Goal: Communication & Community: Answer question/provide support

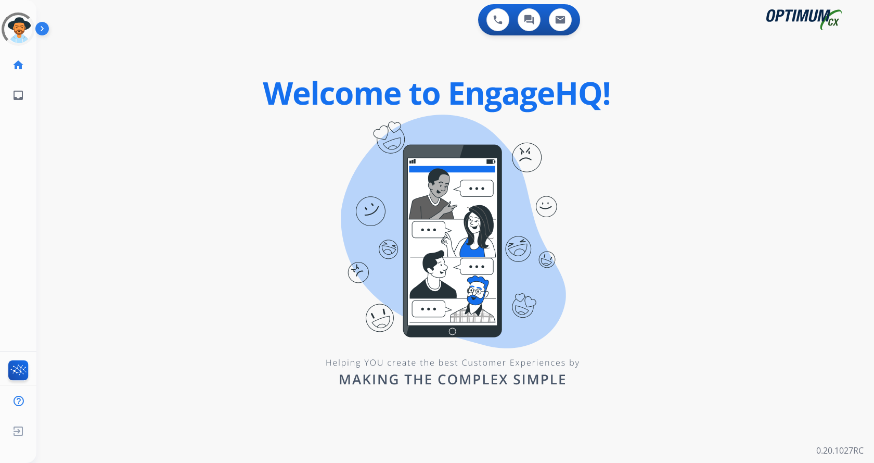
click at [39, 26] on img at bounding box center [44, 31] width 18 height 20
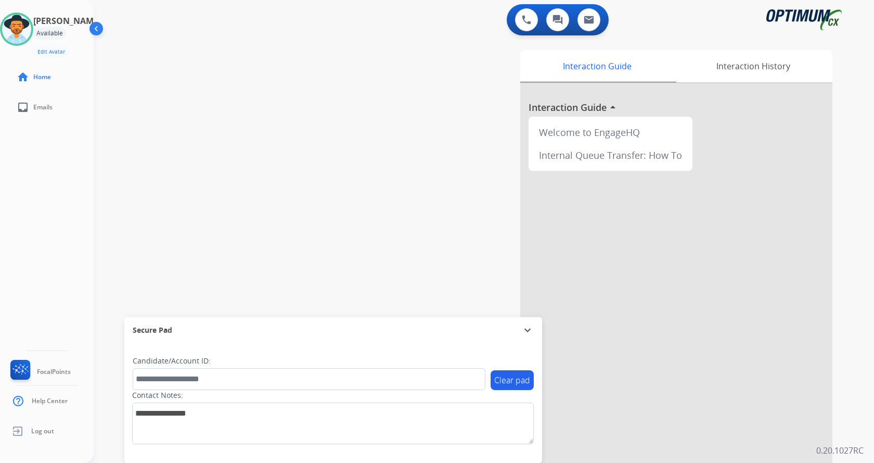
click at [261, 61] on div "swap_horiz Break voice bridge close_fullscreen Connect 3-Way Call merge_type Se…" at bounding box center [472, 254] width 756 height 434
click at [274, 64] on div "swap_horiz Break voice bridge close_fullscreen Connect 3-Way Call merge_type Se…" at bounding box center [472, 254] width 756 height 434
click at [24, 208] on div "[PERSON_NAME] Available Edit Avatar Agent: [PERSON_NAME] Profile: Gen_Bilingual…" at bounding box center [47, 231] width 94 height 463
click at [69, 224] on div "[PERSON_NAME] Available Edit Avatar Agent: [PERSON_NAME] Profile: Gen_Bilingual…" at bounding box center [47, 231] width 94 height 463
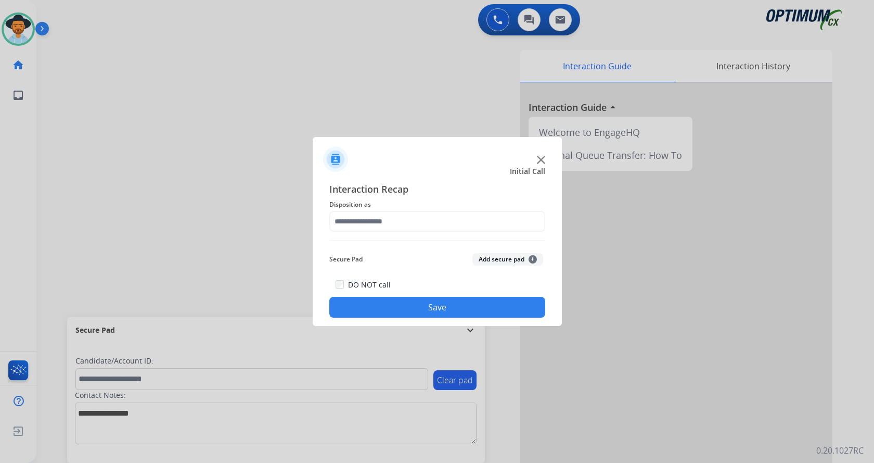
click at [539, 160] on img at bounding box center [541, 160] width 8 height 8
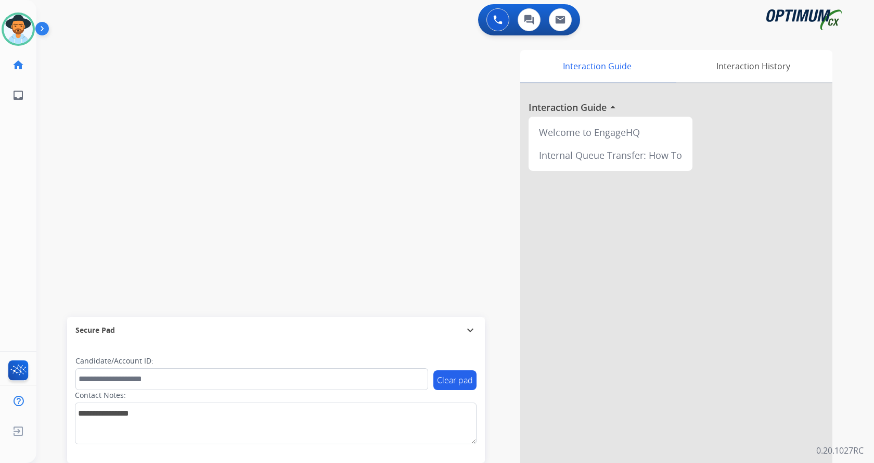
click at [258, 120] on div "swap_horiz Break voice bridge close_fullscreen Connect 3-Way Call merge_type Se…" at bounding box center [442, 254] width 813 height 434
click at [45, 28] on img at bounding box center [44, 31] width 18 height 20
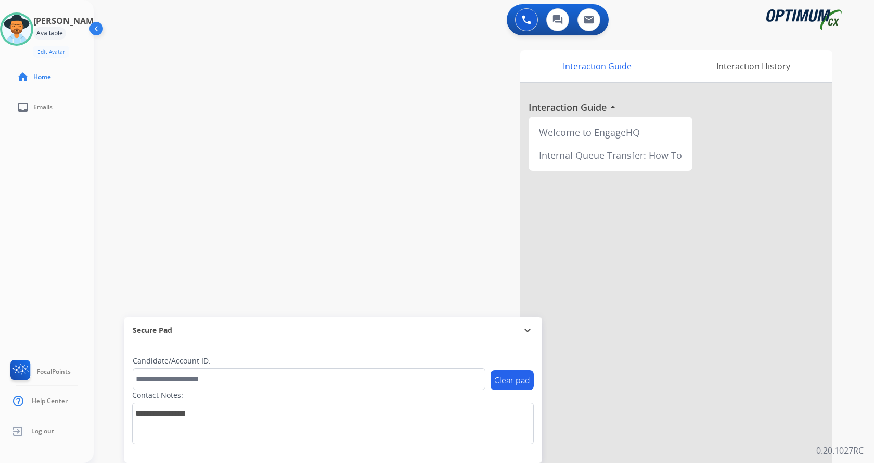
click at [369, 113] on div "swap_horiz Break voice bridge close_fullscreen Connect 3-Way Call merge_type Se…" at bounding box center [472, 254] width 756 height 434
click at [436, 78] on div "Interaction Guide Interaction History Interaction Guide arrow_drop_up Welcome t…" at bounding box center [605, 261] width 453 height 422
click at [373, 86] on div "swap_horiz Break voice bridge close_fullscreen Connect 3-Way Call merge_type Se…" at bounding box center [472, 254] width 756 height 434
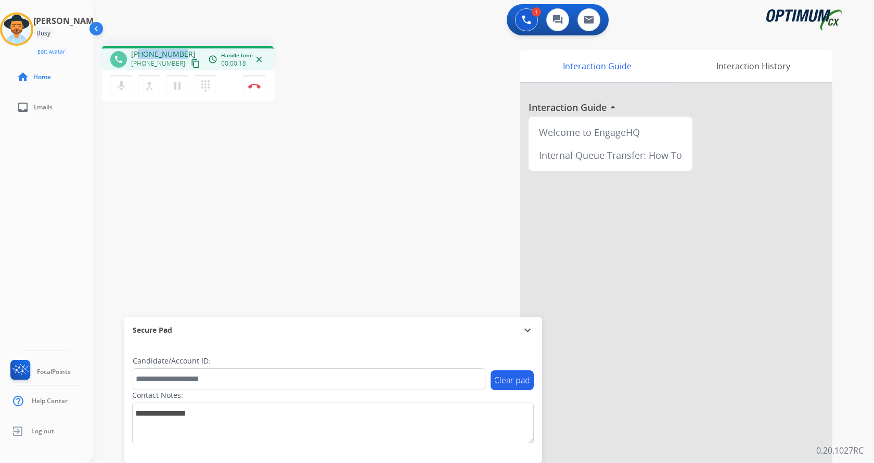
drag, startPoint x: 138, startPoint y: 51, endPoint x: 182, endPoint y: 48, distance: 43.8
click at [182, 48] on div "phone +16036688010 +16036688010 content_copy access_time Call metrics Queue 00:…" at bounding box center [188, 58] width 172 height 24
copy span "6036688010"
click at [381, 100] on div "Interaction Guide Interaction History Interaction Guide arrow_drop_up Welcome t…" at bounding box center [605, 261] width 453 height 422
click at [377, 203] on div "phone +16036688010 +16036688010 content_copy access_time Call metrics Queue 00:…" at bounding box center [472, 254] width 756 height 434
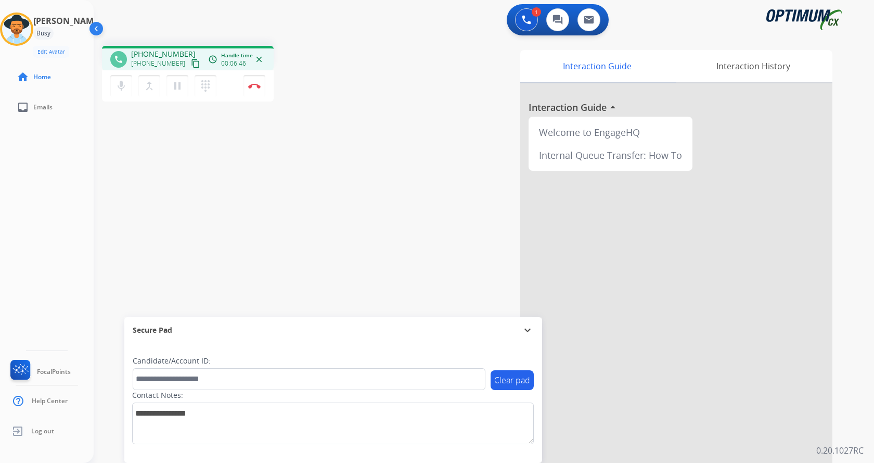
click at [6, 192] on div "Andy Busy Edit Avatar Agent: Andy Routing Profile: Gen_Bilingual home Home inbo…" at bounding box center [47, 231] width 94 height 463
click at [295, 204] on div "phone +16036688010 +16036688010 content_copy access_time Call metrics Queue 00:…" at bounding box center [472, 254] width 756 height 434
click at [296, 205] on div "phone +16036688010 +16036688010 content_copy access_time Call metrics Queue 00:…" at bounding box center [472, 254] width 756 height 434
click at [303, 203] on div "phone +16036688010 +16036688010 content_copy access_time Call metrics Queue 00:…" at bounding box center [472, 254] width 756 height 434
click at [119, 83] on mat-icon "mic" at bounding box center [121, 86] width 12 height 12
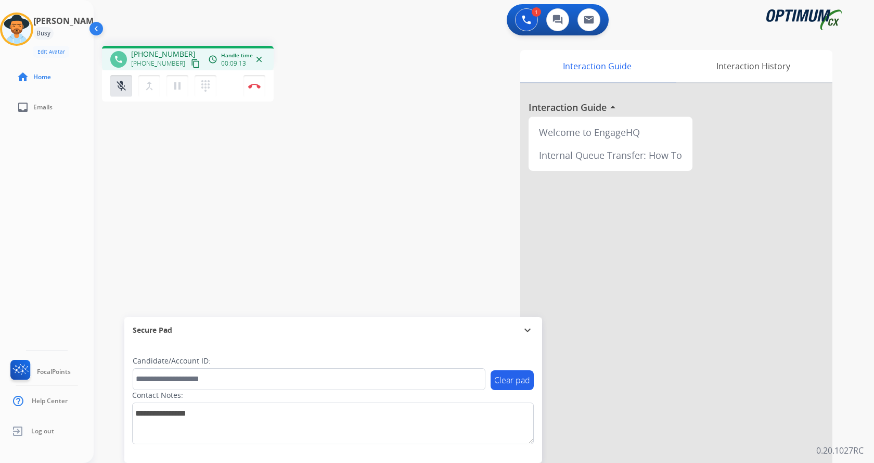
click at [439, 153] on div "Interaction Guide Interaction History Interaction Guide arrow_drop_up Welcome t…" at bounding box center [605, 261] width 453 height 422
click at [120, 82] on mat-icon "mic_off" at bounding box center [121, 86] width 12 height 12
click at [397, 62] on div "Interaction Guide Interaction History Interaction Guide arrow_drop_up Welcome t…" at bounding box center [605, 261] width 453 height 422
click at [381, 58] on div "Interaction Guide Interaction History Interaction Guide arrow_drop_up Welcome t…" at bounding box center [605, 261] width 453 height 422
click at [384, 61] on div "Interaction Guide Interaction History Interaction Guide arrow_drop_up Welcome t…" at bounding box center [605, 261] width 453 height 422
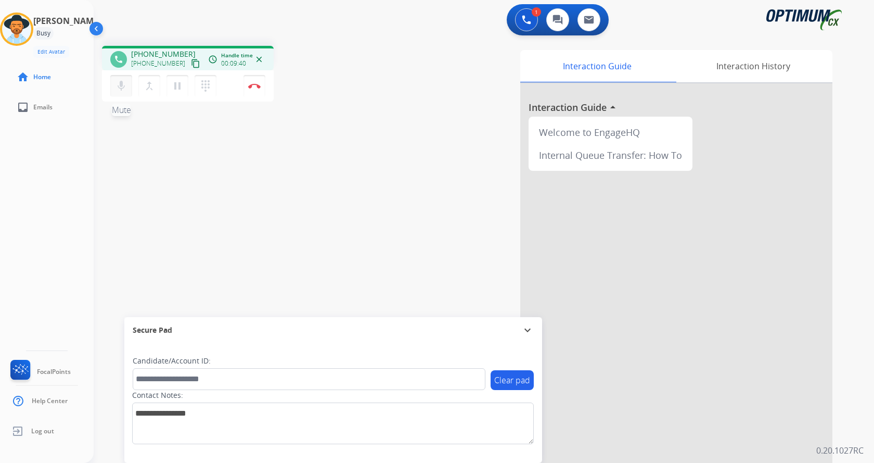
click at [123, 89] on mat-icon "mic" at bounding box center [121, 86] width 12 height 12
drag, startPoint x: 121, startPoint y: 144, endPoint x: 112, endPoint y: 98, distance: 46.0
click at [121, 144] on div "phone +16036688010 +16036688010 content_copy access_time Call metrics Queue 00:…" at bounding box center [472, 254] width 756 height 434
click at [112, 94] on button "mic_off Mute" at bounding box center [121, 86] width 22 height 22
click at [122, 86] on mat-icon "mic" at bounding box center [121, 86] width 12 height 12
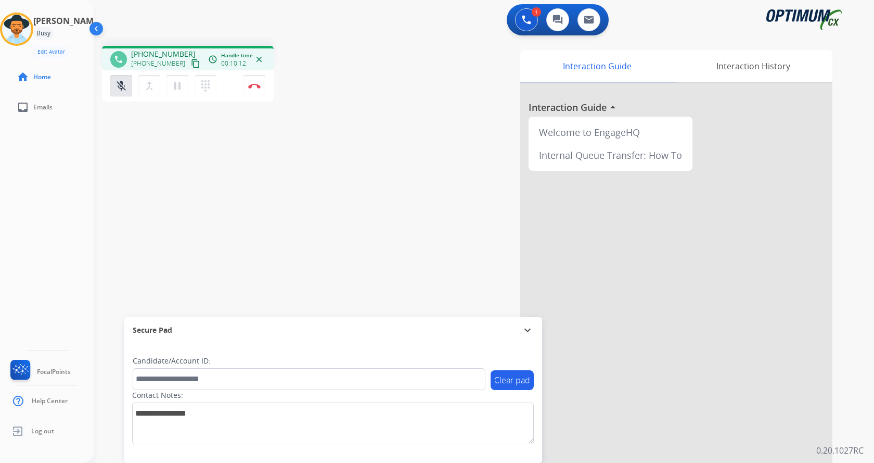
click at [24, 230] on div "Andy Busy Edit Avatar Agent: Andy Routing Profile: Gen_Bilingual home Home inbo…" at bounding box center [47, 231] width 94 height 463
click at [116, 91] on mat-icon "mic_off" at bounding box center [121, 86] width 12 height 12
click at [362, 100] on div "phone +16036688010 +16036688010 content_copy access_time Call metrics Queue 00:…" at bounding box center [238, 75] width 273 height 59
click at [127, 84] on mat-icon "mic" at bounding box center [121, 86] width 12 height 12
click at [389, 151] on div "Interaction Guide Interaction History Interaction Guide arrow_drop_up Welcome t…" at bounding box center [605, 261] width 453 height 422
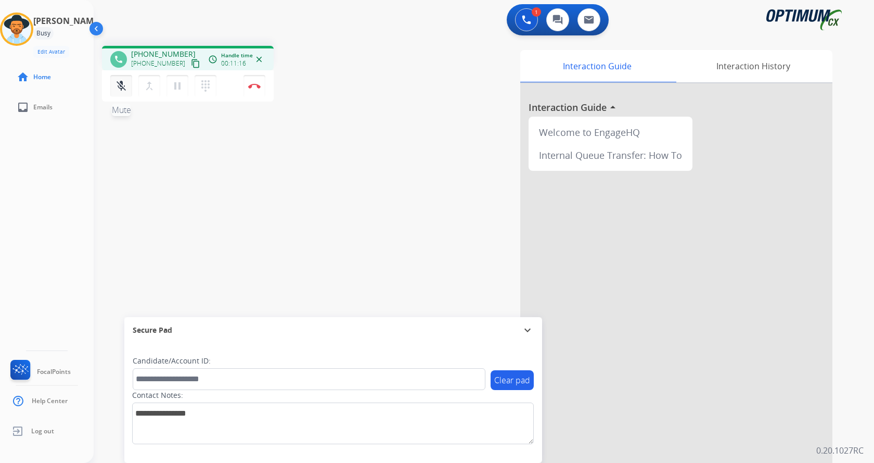
click at [121, 91] on mat-icon "mic_off" at bounding box center [121, 86] width 12 height 12
click at [349, 162] on div "phone +16036688010 +16036688010 content_copy access_time Call metrics Queue 00:…" at bounding box center [472, 254] width 756 height 434
click at [341, 137] on div "phone +16036688010 +16036688010 content_copy access_time Call metrics Queue 00:…" at bounding box center [472, 254] width 756 height 434
click at [365, 160] on div "phone +16036688010 +16036688010 content_copy access_time Call metrics Queue 00:…" at bounding box center [472, 254] width 756 height 434
click at [260, 167] on div "phone +16036688010 +16036688010 content_copy access_time Call metrics Queue 00:…" at bounding box center [472, 254] width 756 height 434
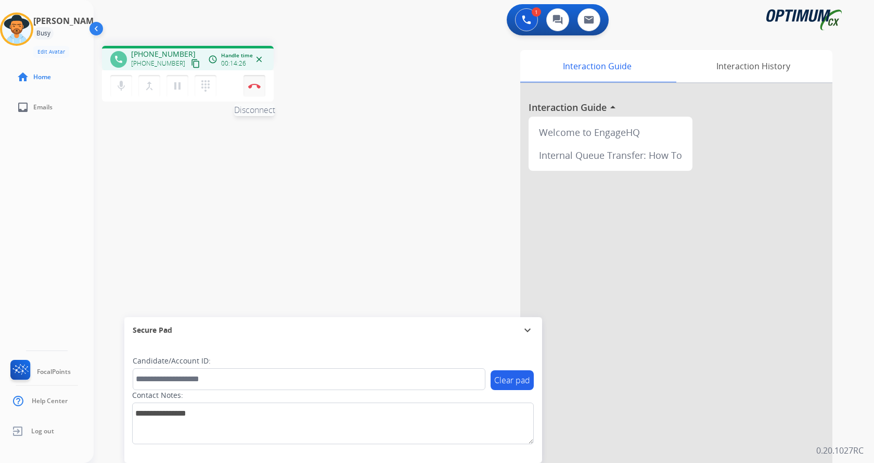
click at [250, 84] on img at bounding box center [254, 85] width 12 height 5
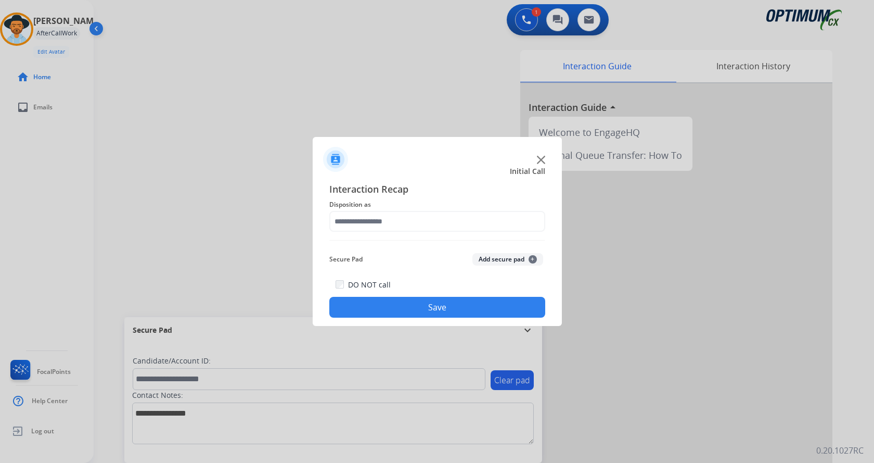
click at [503, 261] on button "Add secure pad +" at bounding box center [508, 259] width 71 height 12
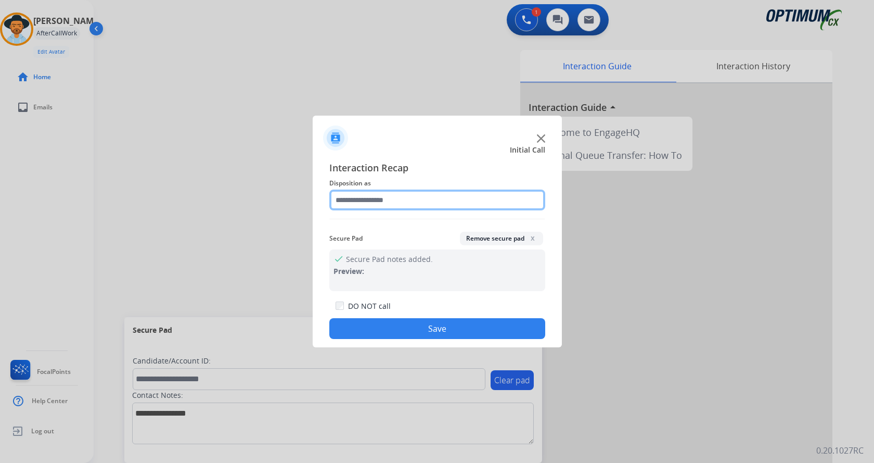
click at [390, 201] on input "text" at bounding box center [437, 199] width 216 height 21
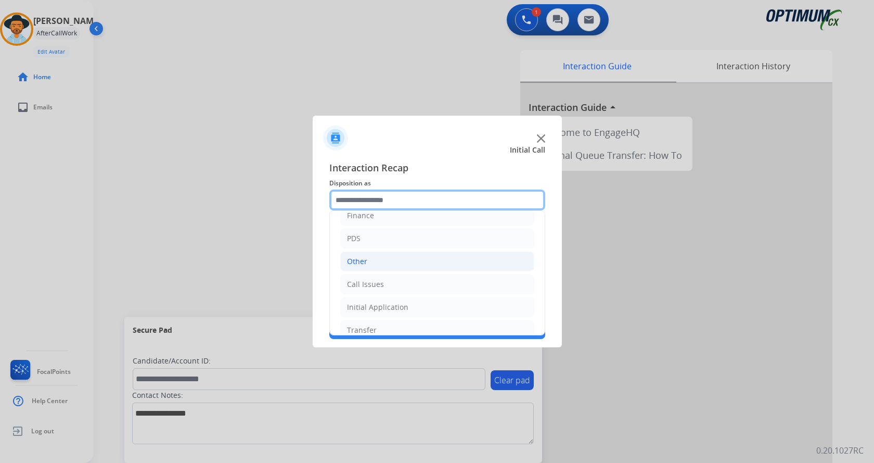
scroll to position [71, 0]
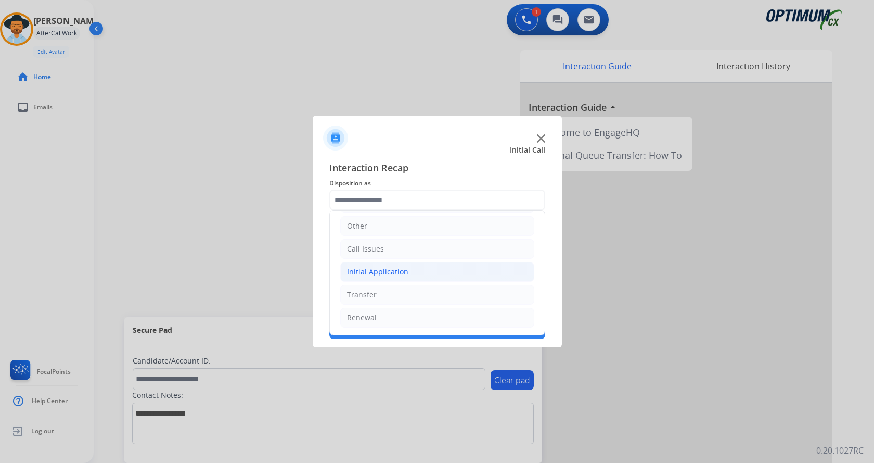
click at [395, 275] on div "Initial Application" at bounding box center [377, 271] width 61 height 10
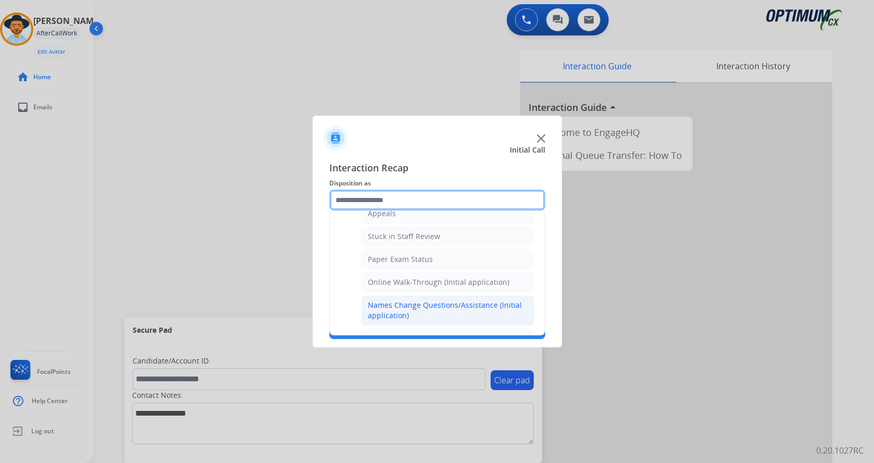
scroll to position [123, 0]
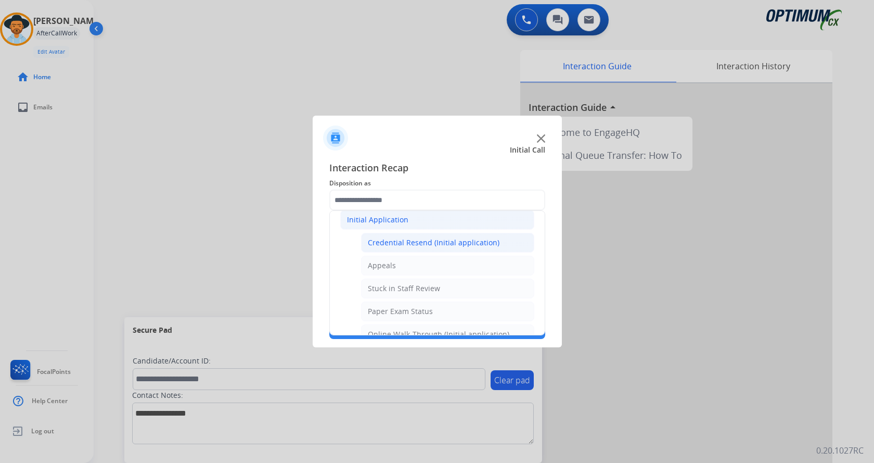
click at [437, 246] on div "Credential Resend (Initial application)" at bounding box center [434, 242] width 132 height 10
type input "**********"
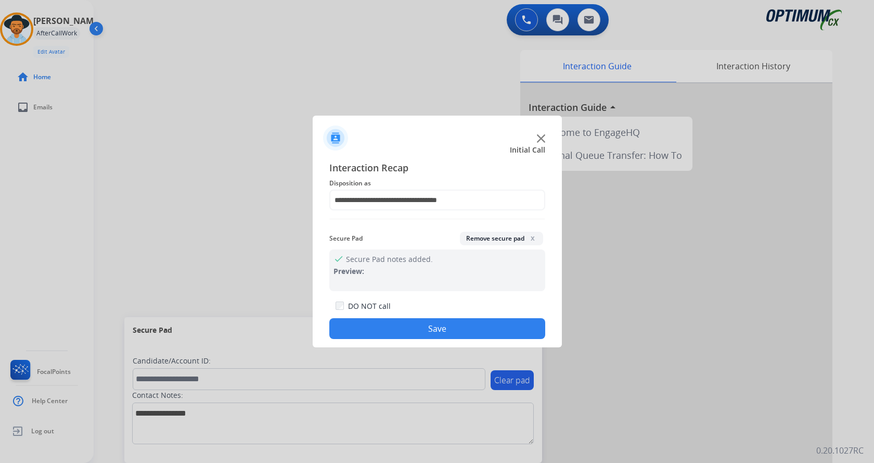
click at [446, 335] on button "Save" at bounding box center [437, 328] width 216 height 21
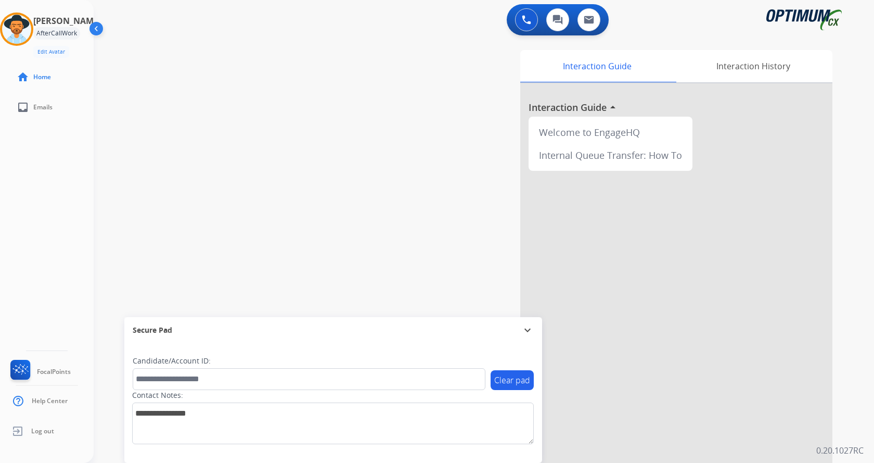
drag, startPoint x: 338, startPoint y: 194, endPoint x: 341, endPoint y: 188, distance: 6.1
click at [338, 193] on div "swap_horiz Break voice bridge close_fullscreen Connect 3-Way Call merge_type Se…" at bounding box center [472, 254] width 756 height 434
click at [429, 66] on div "Interaction Guide Interaction History Interaction Guide arrow_drop_up Welcome t…" at bounding box center [605, 261] width 453 height 422
click at [407, 57] on div "Interaction Guide Interaction History Interaction Guide arrow_drop_up Welcome t…" at bounding box center [605, 261] width 453 height 422
click at [283, 84] on div "swap_horiz Break voice bridge close_fullscreen Connect 3-Way Call merge_type Se…" at bounding box center [472, 254] width 756 height 434
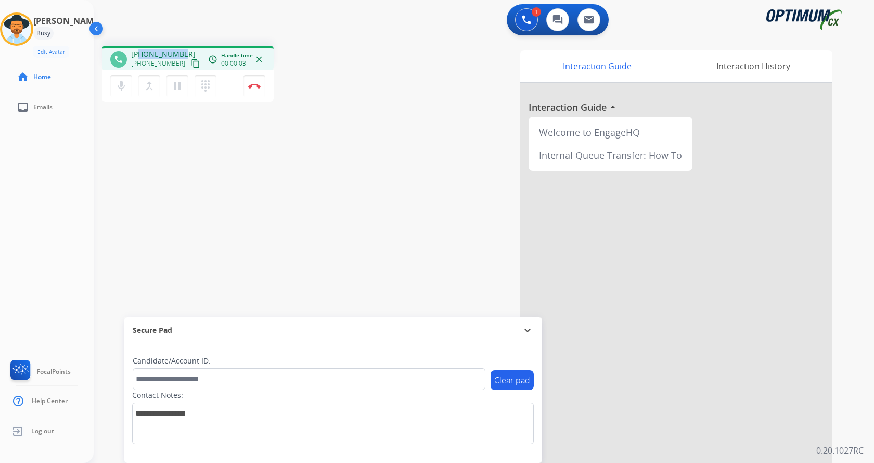
drag, startPoint x: 138, startPoint y: 49, endPoint x: 181, endPoint y: 44, distance: 42.9
click at [181, 44] on div "phone +12173422193 +12173422193 content_copy access_time Call metrics Queue 00:…" at bounding box center [472, 254] width 756 height 434
copy span "2173422193"
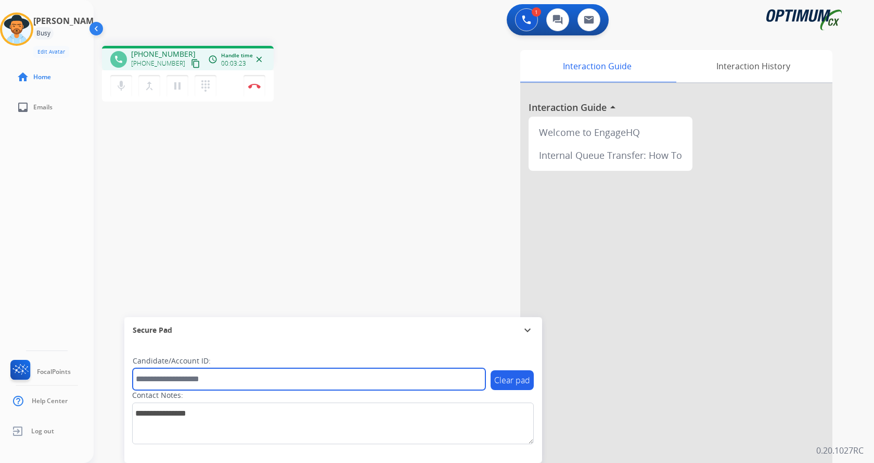
drag, startPoint x: 216, startPoint y: 379, endPoint x: 221, endPoint y: 370, distance: 10.3
click at [217, 379] on input "text" at bounding box center [309, 379] width 353 height 22
paste input "*******"
type input "*******"
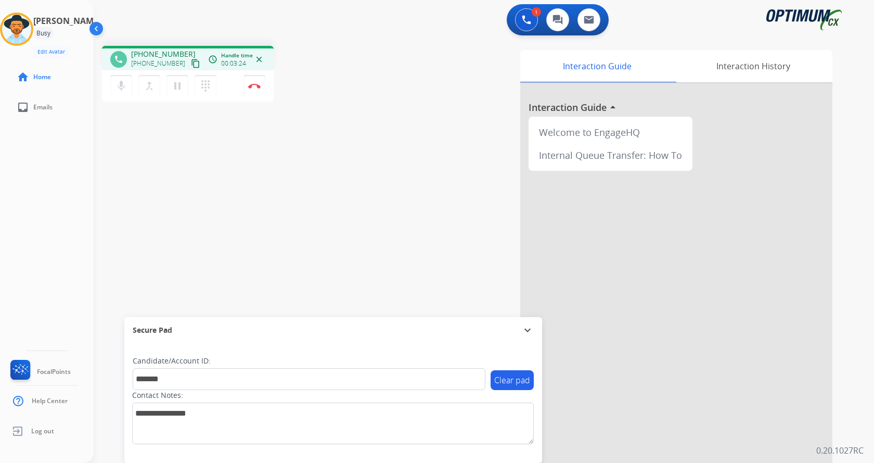
click at [222, 211] on div "phone +12173422193 +12173422193 content_copy access_time Call metrics Queue 00:…" at bounding box center [472, 254] width 756 height 434
click at [314, 175] on div "phone +12173422193 +12173422193 content_copy access_time Call metrics Queue 00:…" at bounding box center [472, 254] width 756 height 434
click at [255, 85] on img at bounding box center [254, 85] width 12 height 5
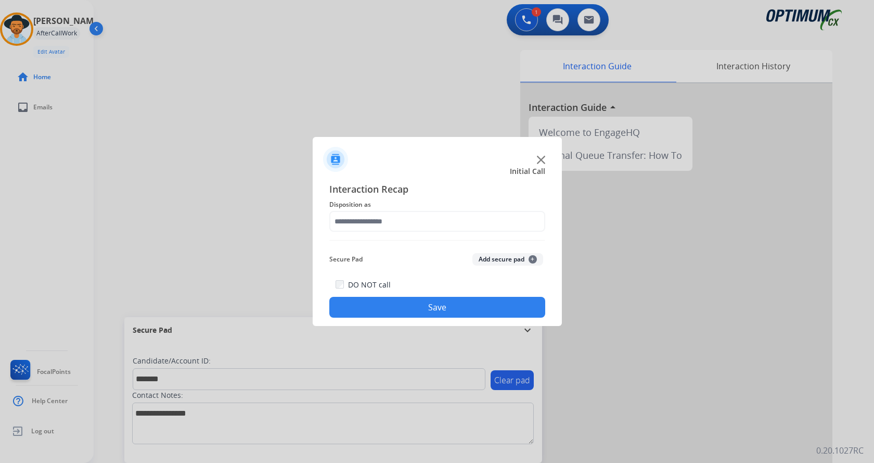
click at [493, 256] on button "Add secure pad +" at bounding box center [508, 259] width 71 height 12
click at [412, 207] on div "Interaction Recap Disposition as Secure Pad Add secure pad + DO NOT call Save" at bounding box center [437, 250] width 216 height 136
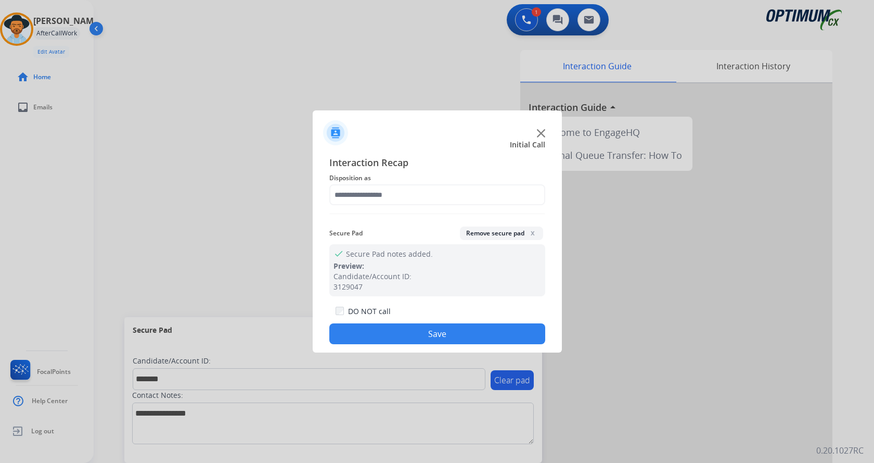
click at [407, 221] on div "Interaction Recap Disposition as Secure Pad Remove secure pad x check Secure Pa…" at bounding box center [437, 249] width 216 height 189
click at [360, 196] on input "text" at bounding box center [437, 194] width 216 height 21
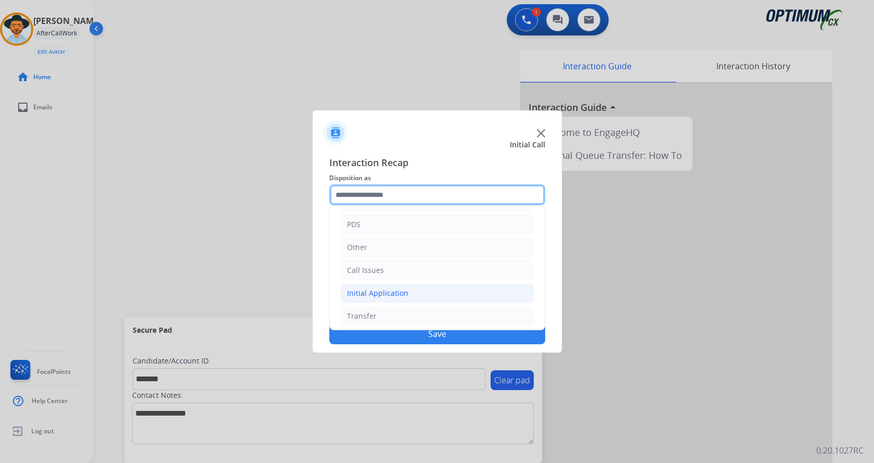
scroll to position [71, 0]
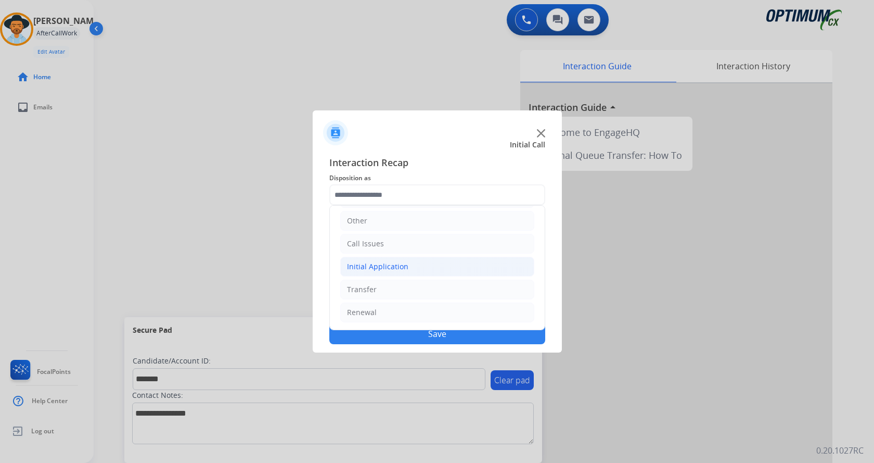
click at [418, 267] on li "Initial Application" at bounding box center [437, 267] width 194 height 20
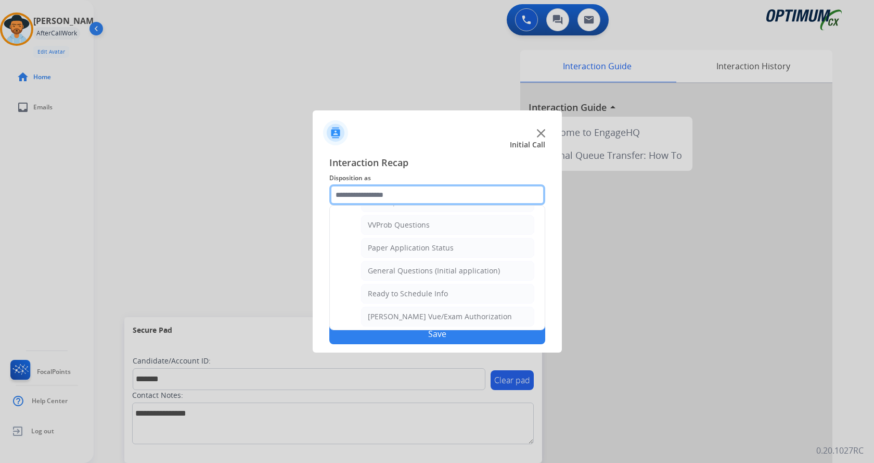
scroll to position [591, 0]
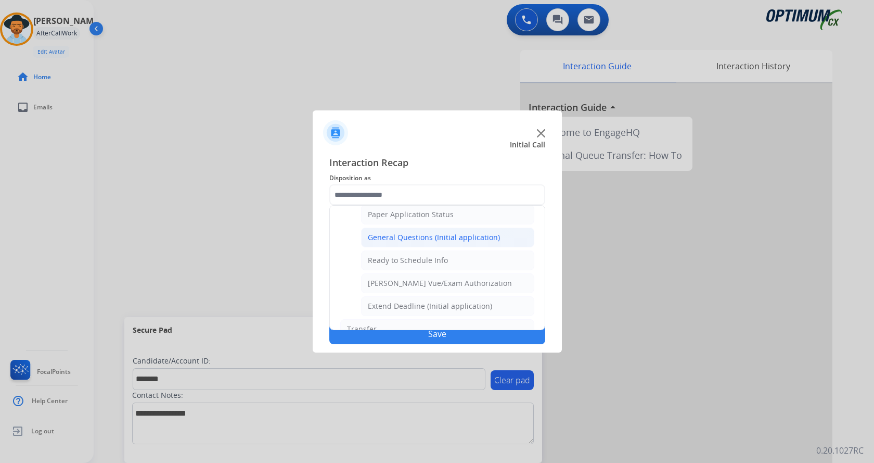
click at [442, 240] on div "General Questions (Initial application)" at bounding box center [434, 237] width 132 height 10
type input "**********"
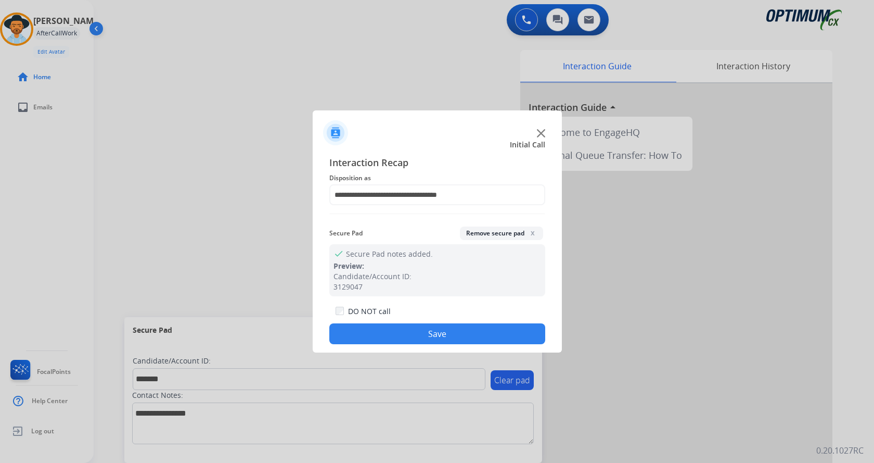
drag, startPoint x: 394, startPoint y: 335, endPoint x: 257, endPoint y: 117, distance: 257.5
click at [392, 329] on button "Save" at bounding box center [437, 333] width 216 height 21
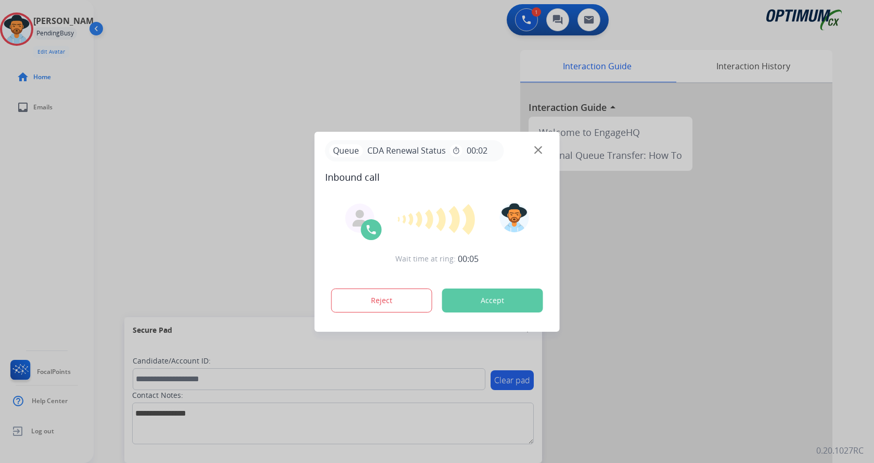
click at [329, 47] on div at bounding box center [437, 231] width 874 height 463
click at [368, 87] on div at bounding box center [437, 231] width 874 height 463
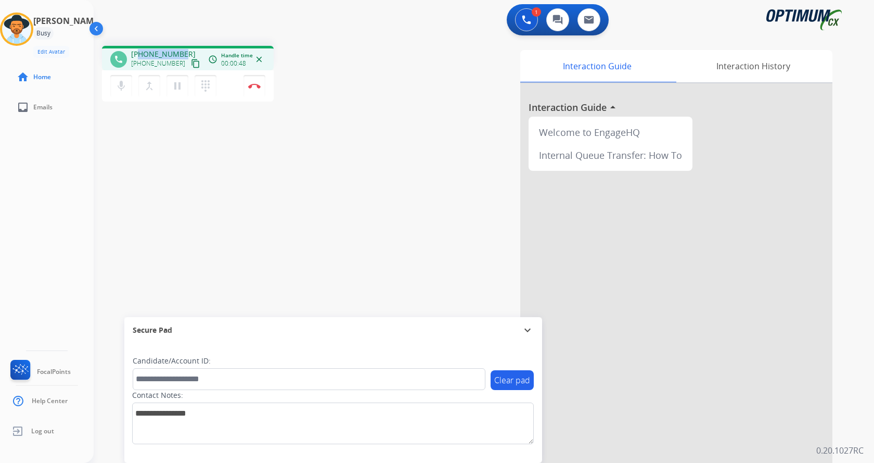
drag, startPoint x: 141, startPoint y: 54, endPoint x: 182, endPoint y: 53, distance: 41.1
click at [182, 53] on div "+18632417244 +18632417244 content_copy" at bounding box center [166, 59] width 71 height 21
copy span "8632417244"
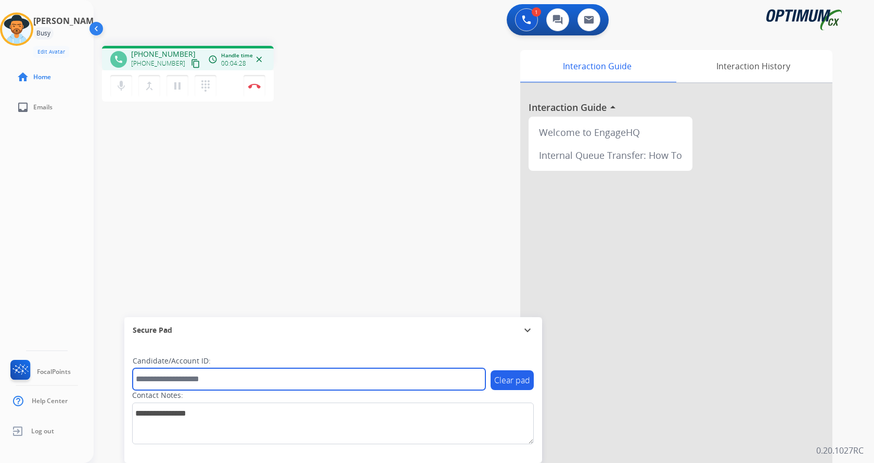
click at [232, 379] on input "text" at bounding box center [309, 379] width 353 height 22
paste input "*******"
type input "*******"
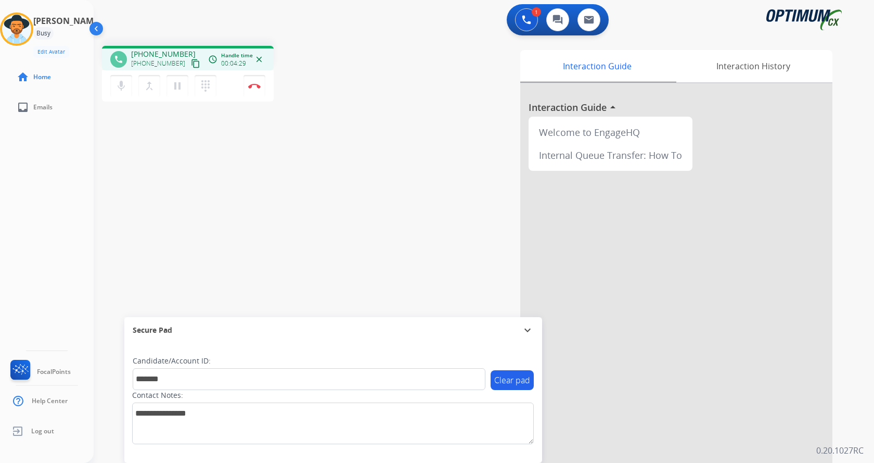
click at [236, 243] on div "phone +18632417244 +18632417244 content_copy access_time Call metrics Queue 00:…" at bounding box center [472, 254] width 756 height 434
click at [252, 82] on button "Disconnect" at bounding box center [255, 86] width 22 height 22
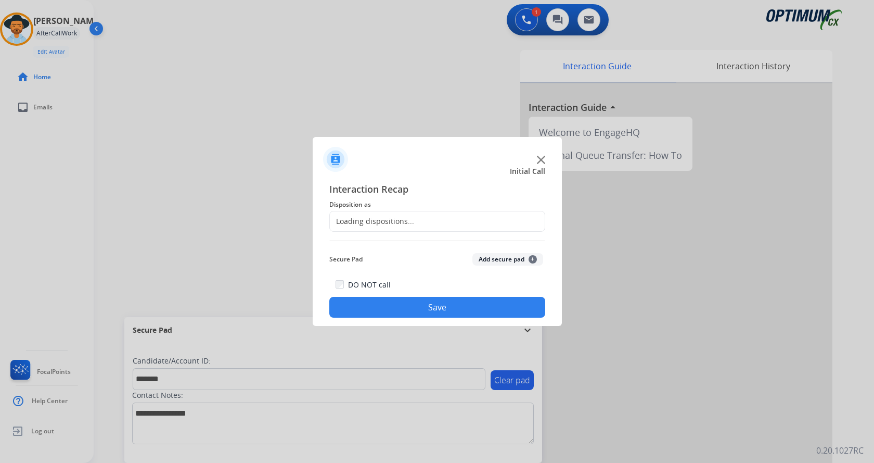
click at [491, 254] on button "Add secure pad +" at bounding box center [508, 259] width 71 height 12
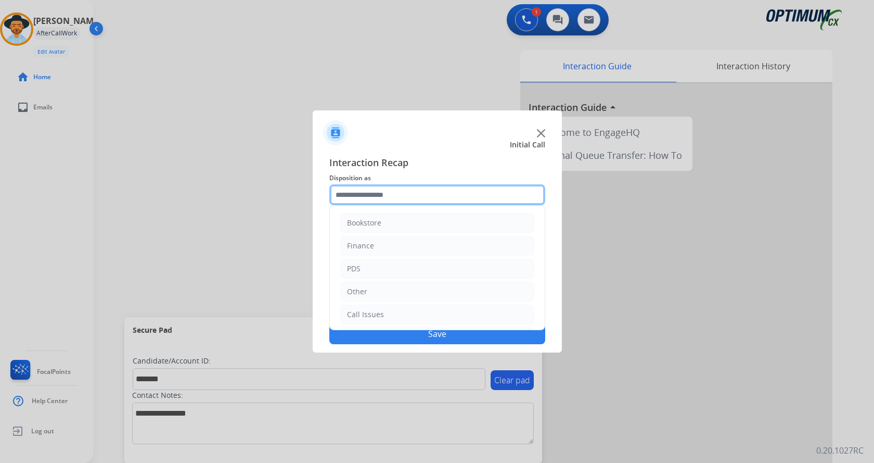
click at [390, 193] on input "text" at bounding box center [437, 194] width 216 height 21
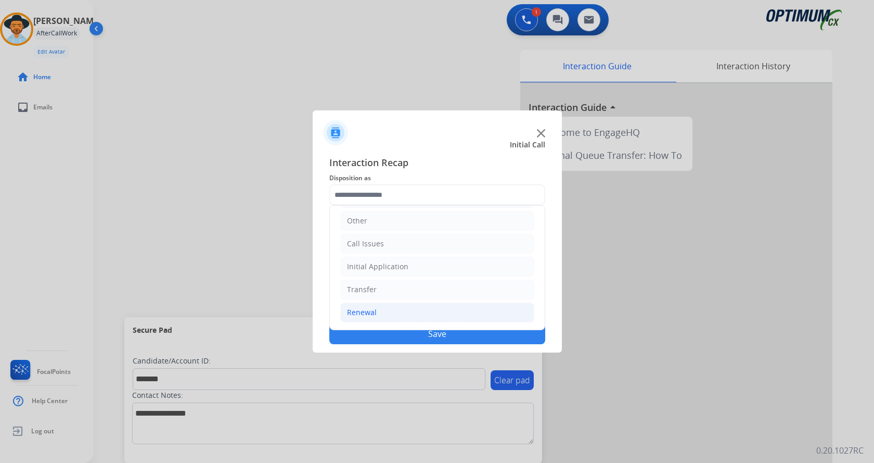
click at [414, 308] on li "Renewal" at bounding box center [437, 312] width 194 height 20
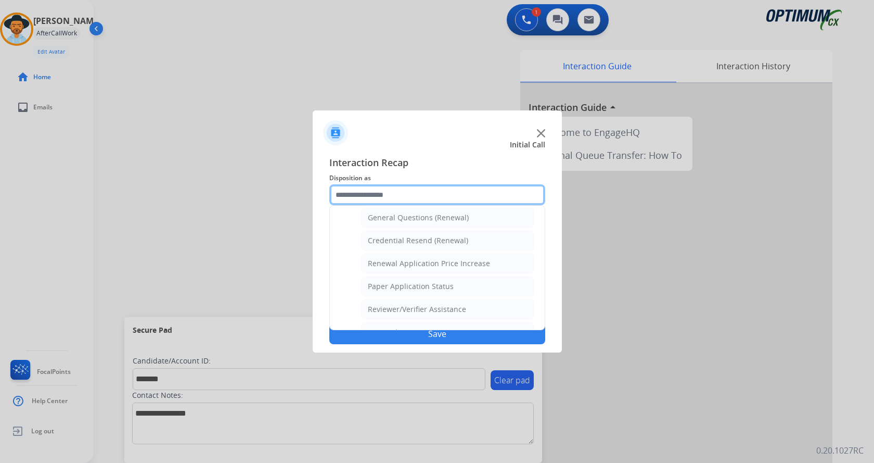
scroll to position [298, 0]
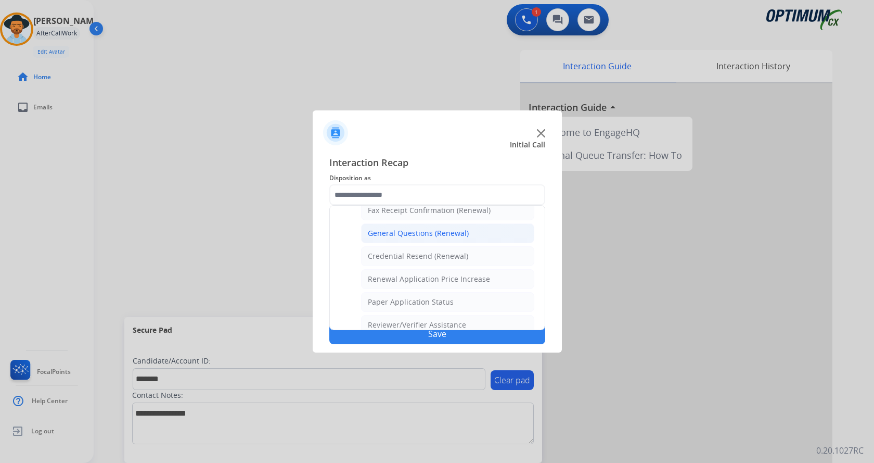
click at [435, 235] on div "General Questions (Renewal)" at bounding box center [418, 233] width 101 height 10
type input "**********"
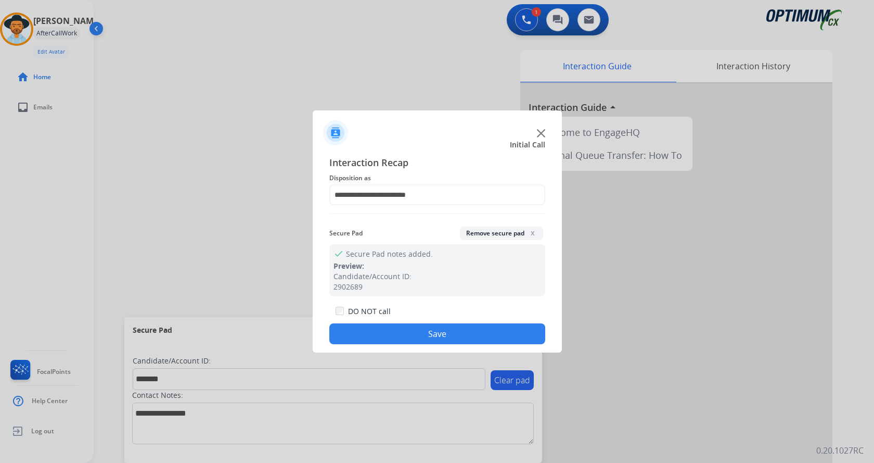
click at [424, 332] on button "Save" at bounding box center [437, 333] width 216 height 21
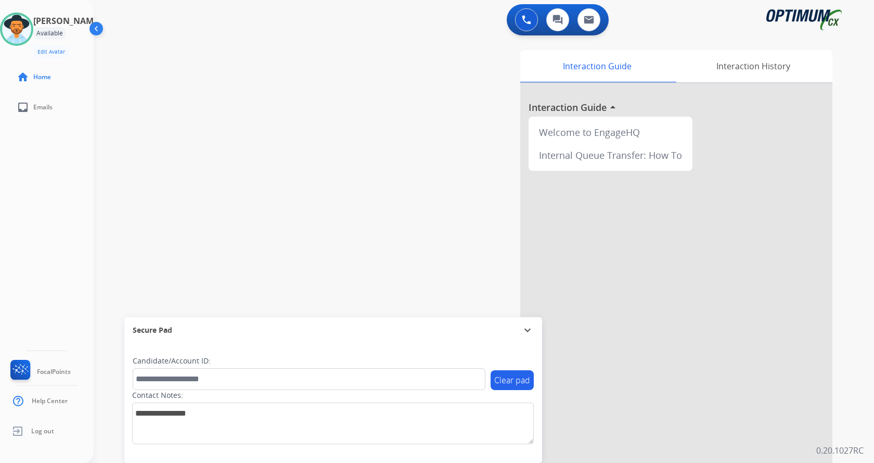
click at [862, 220] on div "0 Voice Interactions 0 Chat Interactions 0 Email Interactions swap_horiz Break …" at bounding box center [484, 231] width 781 height 463
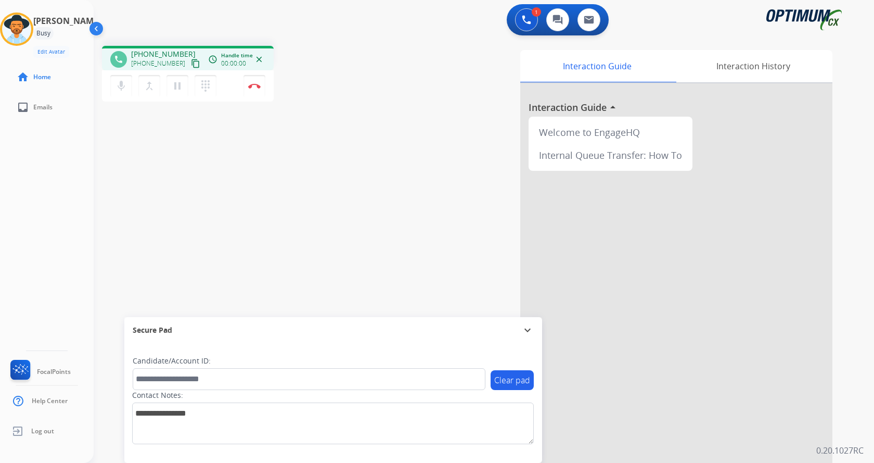
click at [213, 165] on div "phone +19085908093 +19085908093 content_copy access_time Call metrics Queue 00:…" at bounding box center [472, 254] width 756 height 434
drag, startPoint x: 138, startPoint y: 53, endPoint x: 180, endPoint y: 50, distance: 41.7
click at [180, 50] on span "+19085908093" at bounding box center [163, 54] width 65 height 10
copy span "9085908093"
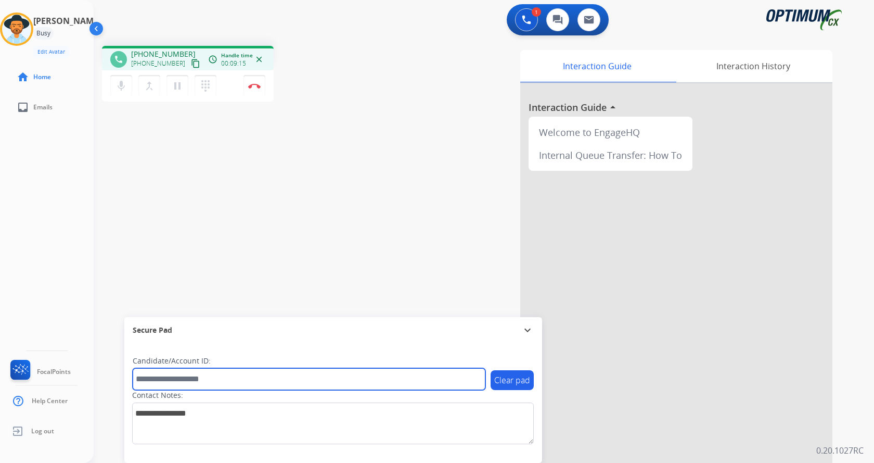
drag, startPoint x: 234, startPoint y: 385, endPoint x: 241, endPoint y: 369, distance: 17.2
click at [234, 385] on input "text" at bounding box center [309, 379] width 353 height 22
paste input "*******"
type input "*******"
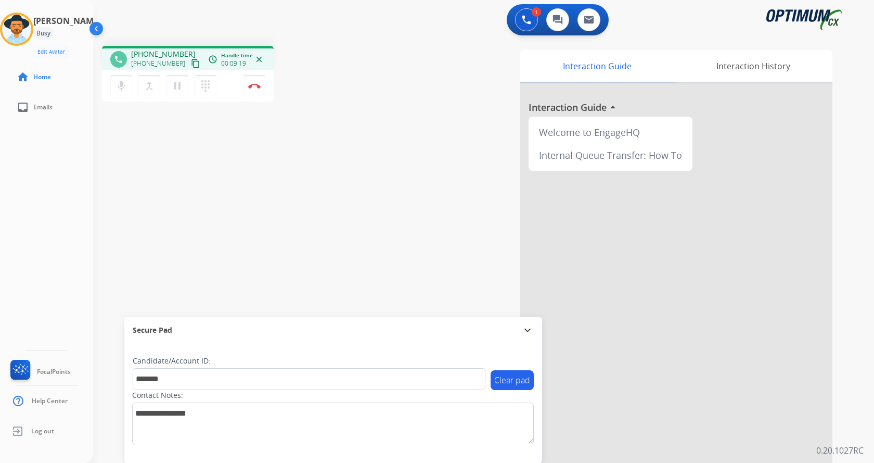
click at [249, 179] on div "phone +19085908093 +19085908093 content_copy access_time Call metrics Queue 00:…" at bounding box center [472, 254] width 756 height 434
click at [266, 154] on div "phone +19085908093 +19085908093 content_copy access_time Call metrics Queue 00:…" at bounding box center [472, 254] width 756 height 434
click at [257, 88] on button "Disconnect" at bounding box center [255, 86] width 22 height 22
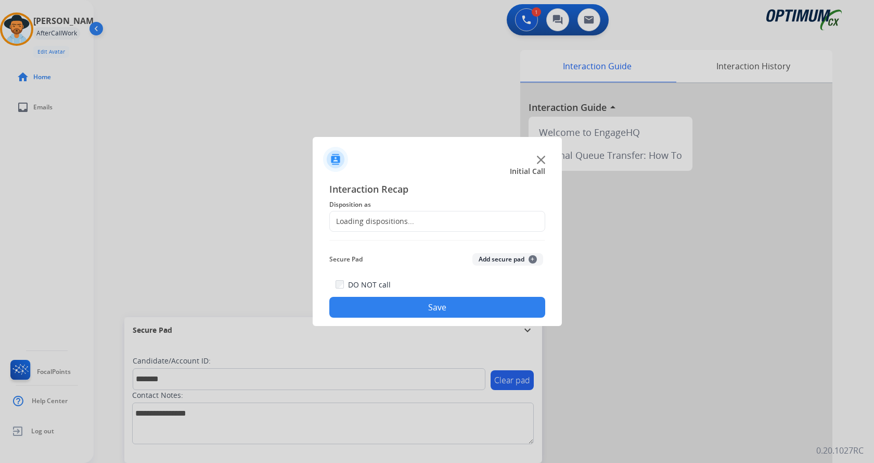
click at [506, 257] on button "Add secure pad +" at bounding box center [508, 259] width 71 height 12
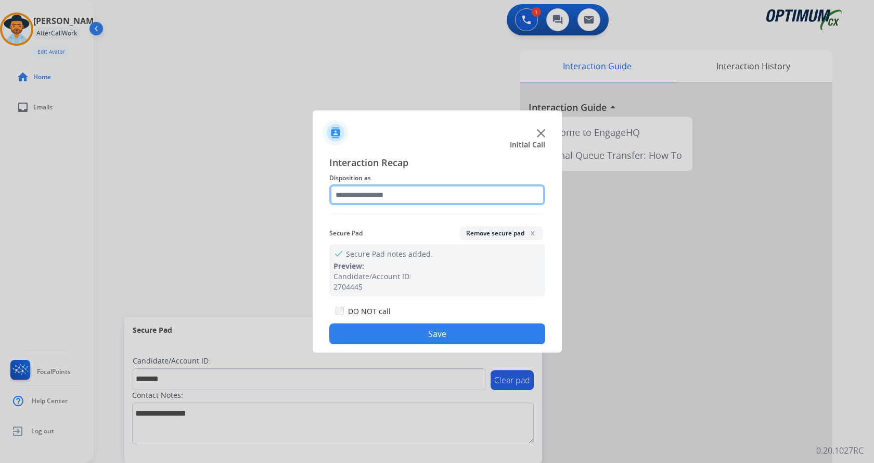
click at [386, 193] on input "text" at bounding box center [437, 194] width 216 height 21
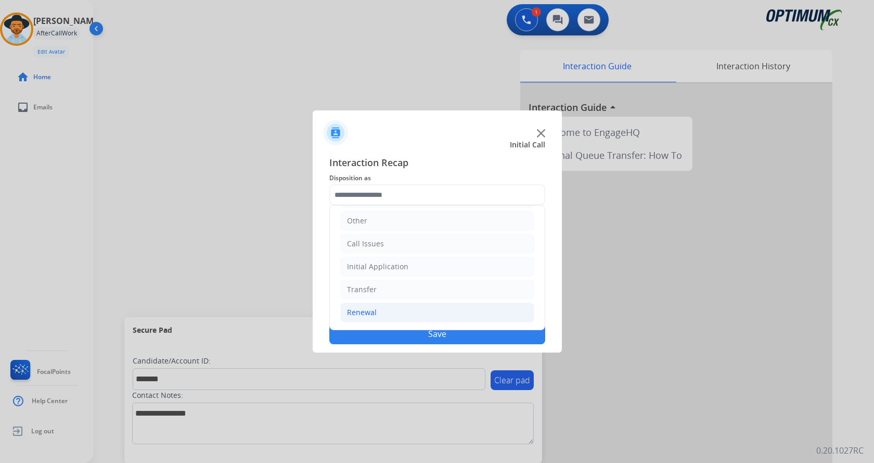
click at [396, 314] on li "Renewal" at bounding box center [437, 312] width 194 height 20
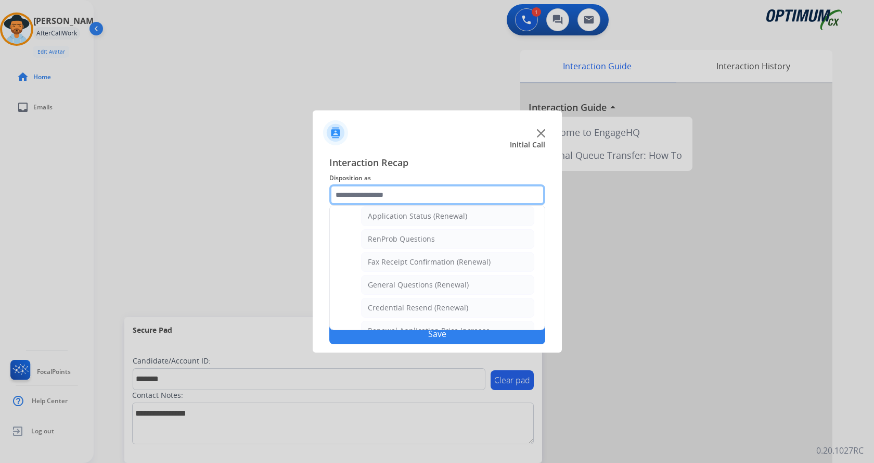
scroll to position [246, 0]
click at [424, 285] on div "General Questions (Renewal)" at bounding box center [418, 285] width 101 height 10
type input "**********"
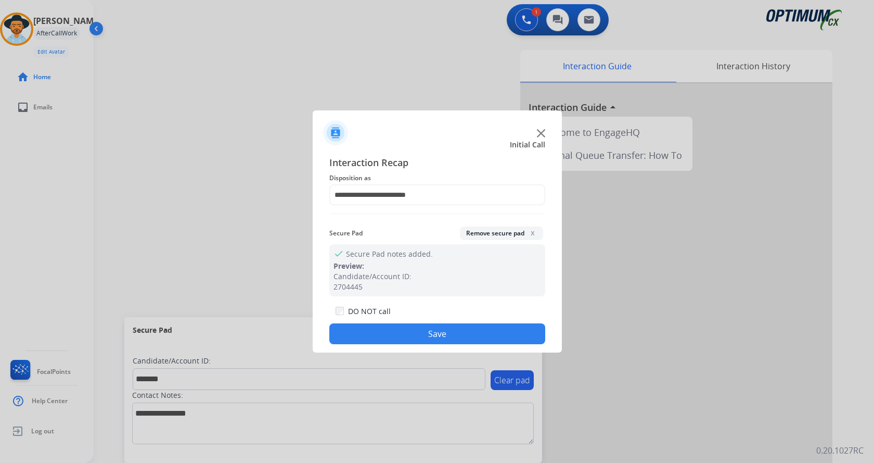
click at [365, 328] on button "Save" at bounding box center [437, 333] width 216 height 21
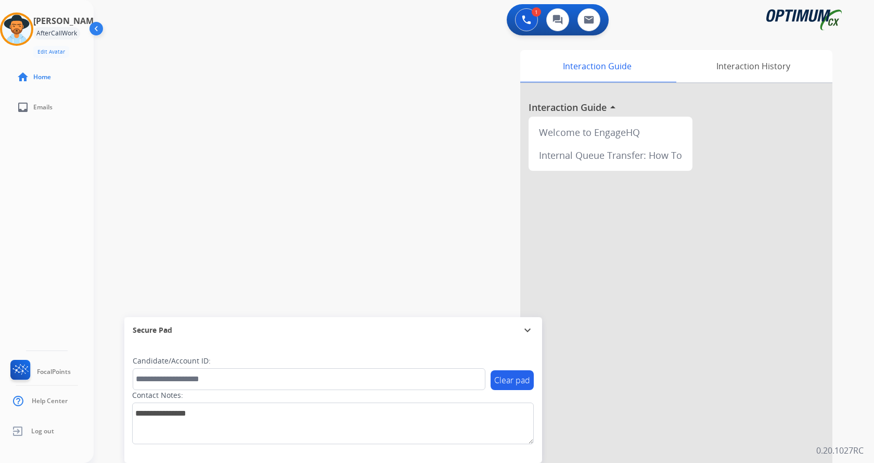
drag, startPoint x: 242, startPoint y: 158, endPoint x: 207, endPoint y: 10, distance: 152.5
click at [242, 154] on div "swap_horiz Break voice bridge close_fullscreen Connect 3-Way Call merge_type Se…" at bounding box center [472, 254] width 756 height 434
click at [26, 29] on img at bounding box center [16, 29] width 29 height 29
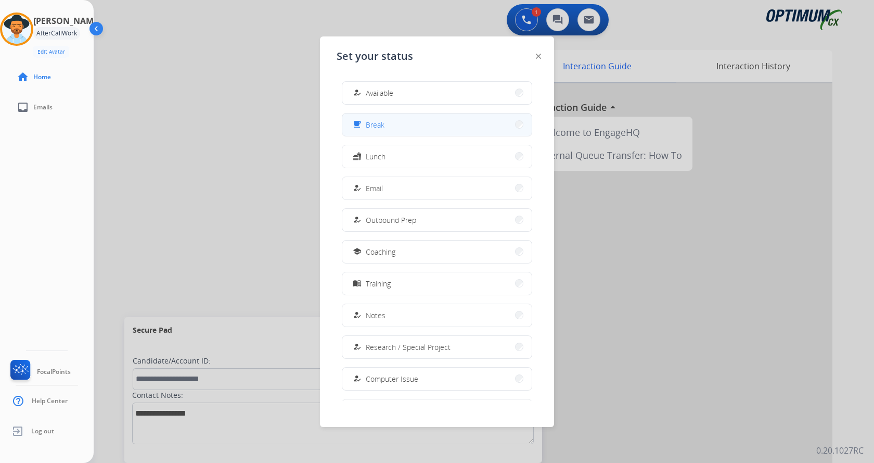
click at [418, 128] on button "free_breakfast Break" at bounding box center [436, 124] width 189 height 22
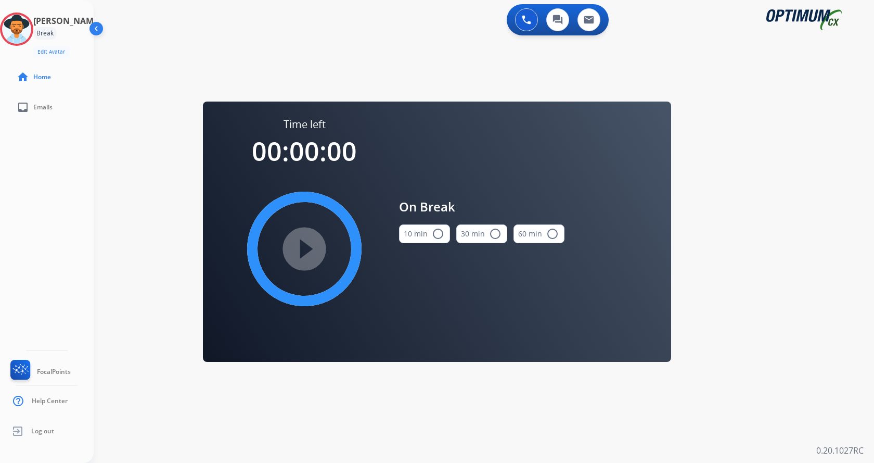
drag, startPoint x: 436, startPoint y: 236, endPoint x: 425, endPoint y: 236, distance: 10.4
click at [432, 236] on mat-icon "radio_button_unchecked" at bounding box center [438, 233] width 12 height 12
click at [311, 254] on mat-icon "play_circle_filled" at bounding box center [304, 249] width 12 height 12
click at [837, 212] on div "0 Voice Interactions 0 Chat Interactions 0 Email Interactions swap_horiz Break …" at bounding box center [484, 231] width 781 height 463
click at [21, 33] on icon at bounding box center [17, 29] width 34 height 34
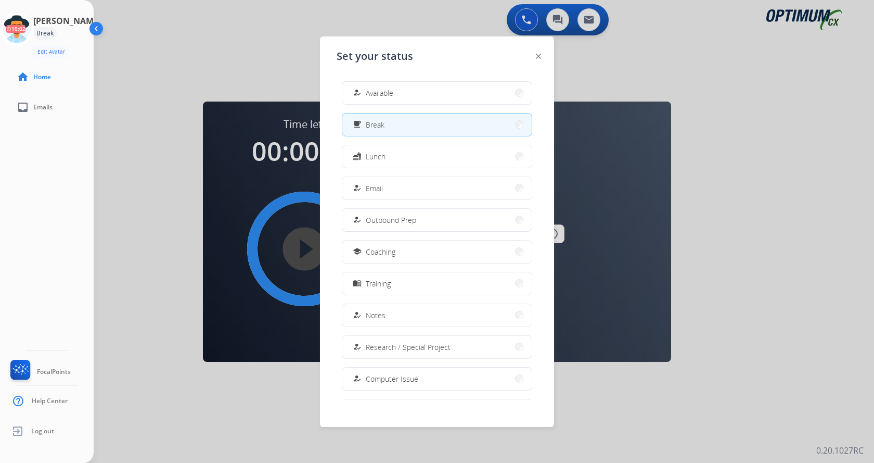
click at [400, 97] on button "how_to_reg Available" at bounding box center [436, 93] width 189 height 22
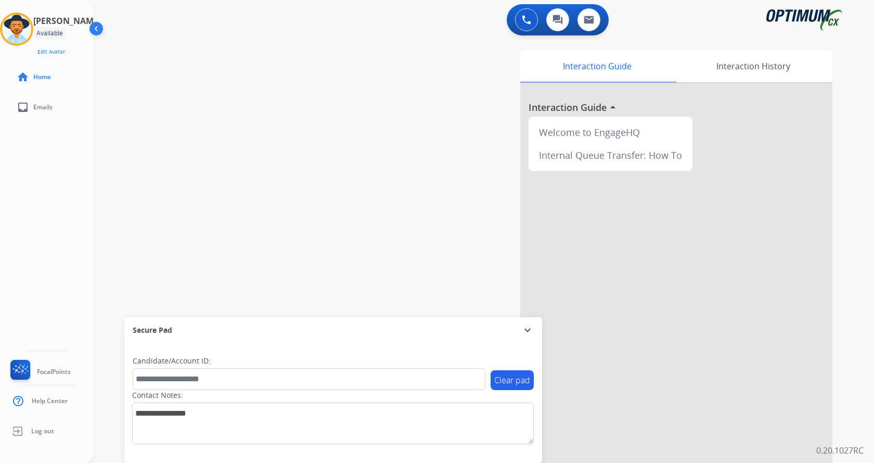
click at [68, 199] on div "[PERSON_NAME] Available Edit Avatar Agent: [PERSON_NAME] Profile: Gen_Bilingual…" at bounding box center [47, 231] width 94 height 463
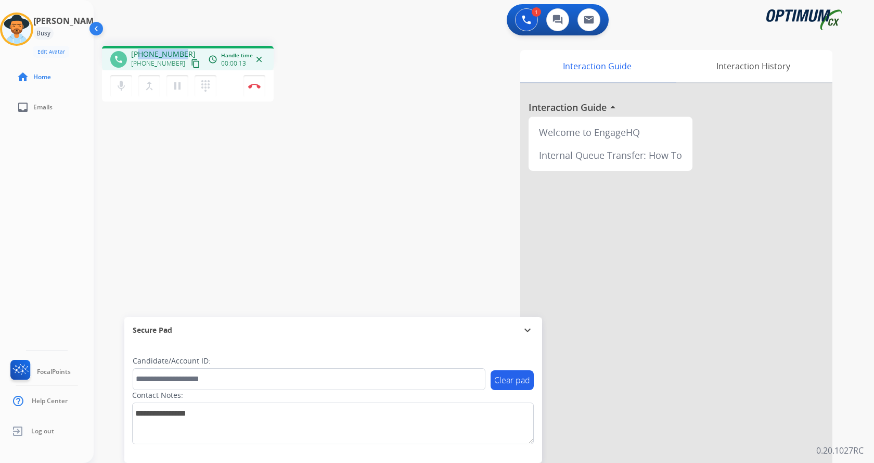
drag, startPoint x: 141, startPoint y: 54, endPoint x: 183, endPoint y: 50, distance: 42.8
click at [183, 50] on div "+16789338836 +16789338836 content_copy" at bounding box center [166, 59] width 71 height 21
copy span "6789338836"
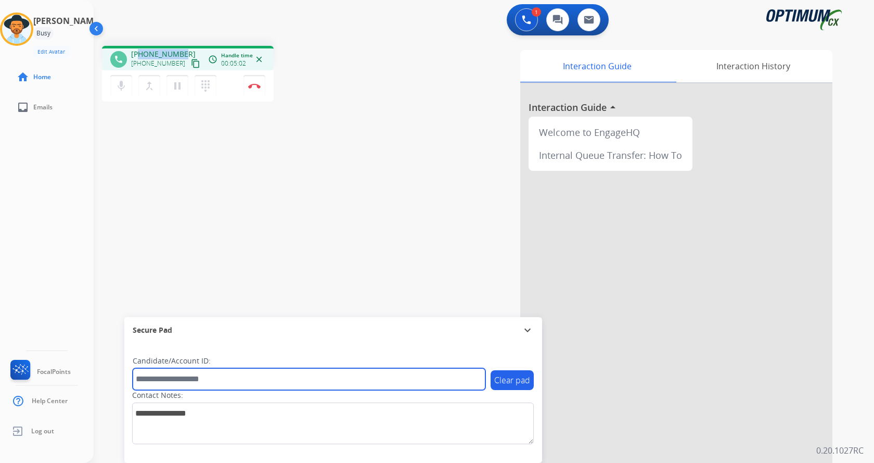
drag, startPoint x: 183, startPoint y: 381, endPoint x: 193, endPoint y: 371, distance: 14.0
click at [183, 381] on input "text" at bounding box center [309, 379] width 353 height 22
paste input "*******"
type input "*******"
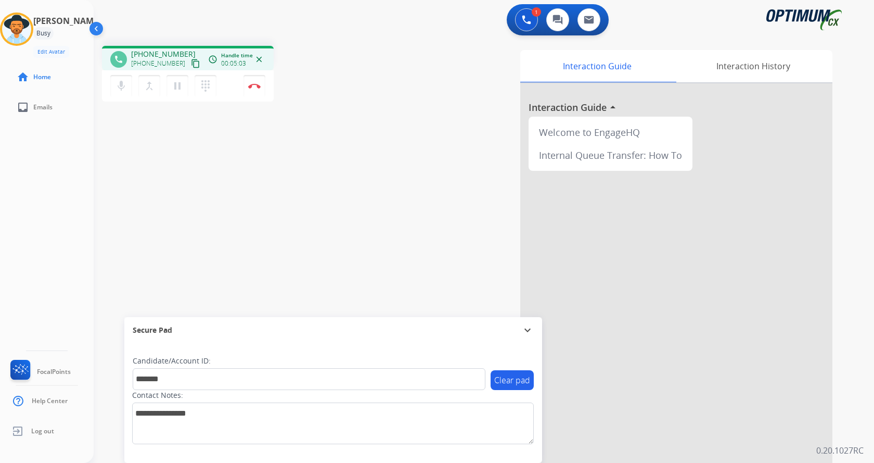
click at [171, 203] on div "phone +16789338836 +16789338836 content_copy access_time Call metrics Queue 00:…" at bounding box center [472, 254] width 756 height 434
click at [171, 202] on div "phone +16789338836 +16789338836 content_copy access_time Call metrics Queue 00:…" at bounding box center [472, 254] width 756 height 434
click at [221, 209] on div "phone +16789338836 +16789338836 content_copy access_time Call metrics Queue 00:…" at bounding box center [472, 254] width 756 height 434
click at [253, 80] on button "Disconnect" at bounding box center [255, 86] width 22 height 22
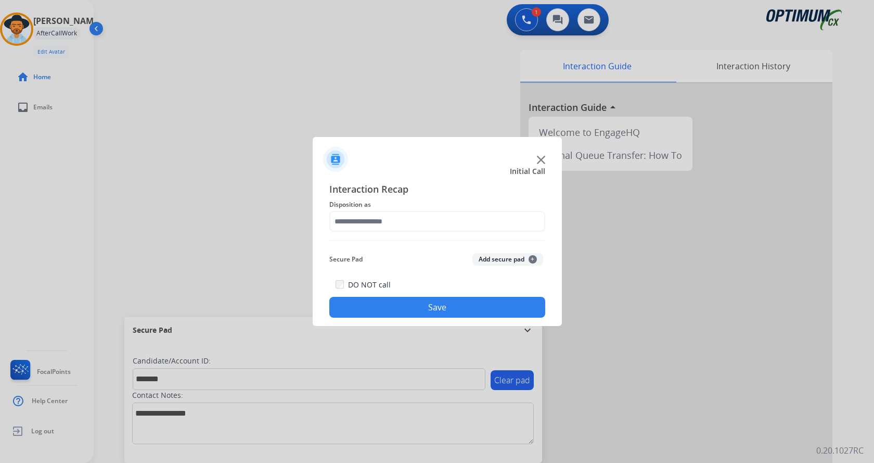
click at [509, 262] on button "Add secure pad +" at bounding box center [508, 259] width 71 height 12
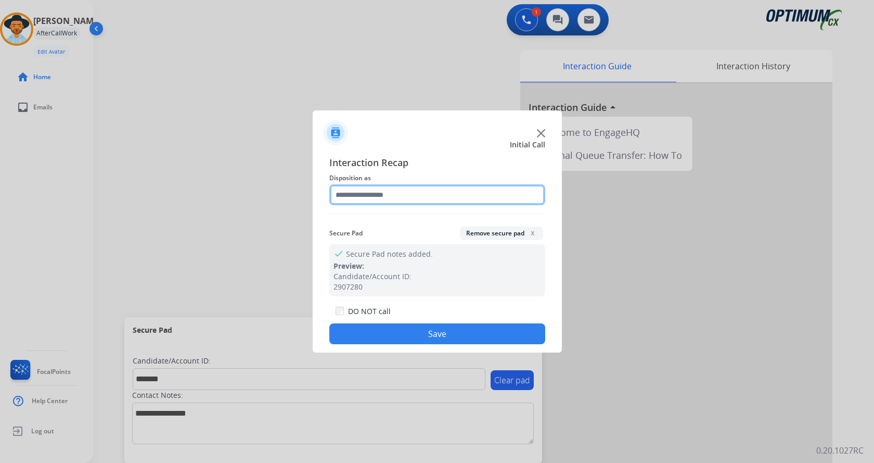
click at [361, 196] on input "text" at bounding box center [437, 194] width 216 height 21
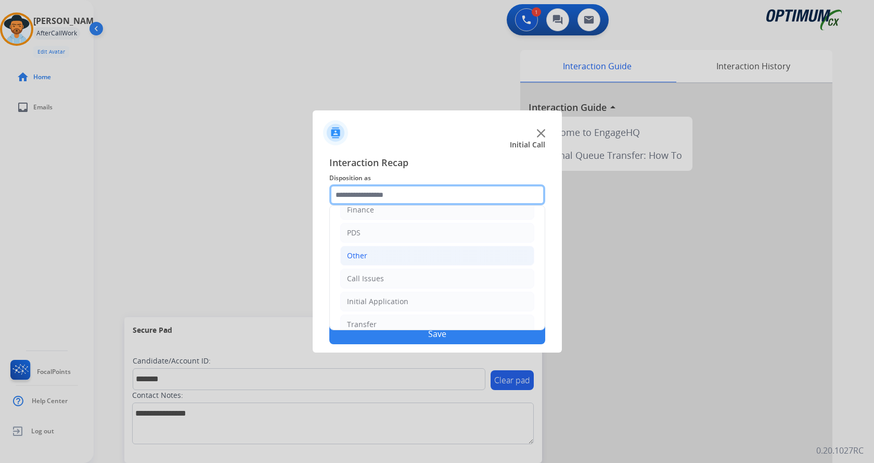
scroll to position [71, 0]
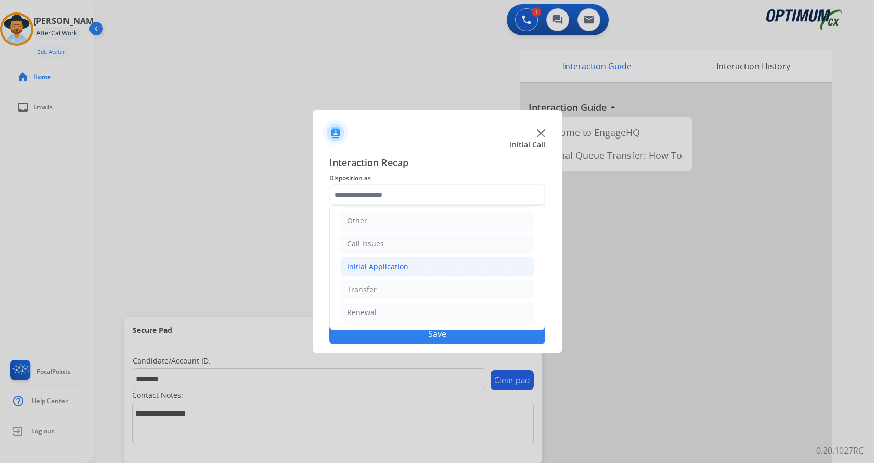
click at [398, 266] on div "Initial Application" at bounding box center [377, 266] width 61 height 10
click at [416, 287] on div "Credential Resend (Initial application)" at bounding box center [434, 289] width 132 height 10
type input "**********"
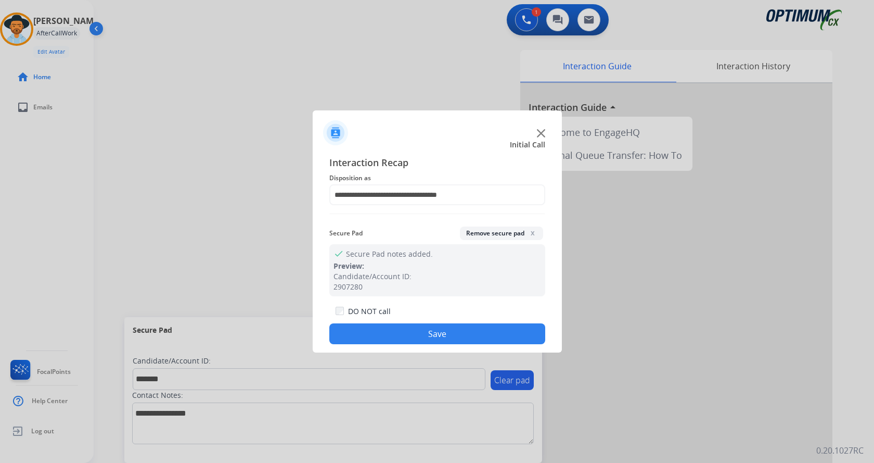
click at [400, 328] on button "Save" at bounding box center [437, 333] width 216 height 21
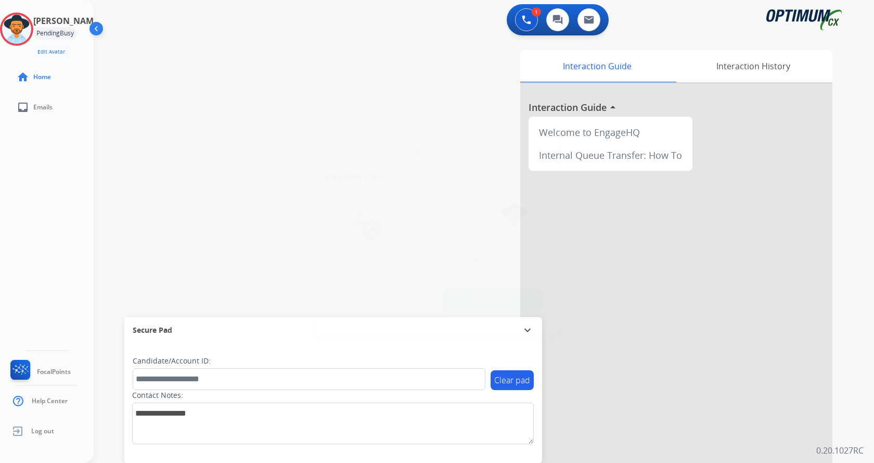
click at [244, 85] on div at bounding box center [437, 231] width 874 height 463
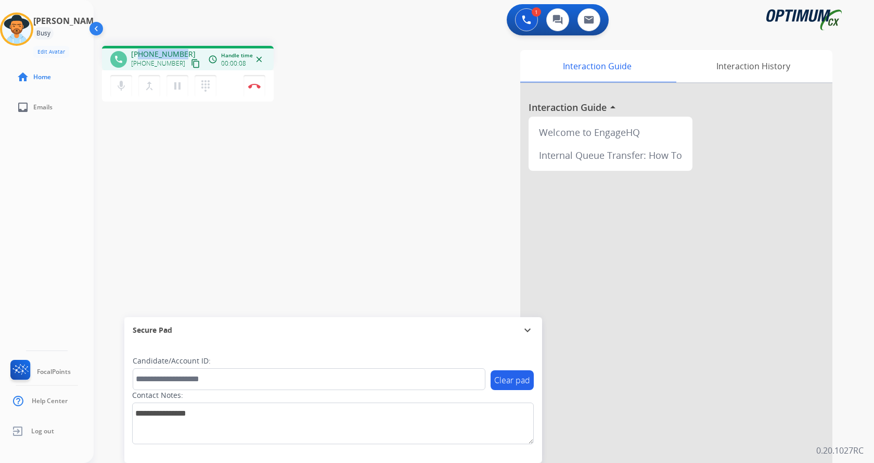
drag, startPoint x: 138, startPoint y: 54, endPoint x: 181, endPoint y: 53, distance: 42.7
click at [181, 53] on span "+14042941234" at bounding box center [163, 54] width 65 height 10
copy span "4042941234"
click at [283, 230] on div "phone +14042941234 +14042941234 content_copy access_time Call metrics Queue 00:…" at bounding box center [472, 254] width 756 height 434
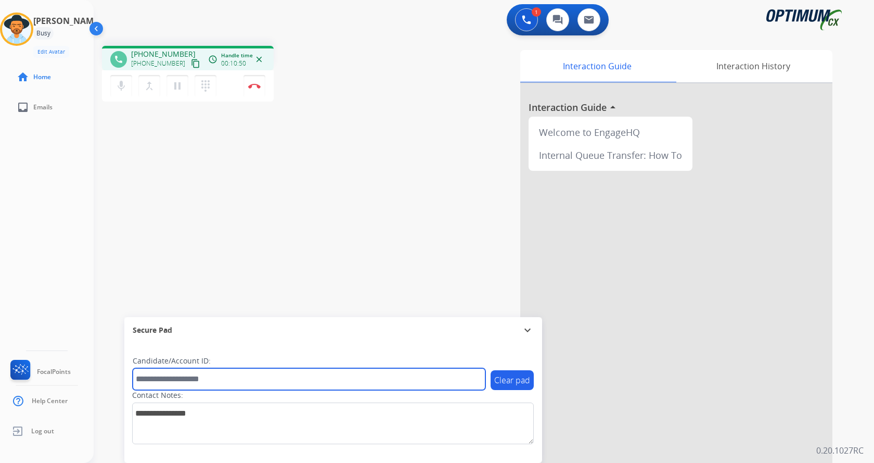
click at [230, 375] on input "text" at bounding box center [309, 379] width 353 height 22
paste input "*******"
type input "*******"
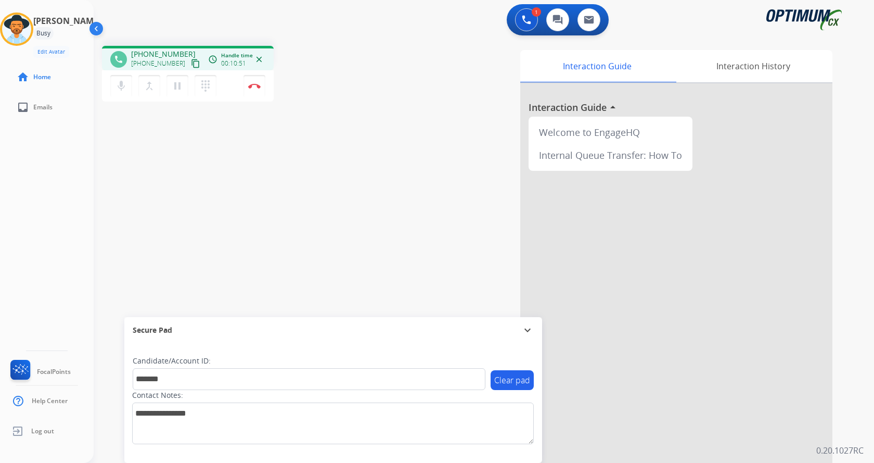
click at [247, 239] on div "phone +14042941234 +14042941234 content_copy access_time Call metrics Queue 00:…" at bounding box center [472, 254] width 756 height 434
click at [253, 85] on img at bounding box center [254, 85] width 12 height 5
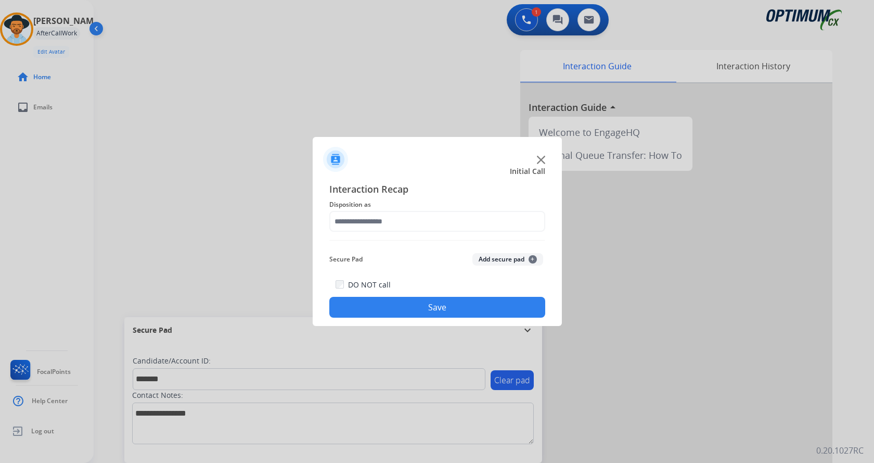
click at [493, 256] on button "Add secure pad +" at bounding box center [508, 259] width 71 height 12
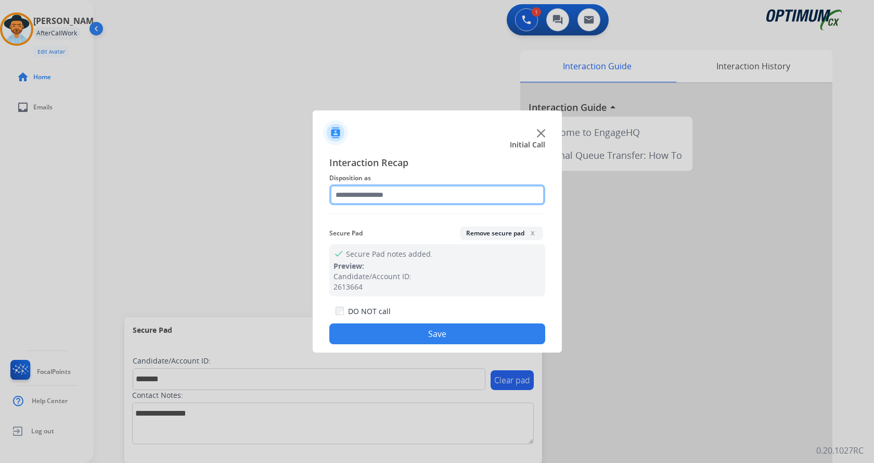
click at [393, 193] on input "text" at bounding box center [437, 194] width 216 height 21
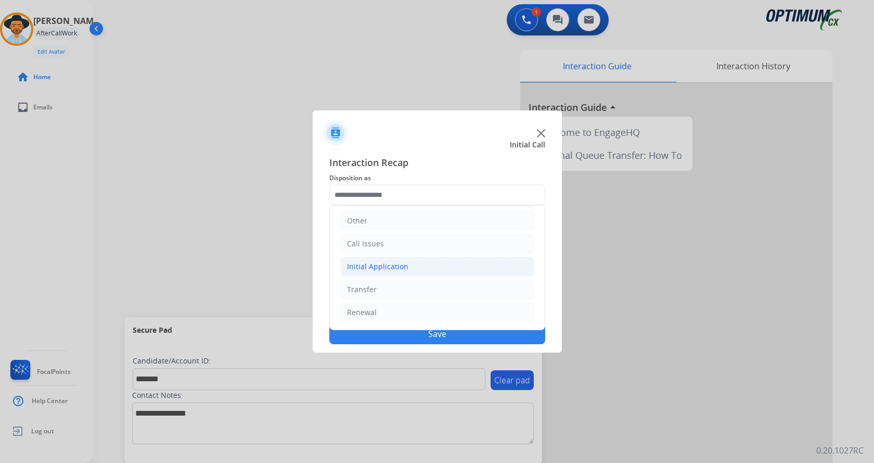
click at [457, 266] on li "Initial Application" at bounding box center [437, 267] width 194 height 20
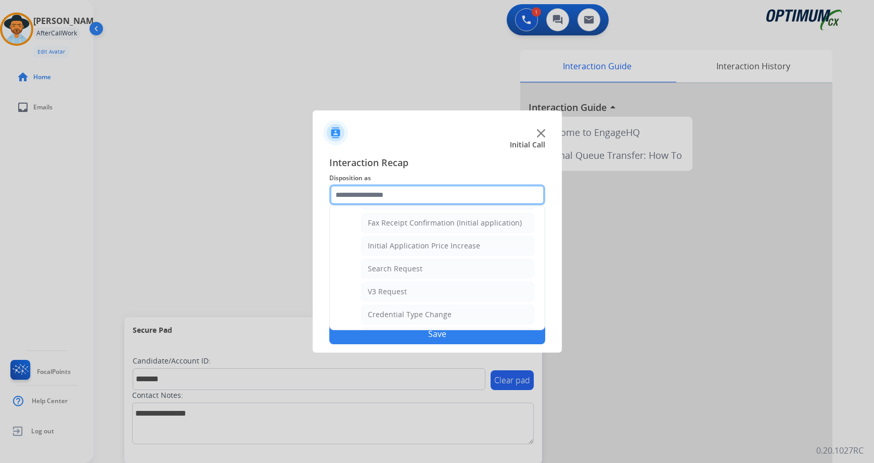
scroll to position [539, 0]
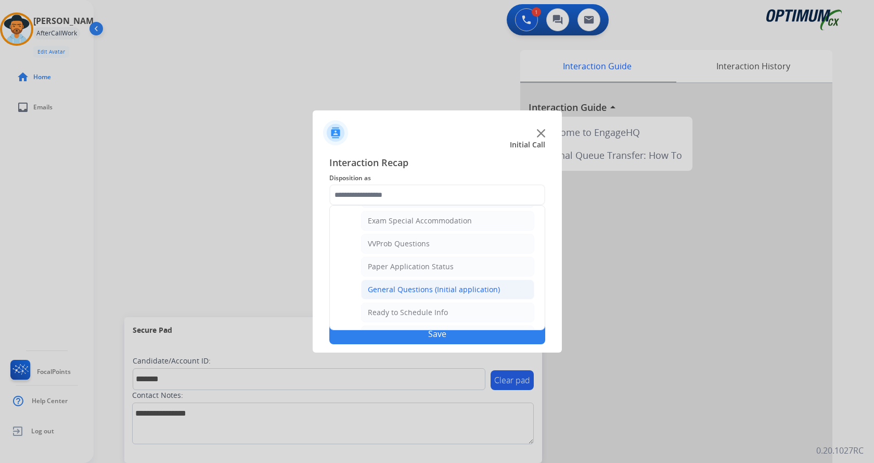
click at [463, 290] on div "General Questions (Initial application)" at bounding box center [434, 289] width 132 height 10
type input "**********"
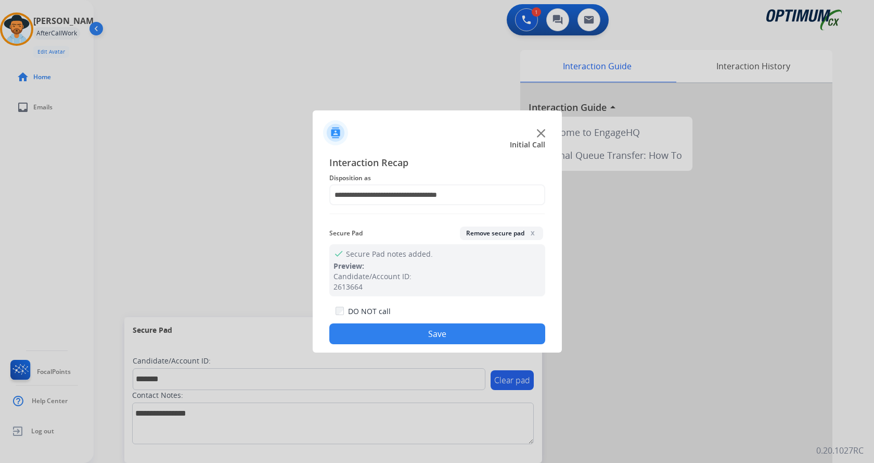
click at [427, 329] on button "Save" at bounding box center [437, 333] width 216 height 21
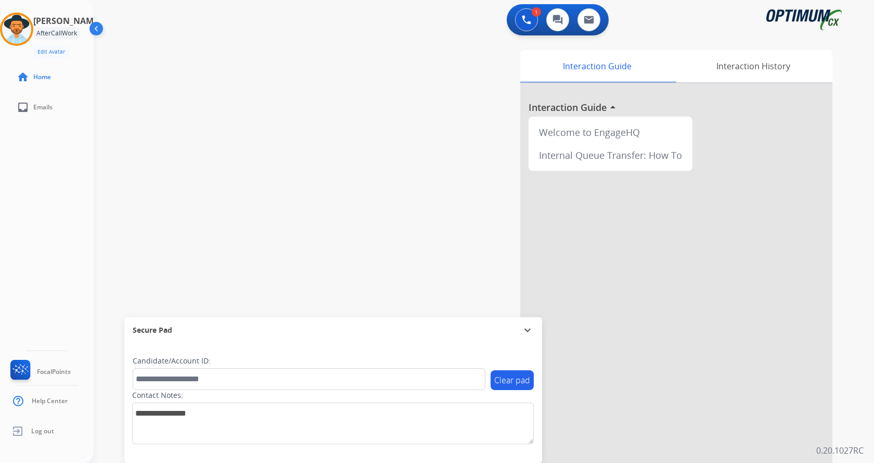
drag, startPoint x: 271, startPoint y: 121, endPoint x: 215, endPoint y: 26, distance: 110.1
click at [266, 111] on div "swap_horiz Break voice bridge close_fullscreen Connect 3-Way Call merge_type Se…" at bounding box center [472, 254] width 756 height 434
click at [847, 221] on div "Interaction Guide Interaction History Interaction Guide arrow_drop_up Welcome t…" at bounding box center [614, 259] width 470 height 426
click at [328, 210] on div "swap_horiz Break voice bridge close_fullscreen Connect 3-Way Call merge_type Se…" at bounding box center [472, 254] width 756 height 434
click at [211, 89] on div "swap_horiz Break voice bridge close_fullscreen Connect 3-Way Call merge_type Se…" at bounding box center [472, 254] width 756 height 434
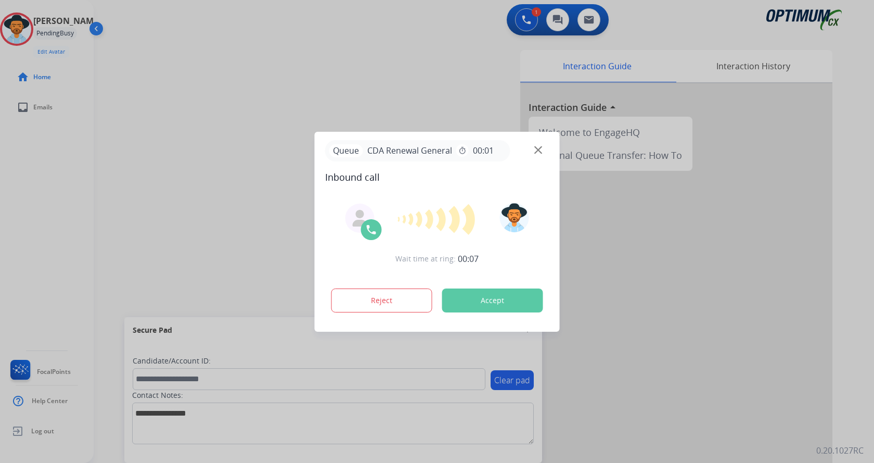
click at [477, 290] on button "Accept" at bounding box center [492, 300] width 101 height 24
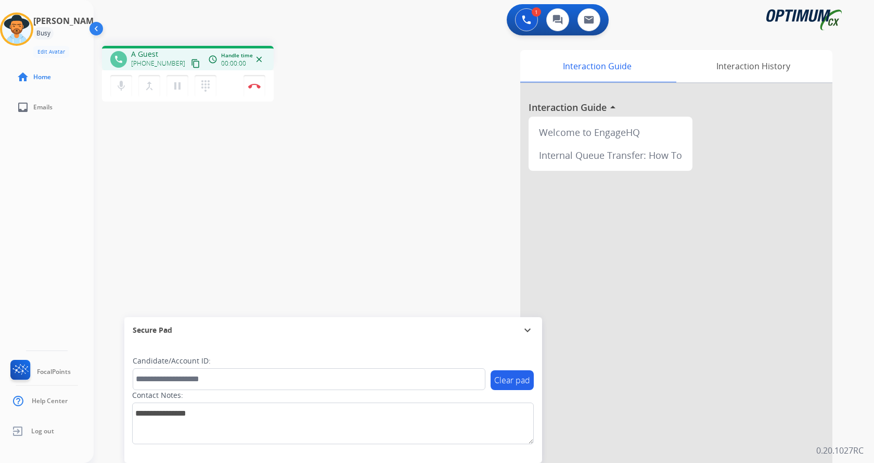
click at [326, 161] on div "phone A Guest +15044504958 content_copy access_time Call metrics Queue 00:09 Ho…" at bounding box center [472, 254] width 756 height 434
drag, startPoint x: 140, startPoint y: 54, endPoint x: 180, endPoint y: 54, distance: 40.1
click at [180, 54] on span "+15044504958" at bounding box center [163, 54] width 65 height 10
copy span "5044504958"
click at [251, 86] on img at bounding box center [254, 85] width 12 height 5
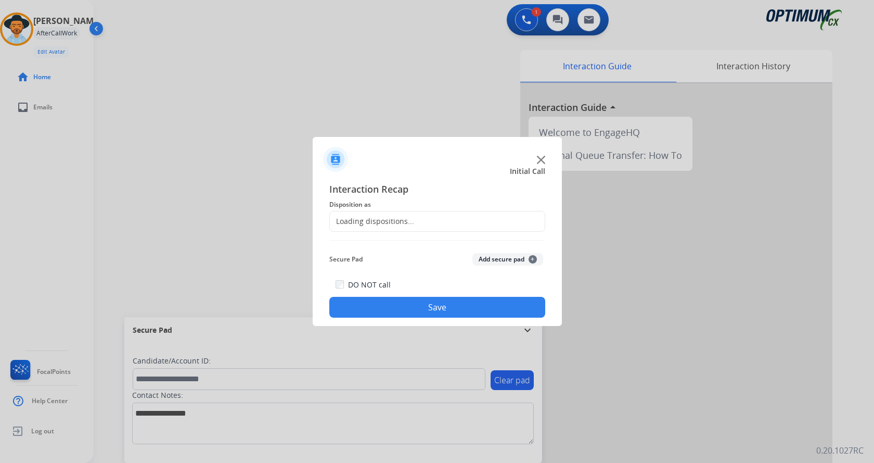
click at [503, 261] on button "Add secure pad +" at bounding box center [508, 259] width 71 height 12
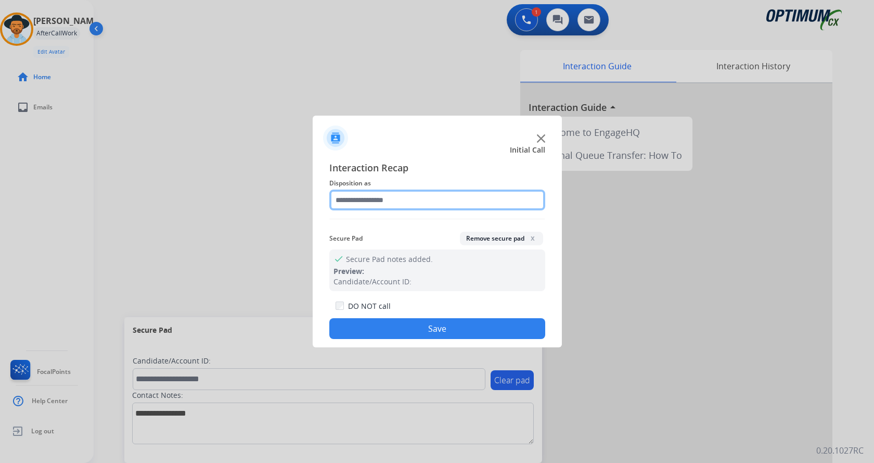
click at [383, 191] on input "text" at bounding box center [437, 199] width 216 height 21
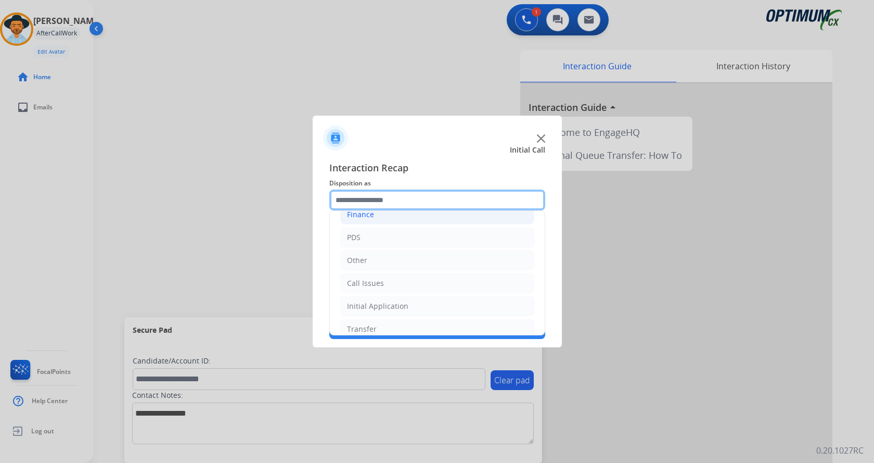
scroll to position [71, 0]
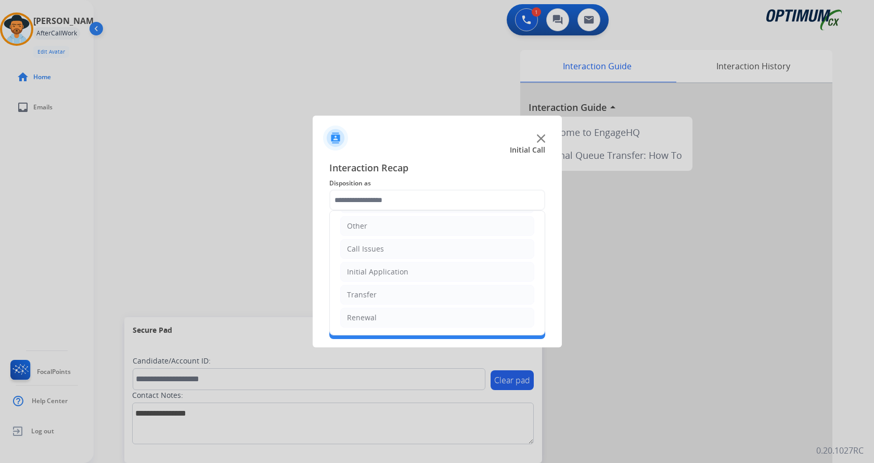
click at [250, 192] on div at bounding box center [437, 231] width 874 height 463
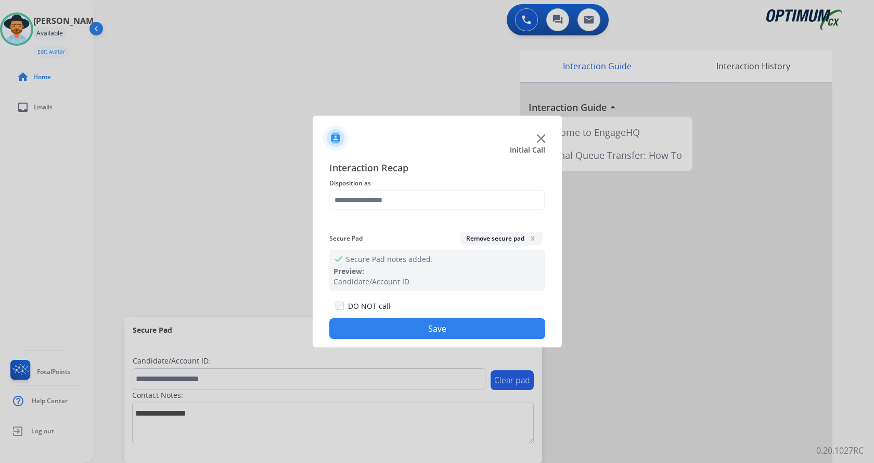
click at [537, 139] on img at bounding box center [541, 138] width 8 height 8
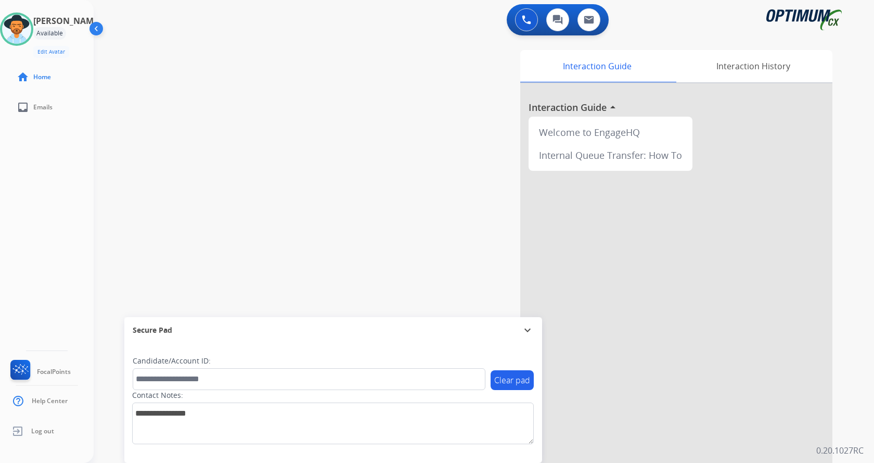
drag, startPoint x: 407, startPoint y: 96, endPoint x: 390, endPoint y: 95, distance: 16.7
click at [405, 96] on div "Interaction Guide Interaction History Interaction Guide arrow_drop_up Welcome t…" at bounding box center [605, 261] width 453 height 422
click at [493, 297] on button "Accept" at bounding box center [492, 300] width 101 height 24
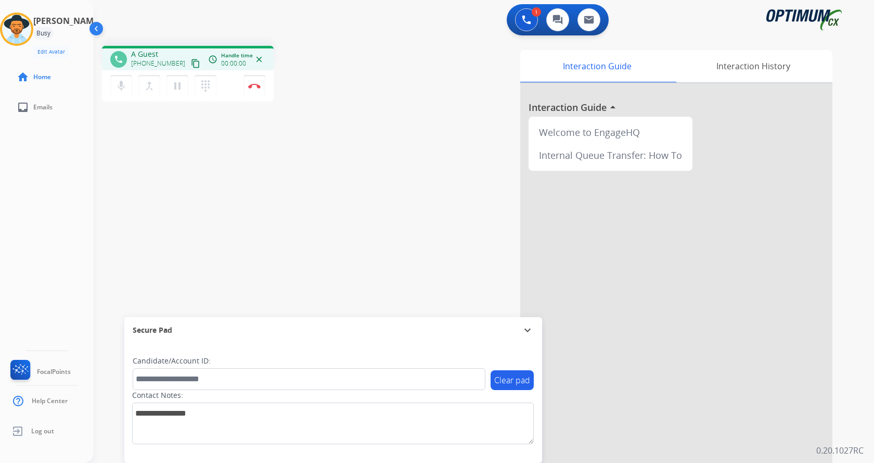
click at [342, 96] on div "phone A Guest +12153806295 content_copy access_time Call metrics Queue 00:09 Ho…" at bounding box center [238, 75] width 273 height 59
drag, startPoint x: 139, startPoint y: 55, endPoint x: 181, endPoint y: 49, distance: 41.4
click at [181, 49] on span "+12153806295" at bounding box center [163, 54] width 65 height 10
copy span "2153806295"
click at [399, 209] on div "Interaction Guide Interaction History Interaction Guide arrow_drop_up Welcome t…" at bounding box center [605, 261] width 453 height 422
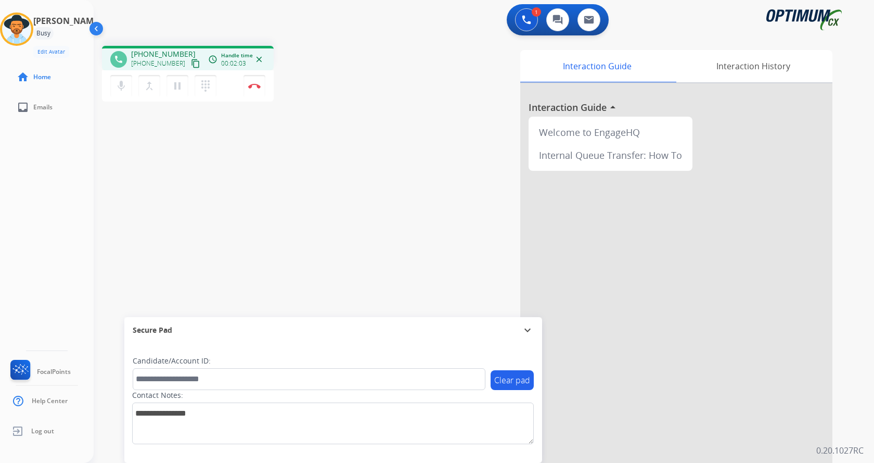
click at [44, 214] on div "Andy Busy Edit Avatar Agent: Andy Routing Profile: Gen_Bilingual home Home inbo…" at bounding box center [47, 231] width 94 height 463
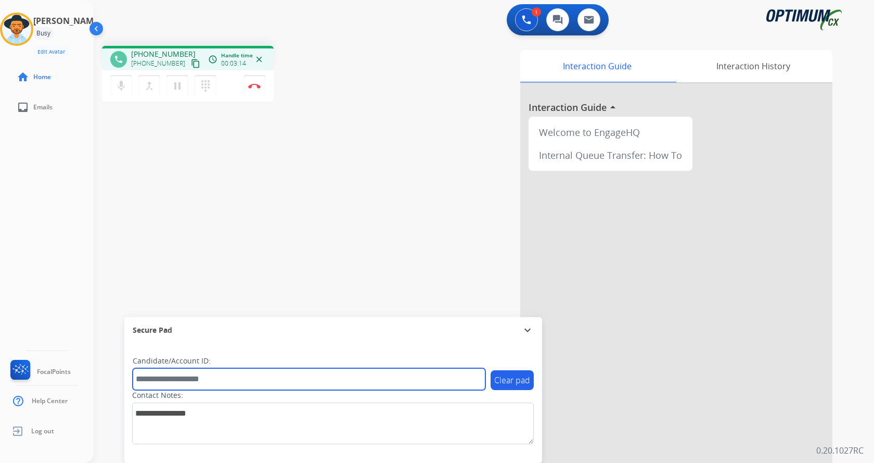
click at [190, 377] on input "text" at bounding box center [309, 379] width 353 height 22
paste input "*******"
type input "*******"
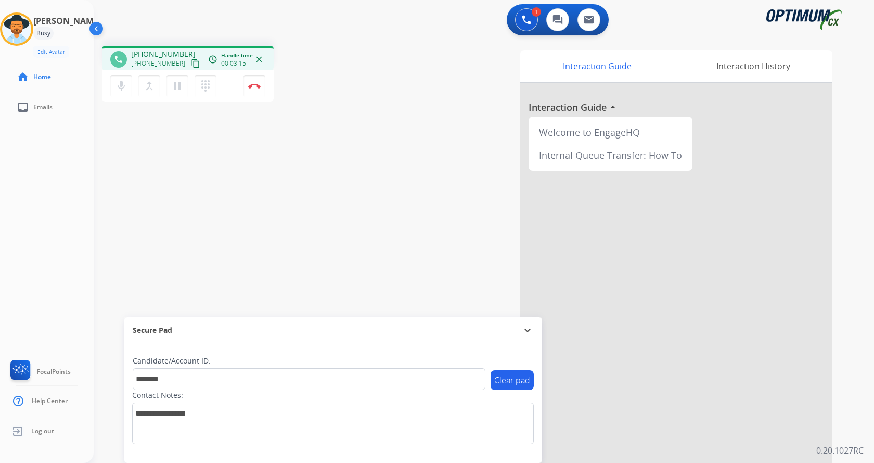
click at [198, 223] on div "phone +12153806295 +12153806295 content_copy access_time Call metrics Queue 00:…" at bounding box center [472, 254] width 756 height 434
click at [213, 222] on div "phone +12153806295 +12153806295 content_copy access_time Call metrics Queue 00:…" at bounding box center [472, 254] width 756 height 434
click at [230, 207] on div "phone +12153806295 +12153806295 content_copy access_time Call metrics Queue 00:…" at bounding box center [472, 254] width 756 height 434
click at [316, 180] on div "phone +12153806295 +12153806295 content_copy access_time Call metrics Queue 00:…" at bounding box center [472, 254] width 756 height 434
click at [254, 87] on img at bounding box center [254, 85] width 12 height 5
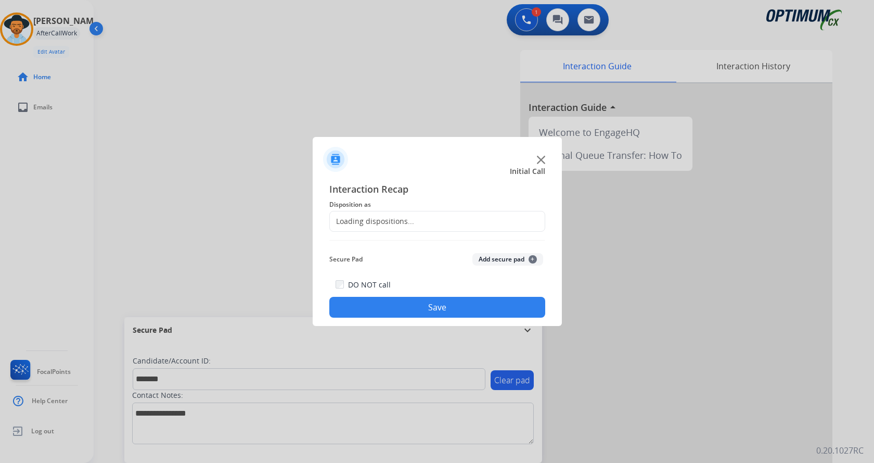
click at [492, 261] on button "Add secure pad +" at bounding box center [508, 259] width 71 height 12
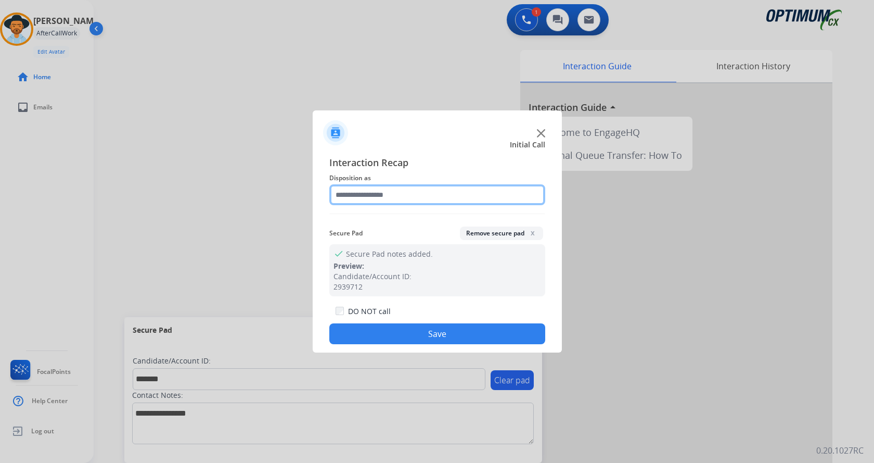
click at [385, 194] on input "text" at bounding box center [437, 194] width 216 height 21
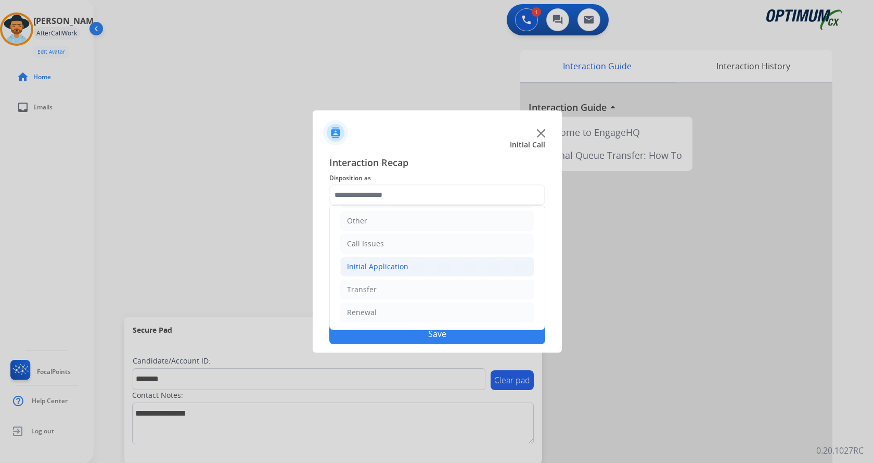
click at [405, 268] on div "Initial Application" at bounding box center [377, 266] width 61 height 10
click at [416, 290] on div "Credential Resend (Initial application)" at bounding box center [434, 289] width 132 height 10
type input "**********"
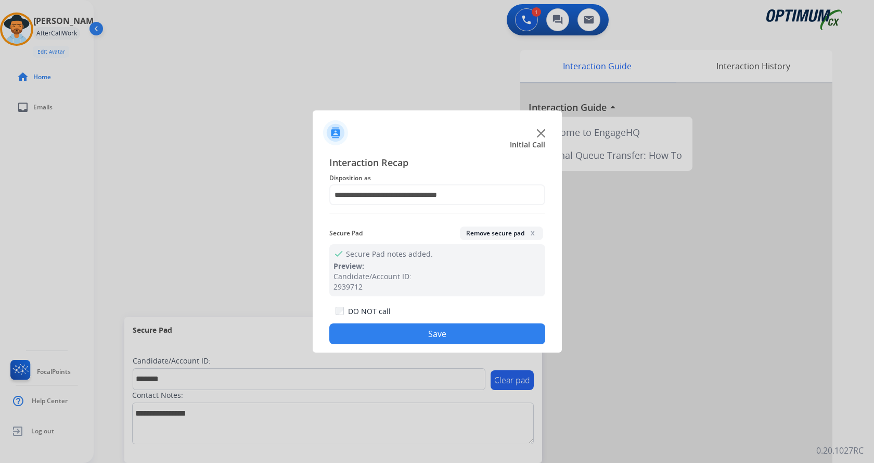
click at [396, 333] on button "Save" at bounding box center [437, 333] width 216 height 21
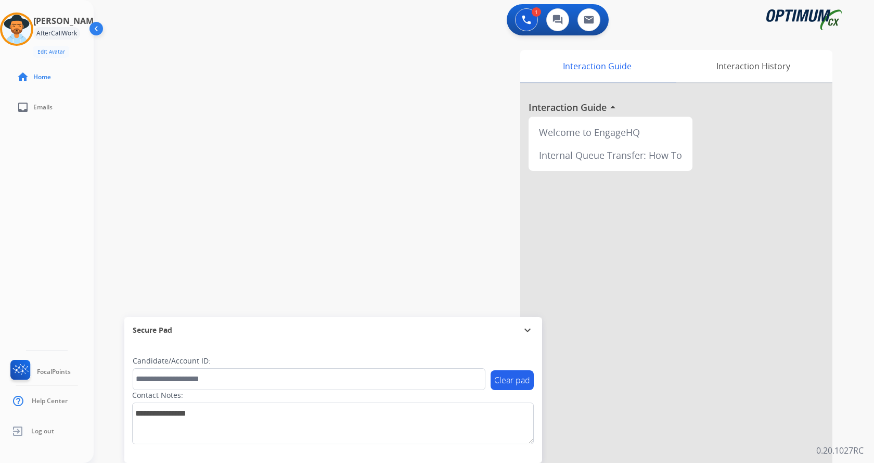
click at [234, 163] on div "swap_horiz Break voice bridge close_fullscreen Connect 3-Way Call merge_type Se…" at bounding box center [472, 254] width 756 height 434
click at [271, 207] on div "swap_horiz Break voice bridge close_fullscreen Connect 3-Way Call merge_type Se…" at bounding box center [472, 254] width 756 height 434
click at [245, 55] on div "swap_horiz Break voice bridge close_fullscreen Connect 3-Way Call merge_type Se…" at bounding box center [472, 254] width 756 height 434
click at [393, 181] on div "Interaction Guide Interaction History Interaction Guide arrow_drop_up Welcome t…" at bounding box center [605, 261] width 453 height 422
click at [395, 114] on div "Interaction Guide Interaction History Interaction Guide arrow_drop_up Welcome t…" at bounding box center [605, 261] width 453 height 422
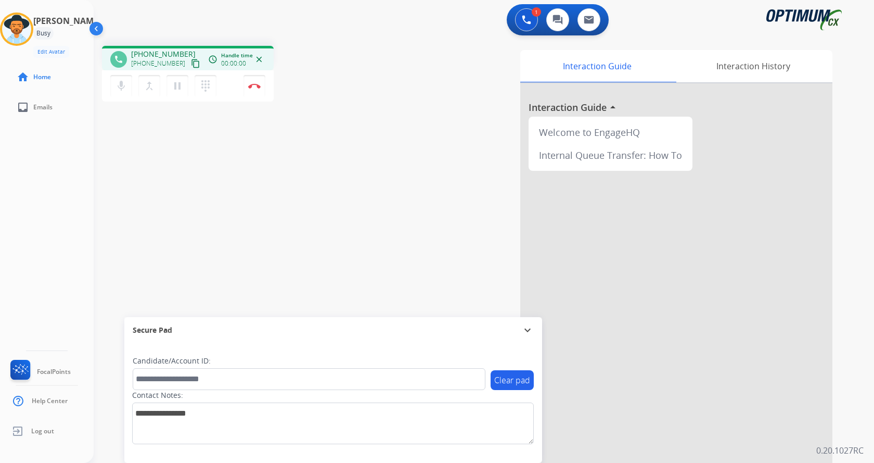
click at [378, 83] on div "phone +15045350287 +15045350287 content_copy access_time Call metrics Queue 00:…" at bounding box center [472, 254] width 756 height 434
drag, startPoint x: 139, startPoint y: 52, endPoint x: 181, endPoint y: 51, distance: 41.6
click at [181, 52] on span "+15045350287" at bounding box center [163, 54] width 65 height 10
copy span "5045350287"
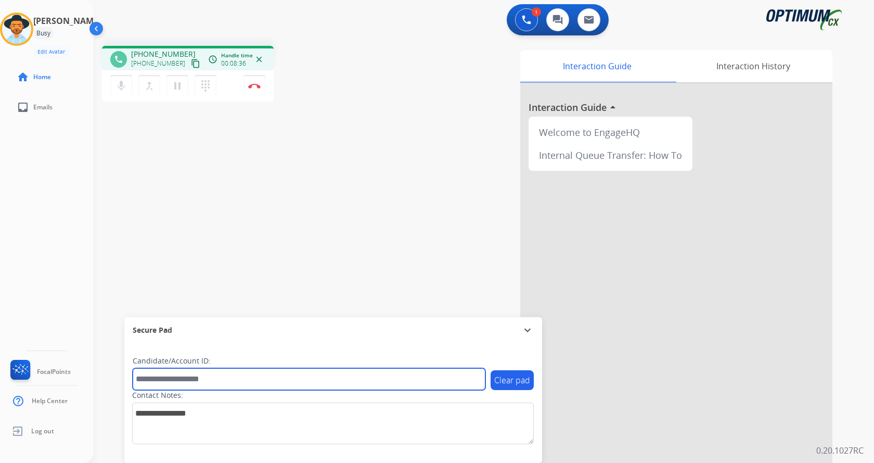
click at [225, 377] on input "text" at bounding box center [309, 379] width 353 height 22
paste input "*******"
type input "*******"
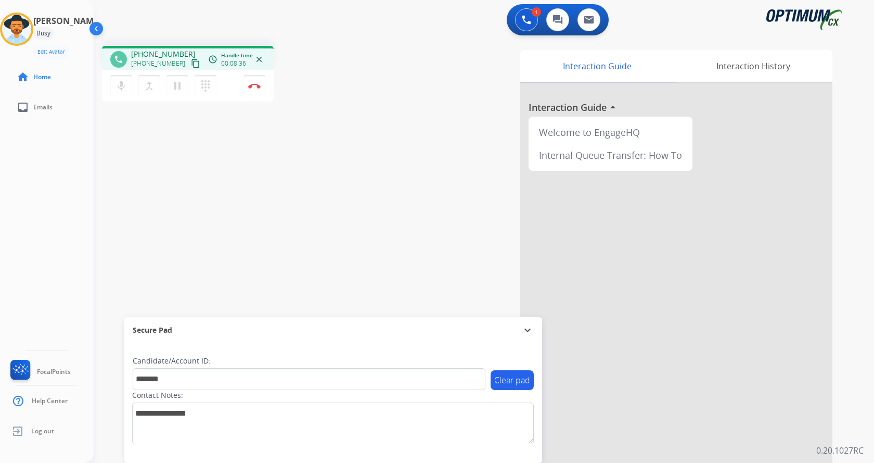
click at [228, 145] on div "phone +15045350287 +15045350287 content_copy access_time Call metrics Queue 00:…" at bounding box center [472, 254] width 756 height 434
drag, startPoint x: 12, startPoint y: 180, endPoint x: 126, endPoint y: 108, distance: 134.3
click at [13, 180] on div "Andy Busy Edit Avatar Agent: Andy Routing Profile: Gen_Bilingual home Home inbo…" at bounding box center [47, 231] width 94 height 463
click at [258, 88] on img at bounding box center [254, 85] width 12 height 5
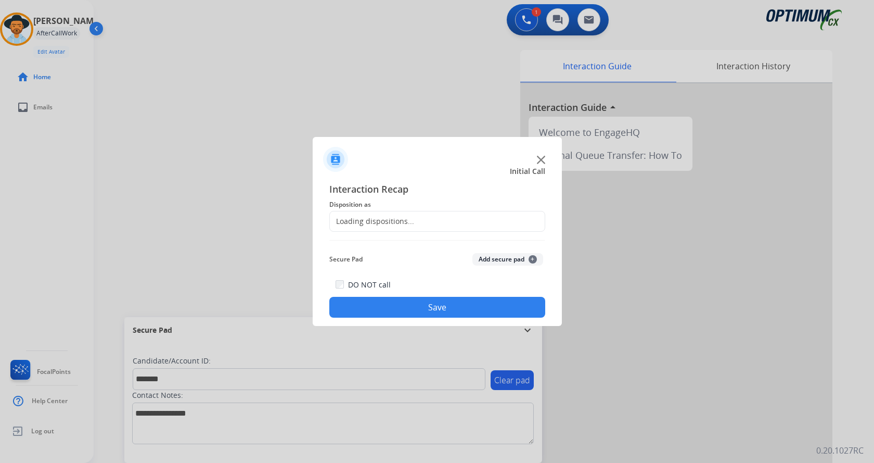
click at [495, 256] on button "Add secure pad +" at bounding box center [508, 259] width 71 height 12
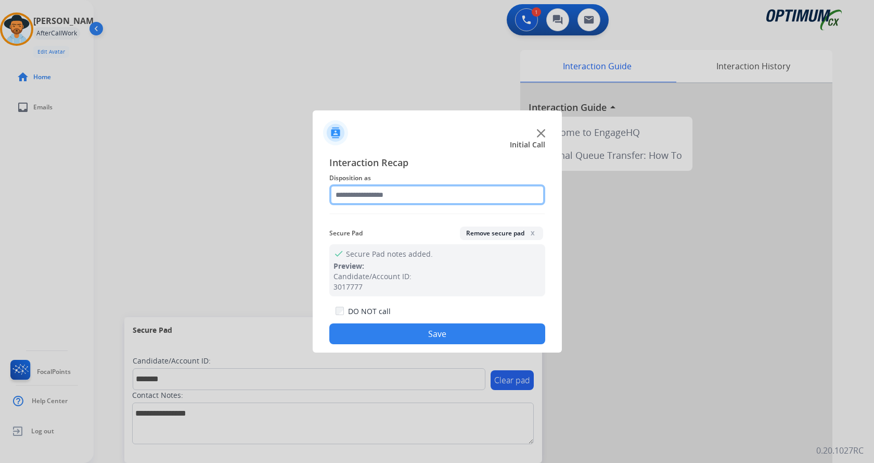
click at [387, 195] on input "text" at bounding box center [437, 194] width 216 height 21
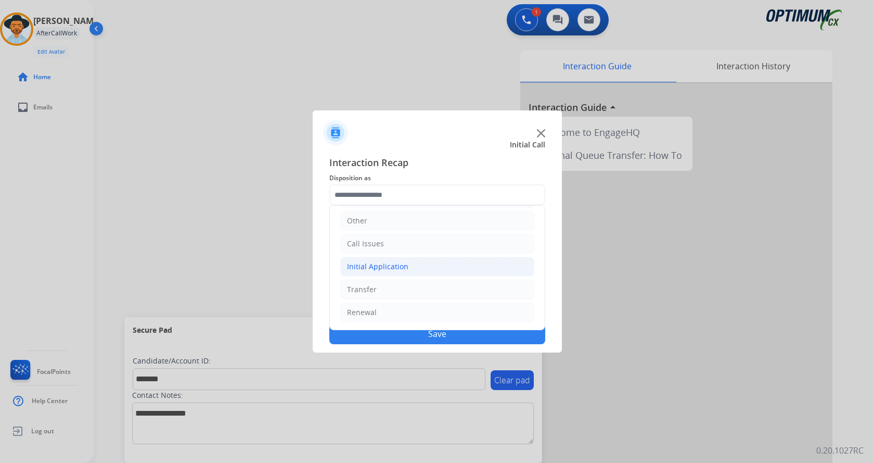
click at [417, 269] on li "Initial Application" at bounding box center [437, 267] width 194 height 20
click at [423, 291] on div "Credential Resend (Initial application)" at bounding box center [434, 289] width 132 height 10
type input "**********"
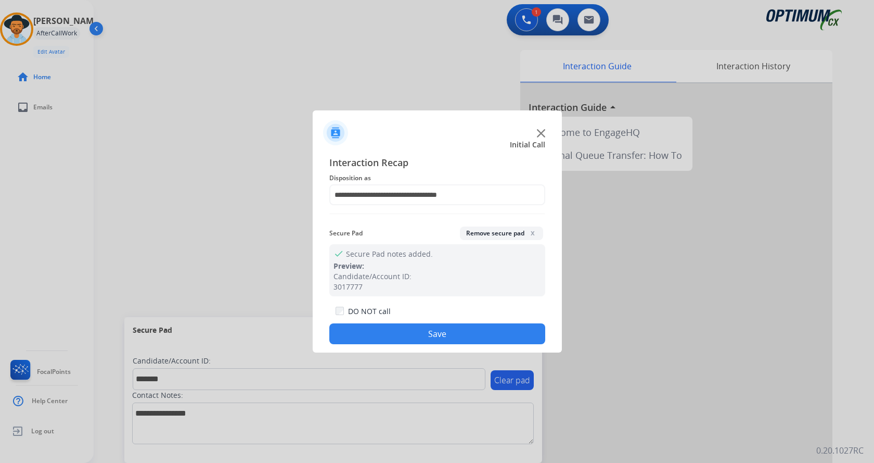
click at [391, 334] on button "Save" at bounding box center [437, 333] width 216 height 21
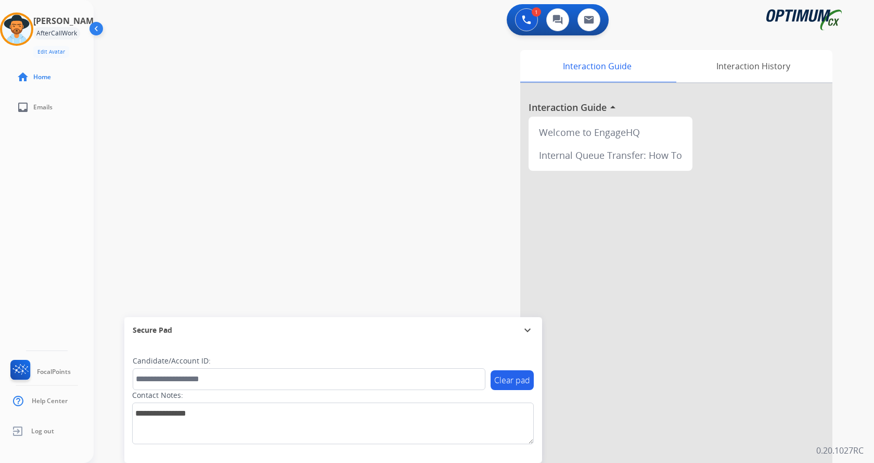
click at [257, 220] on div "swap_horiz Break voice bridge close_fullscreen Connect 3-Way Call merge_type Se…" at bounding box center [472, 254] width 756 height 434
click at [272, 102] on div "swap_horiz Break voice bridge close_fullscreen Connect 3-Way Call merge_type Se…" at bounding box center [472, 254] width 756 height 434
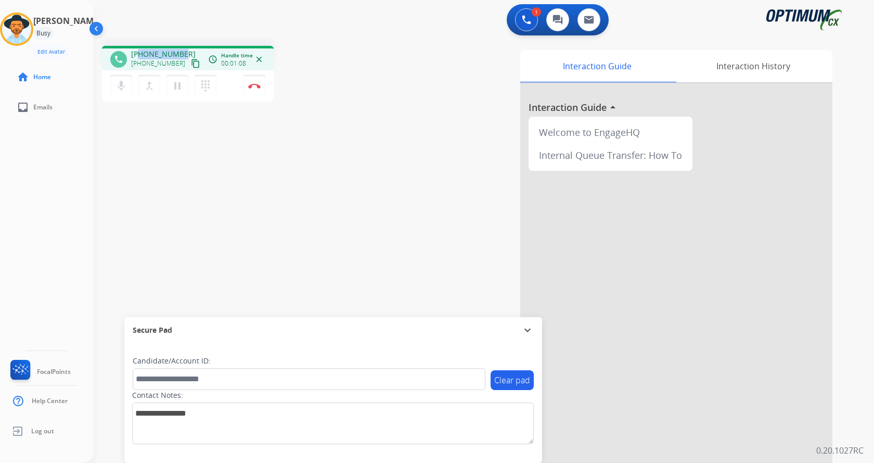
drag, startPoint x: 141, startPoint y: 52, endPoint x: 184, endPoint y: 52, distance: 43.7
click at [184, 52] on div "+14073693696 +14073693696 content_copy" at bounding box center [166, 59] width 71 height 21
copy span "4073693696"
click at [328, 142] on div "phone +14073693696 +14073693696 content_copy access_time Call metrics Queue 00:…" at bounding box center [472, 254] width 756 height 434
click at [333, 124] on div "phone +14073693696 +14073693696 content_copy access_time Call metrics Queue 00:…" at bounding box center [472, 254] width 756 height 434
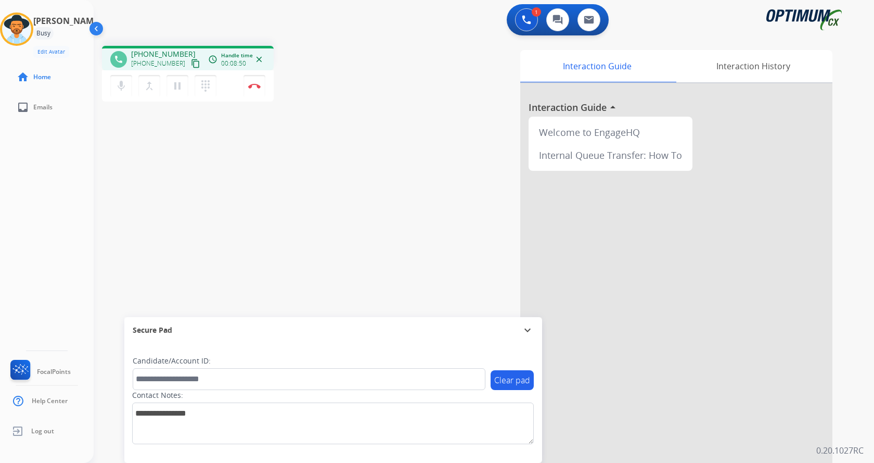
click at [343, 110] on div "phone +14073693696 +14073693696 content_copy access_time Call metrics Queue 00:…" at bounding box center [472, 254] width 756 height 434
click at [252, 86] on img at bounding box center [254, 85] width 12 height 5
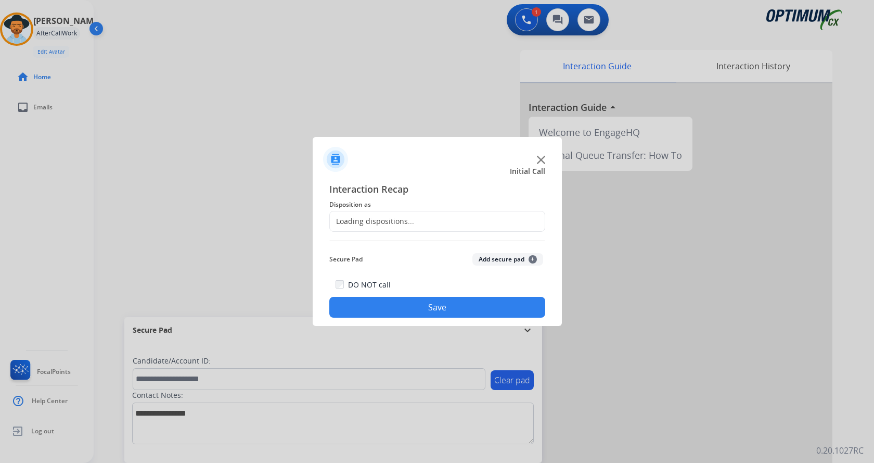
click at [490, 259] on button "Add secure pad +" at bounding box center [508, 259] width 71 height 12
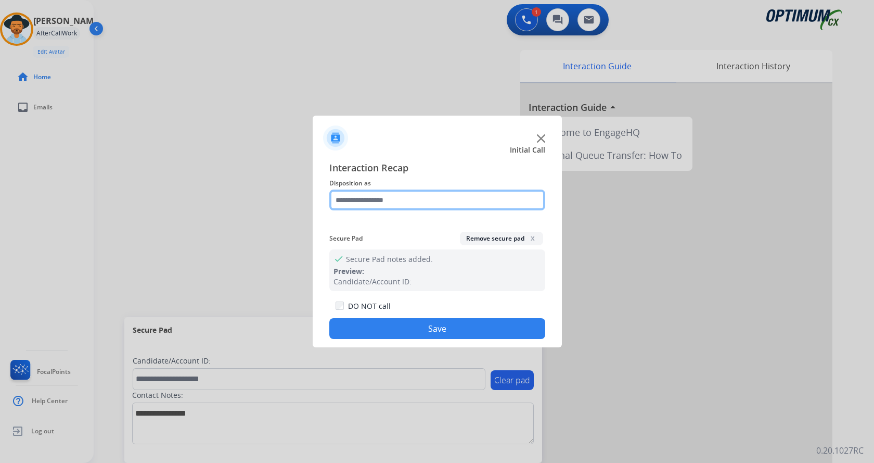
click at [381, 199] on input "text" at bounding box center [437, 199] width 216 height 21
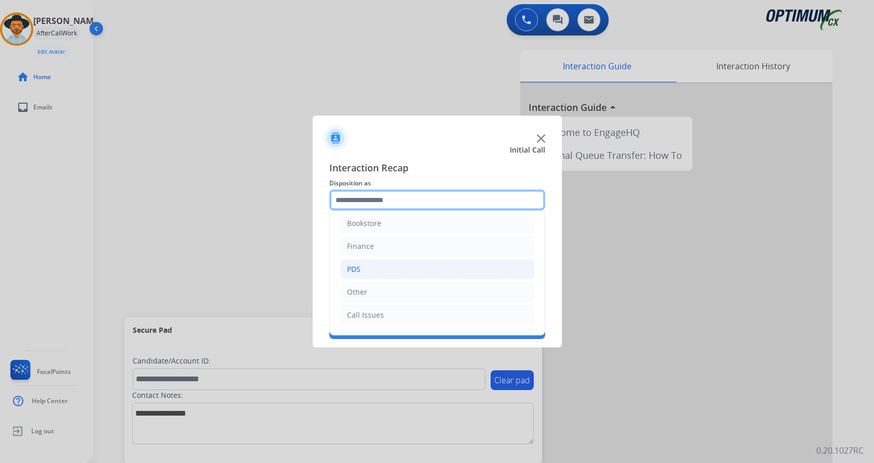
scroll to position [0, 0]
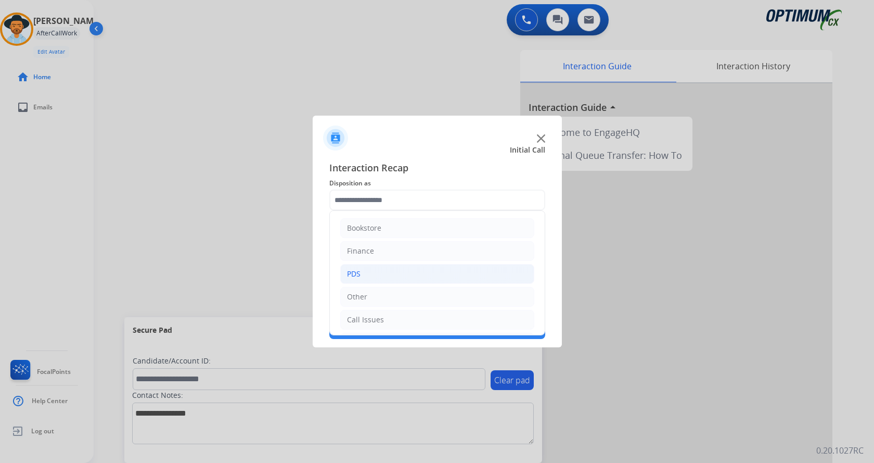
click at [412, 271] on li "PDS" at bounding box center [437, 274] width 194 height 20
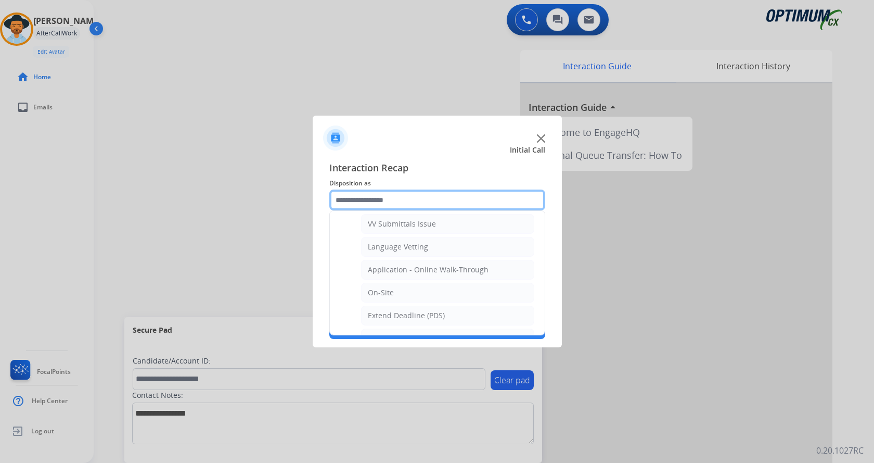
scroll to position [260, 0]
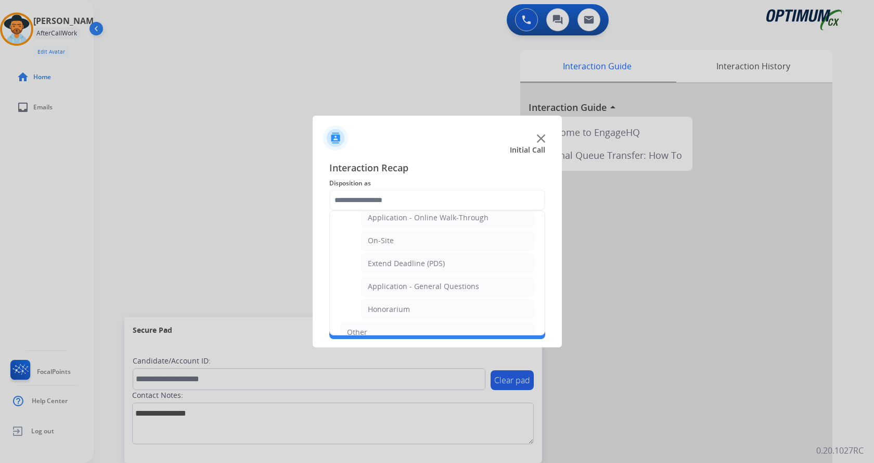
click at [421, 310] on li "Honorarium" at bounding box center [447, 309] width 173 height 20
type input "**********"
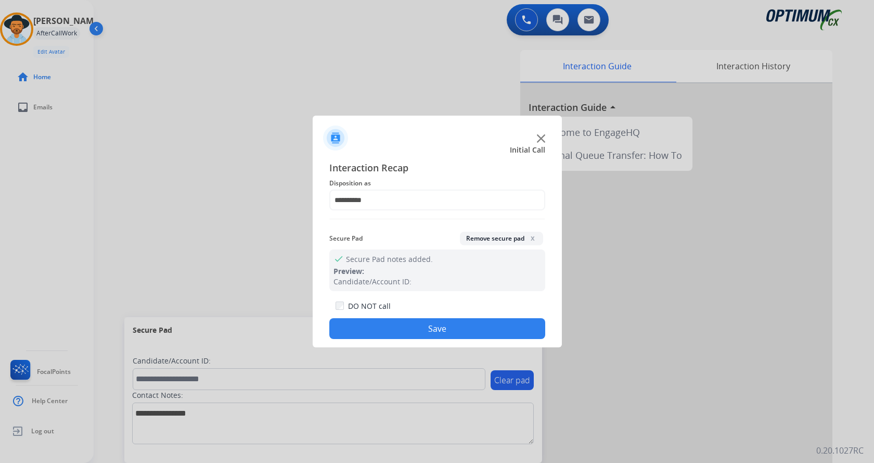
click at [418, 321] on button "Save" at bounding box center [437, 328] width 216 height 21
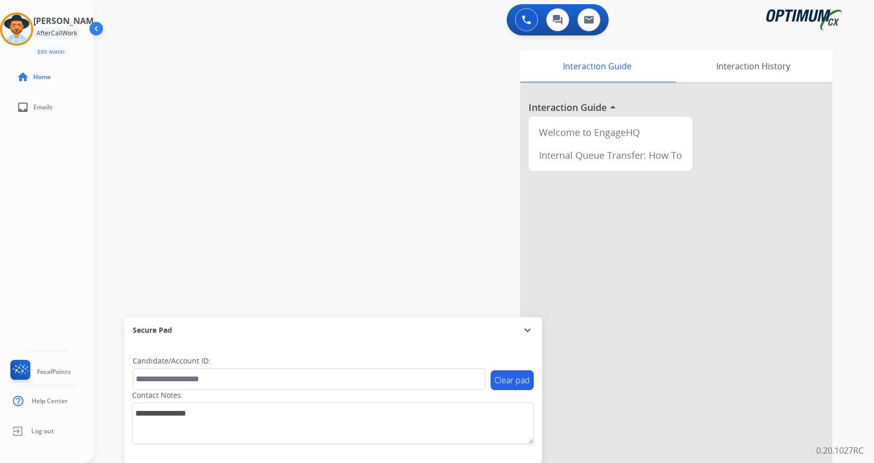
click at [263, 189] on div "swap_horiz Break voice bridge close_fullscreen Connect 3-Way Call merge_type Se…" at bounding box center [472, 254] width 756 height 434
click at [220, 96] on div "swap_horiz Break voice bridge close_fullscreen Connect 3-Way Call merge_type Se…" at bounding box center [472, 254] width 756 height 434
click at [31, 34] on img at bounding box center [16, 29] width 29 height 29
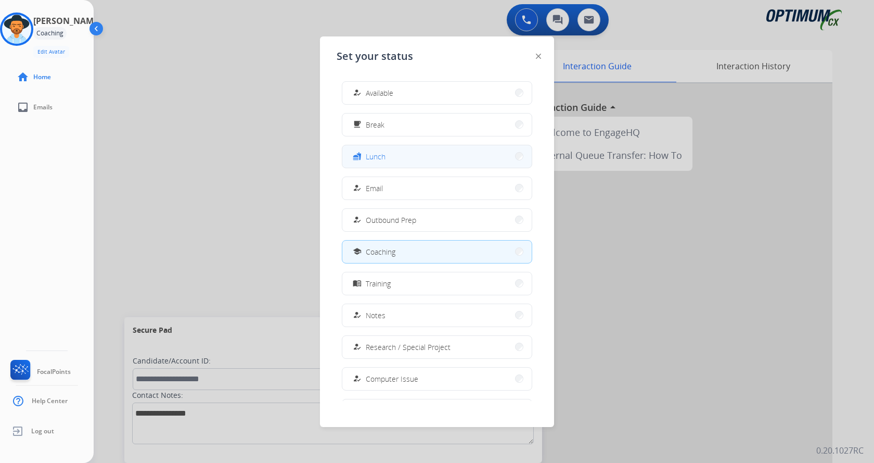
click at [399, 156] on button "fastfood Lunch" at bounding box center [436, 156] width 189 height 22
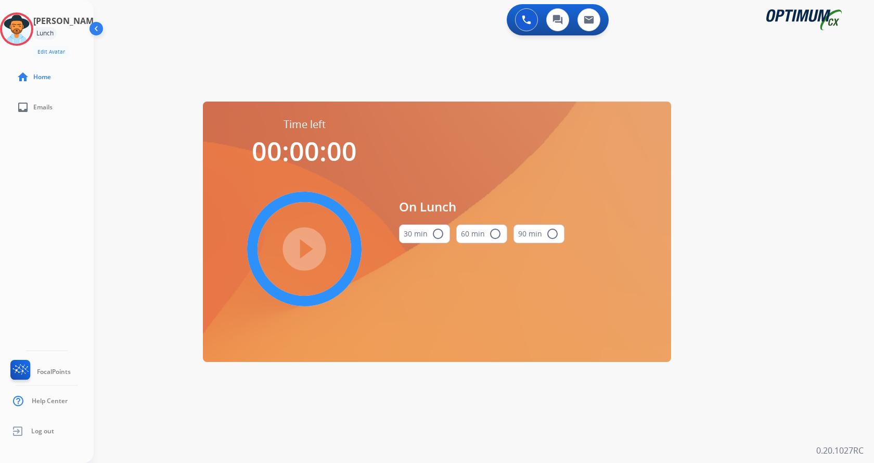
drag, startPoint x: 39, startPoint y: 186, endPoint x: 38, endPoint y: 177, distance: 8.9
click at [39, 186] on div "Andy Lunch Edit Avatar Agent: Andy Routing Profile: Gen_Bilingual home Home inb…" at bounding box center [47, 231] width 94 height 463
click at [46, 205] on div "Andy Lunch Edit Avatar Agent: Andy Routing Profile: Gen_Bilingual home Home inb…" at bounding box center [47, 231] width 94 height 463
click at [432, 233] on mat-icon "radio_button_unchecked" at bounding box center [438, 233] width 12 height 12
click at [305, 252] on mat-icon "play_circle_filled" at bounding box center [304, 249] width 12 height 12
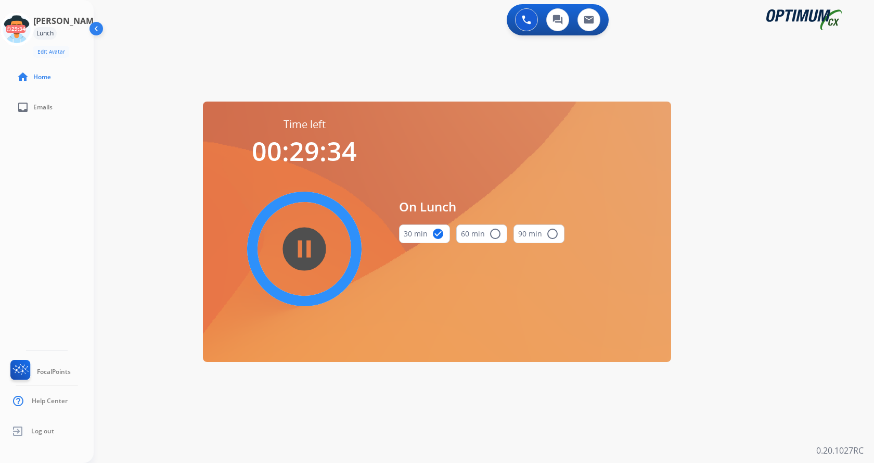
click at [842, 199] on div "0 Voice Interactions 0 Chat Interactions 0 Email Interactions swap_horiz Break …" at bounding box center [484, 231] width 781 height 463
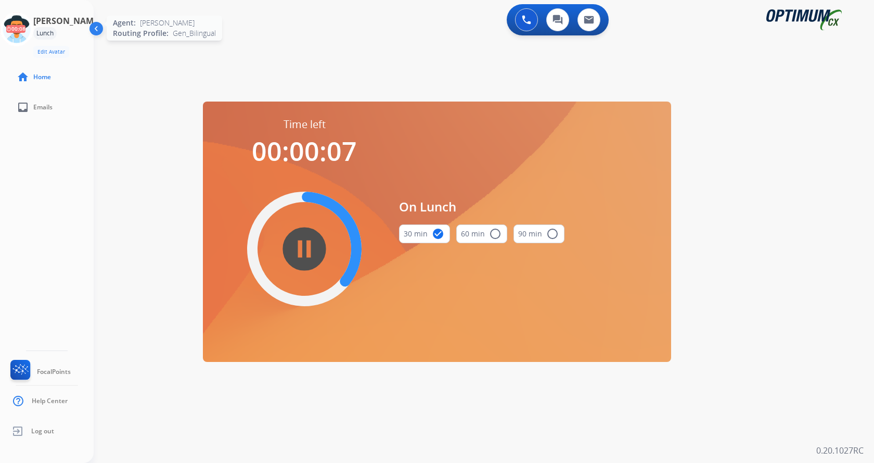
click at [28, 33] on icon at bounding box center [17, 29] width 34 height 34
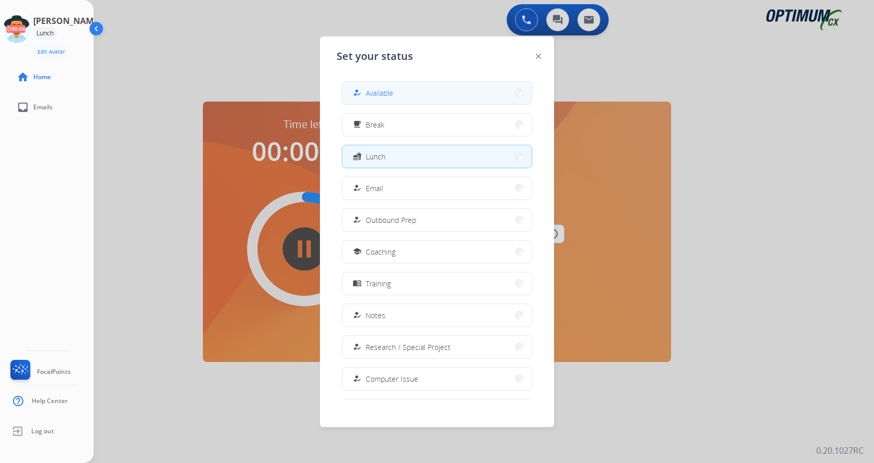
click at [427, 93] on button "how_to_reg Available" at bounding box center [436, 93] width 189 height 22
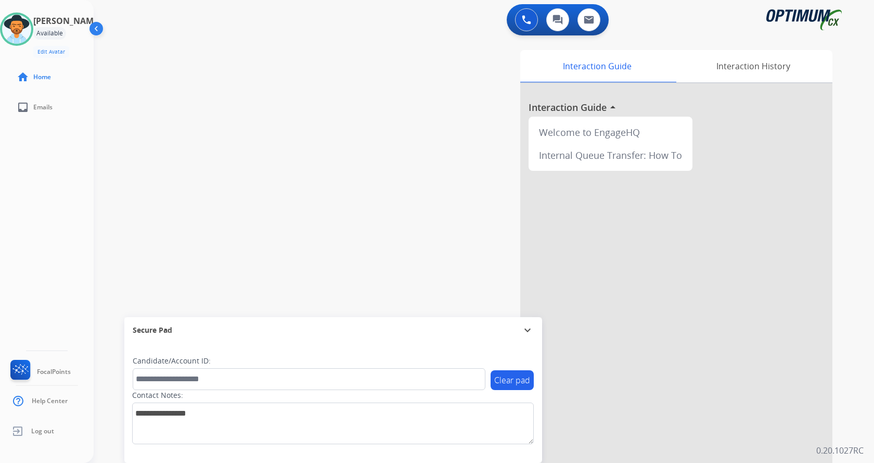
click at [838, 327] on div "Interaction Guide Interaction History Interaction Guide arrow_drop_up Welcome t…" at bounding box center [614, 259] width 470 height 426
click at [822, 343] on div at bounding box center [676, 277] width 312 height 388
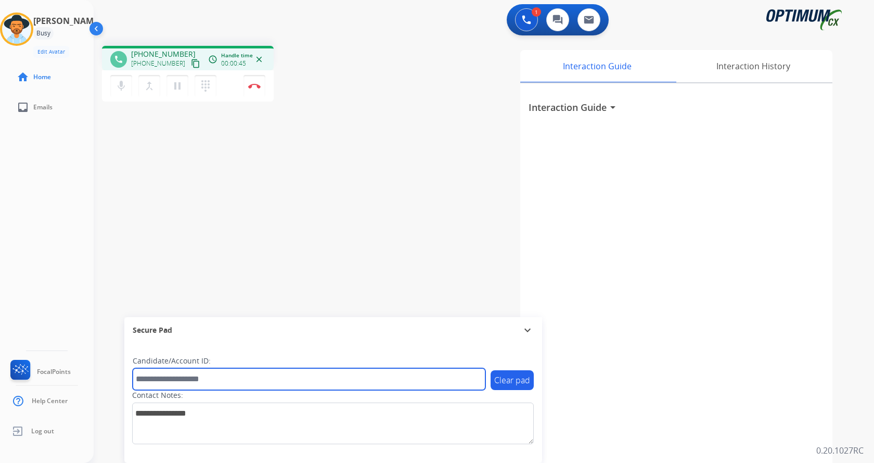
click at [230, 377] on input "text" at bounding box center [309, 379] width 353 height 22
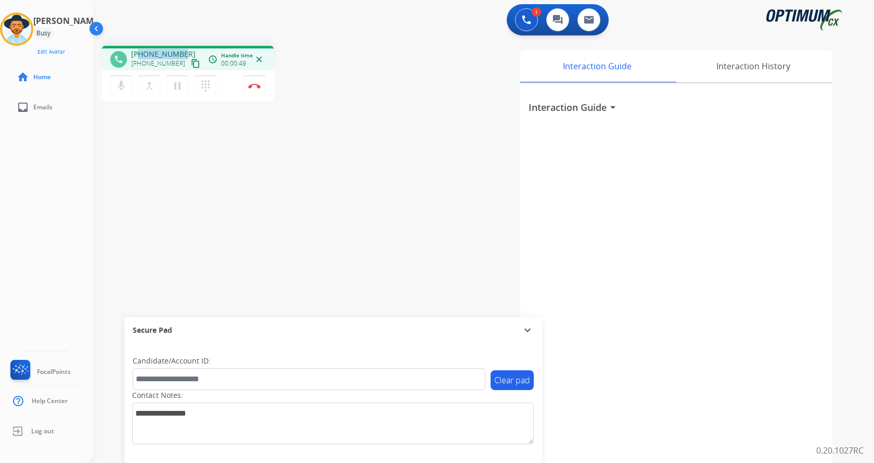
drag, startPoint x: 181, startPoint y: 52, endPoint x: 139, endPoint y: 49, distance: 41.7
click at [139, 49] on span "+17862908281" at bounding box center [163, 54] width 65 height 10
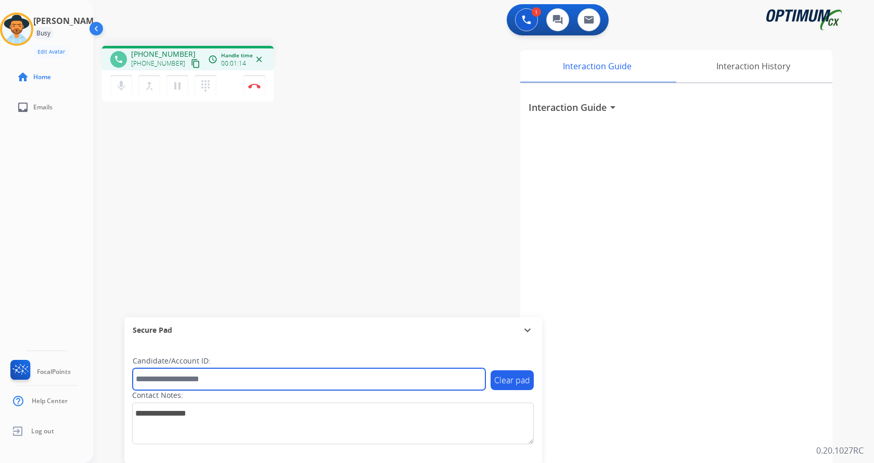
drag, startPoint x: 219, startPoint y: 375, endPoint x: 225, endPoint y: 371, distance: 7.9
click at [221, 375] on input "text" at bounding box center [309, 379] width 353 height 22
paste input "*******"
type input "*******"
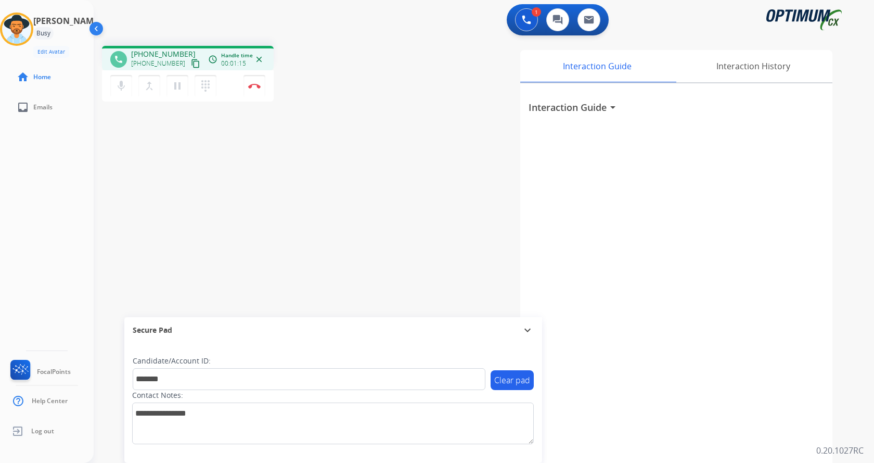
click at [279, 198] on div "phone +17862908281 +17862908281 content_copy access_time Call metrics Queue 00:…" at bounding box center [472, 254] width 756 height 434
click at [298, 200] on div "phone +17862908281 +17862908281 content_copy access_time Call metrics Queue 00:…" at bounding box center [472, 254] width 756 height 434
click at [260, 85] on img at bounding box center [254, 85] width 12 height 5
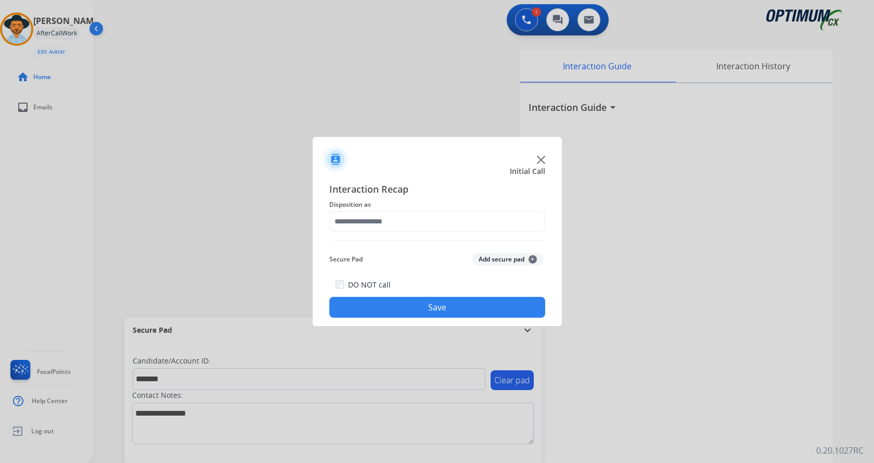
click at [494, 259] on button "Add secure pad +" at bounding box center [508, 259] width 71 height 12
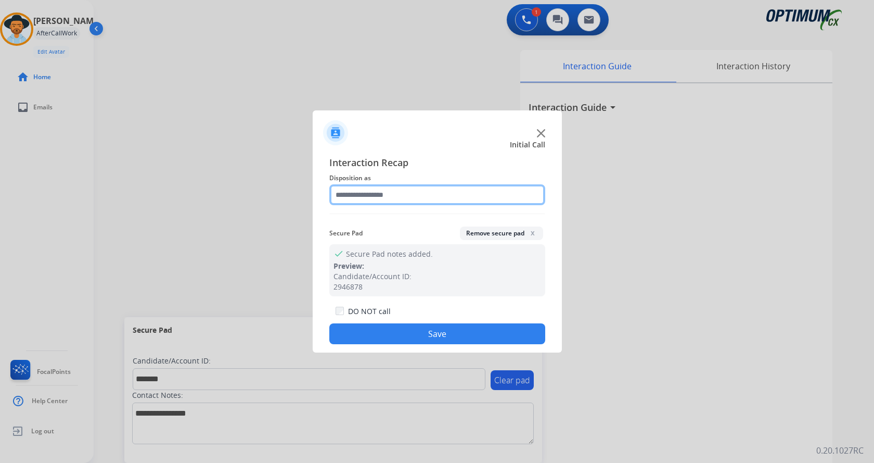
click at [362, 197] on input "text" at bounding box center [437, 194] width 216 height 21
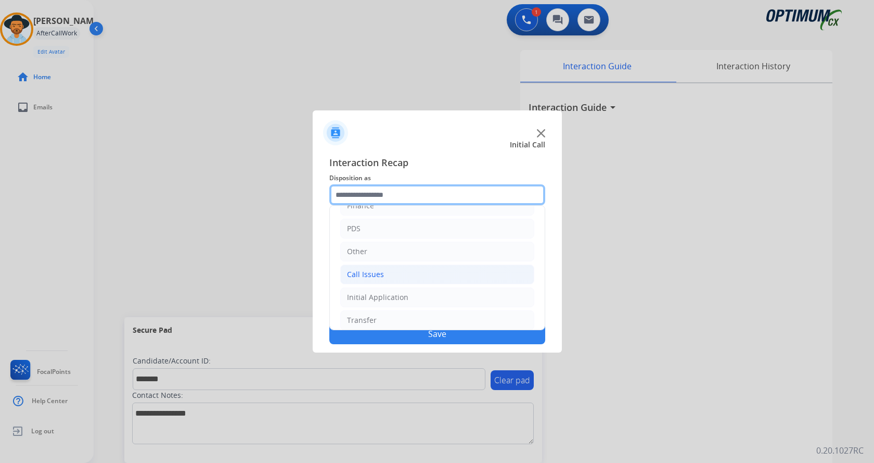
scroll to position [71, 0]
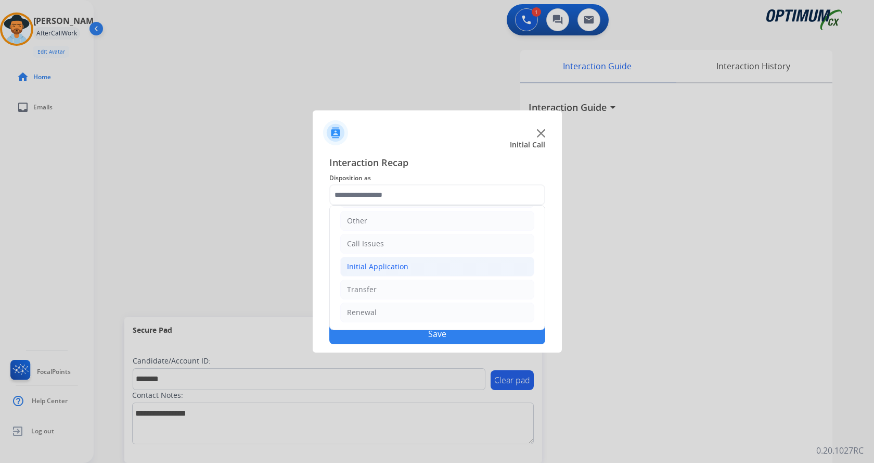
click at [406, 265] on li "Initial Application" at bounding box center [437, 267] width 194 height 20
click at [413, 288] on div "Credential Resend (Initial application)" at bounding box center [434, 289] width 132 height 10
type input "**********"
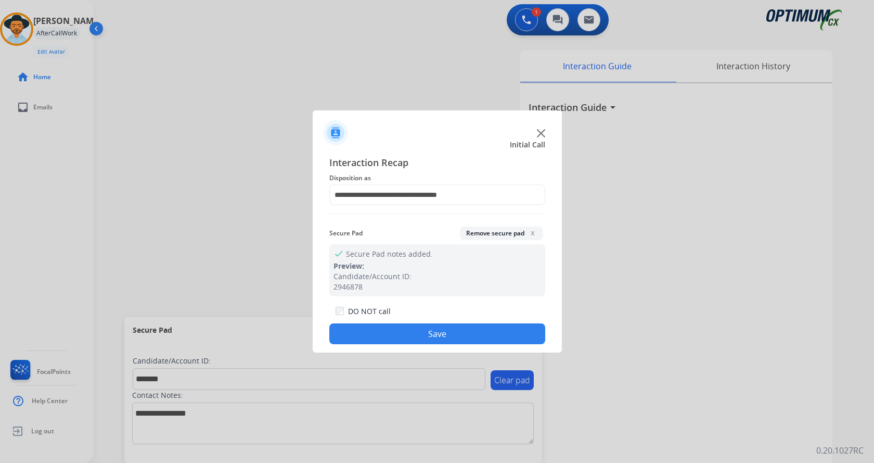
click at [407, 337] on button "Save" at bounding box center [437, 333] width 216 height 21
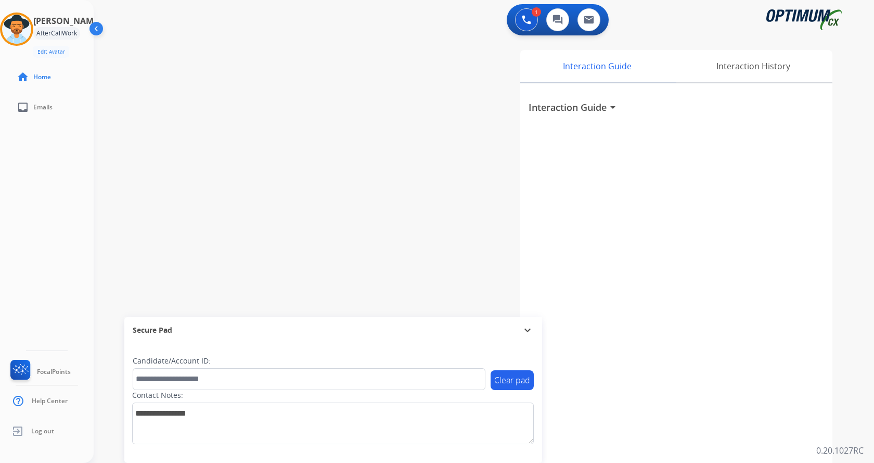
drag, startPoint x: 273, startPoint y: 209, endPoint x: 185, endPoint y: 7, distance: 220.0
click at [264, 192] on div "swap_horiz Break voice bridge close_fullscreen Connect 3-Way Call merge_type Se…" at bounding box center [472, 254] width 756 height 434
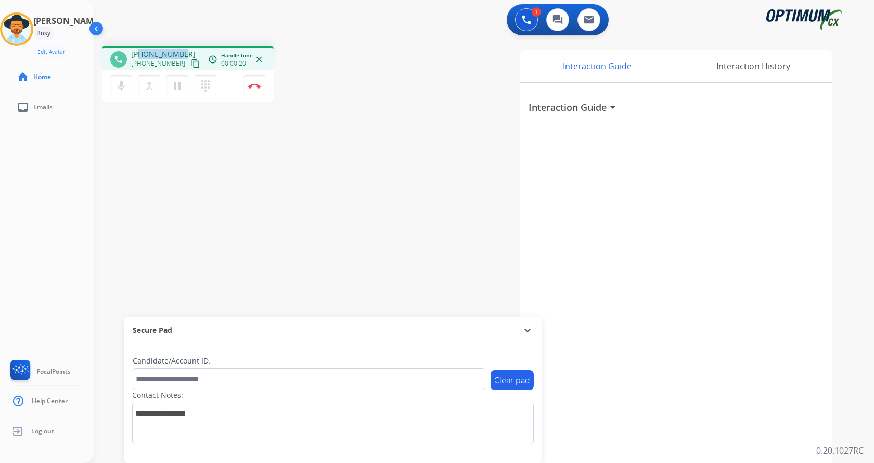
drag, startPoint x: 139, startPoint y: 52, endPoint x: 180, endPoint y: 48, distance: 40.8
click at [180, 48] on div "phone +18622981241 +18622981241 content_copy access_time Call metrics Queue 00:…" at bounding box center [188, 58] width 172 height 24
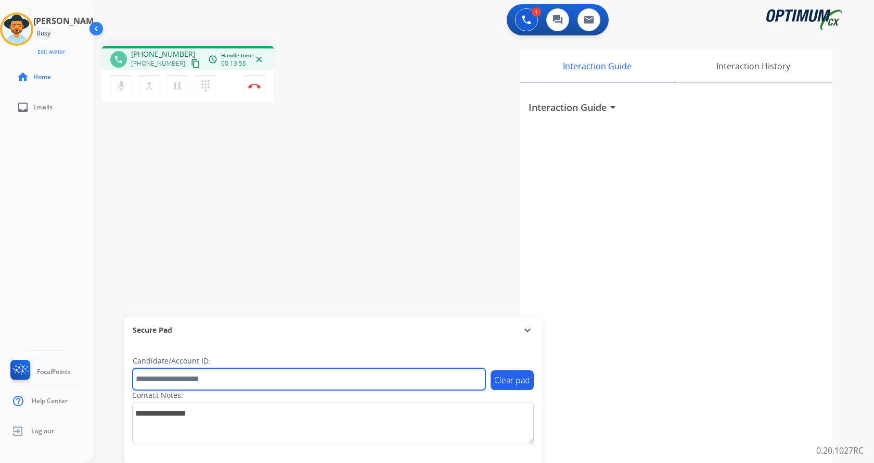
click at [227, 383] on input "text" at bounding box center [309, 379] width 353 height 22
paste input "*******"
type input "*******"
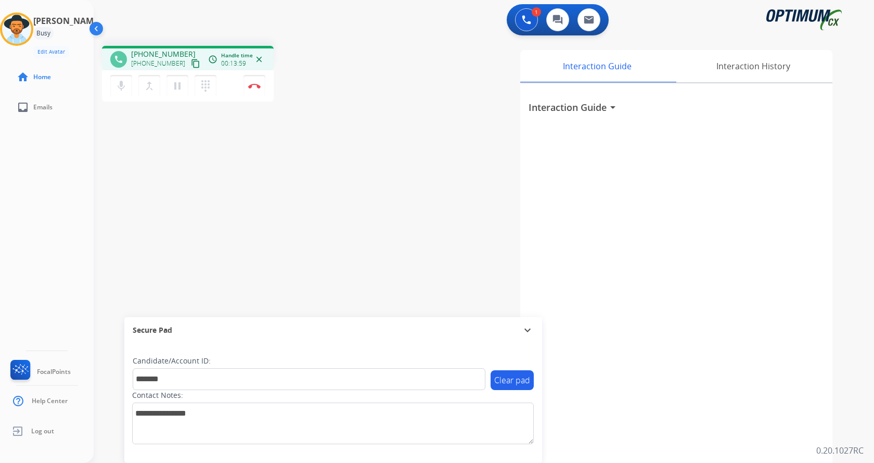
click at [194, 197] on div "phone +18622981241 +18622981241 content_copy access_time Call metrics Queue 00:…" at bounding box center [472, 254] width 756 height 434
click at [252, 87] on img at bounding box center [254, 85] width 12 height 5
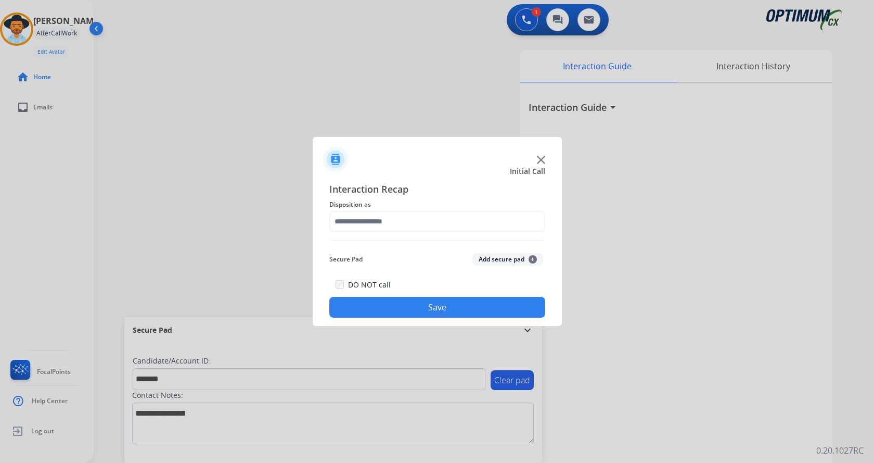
click at [508, 257] on button "Add secure pad +" at bounding box center [508, 259] width 71 height 12
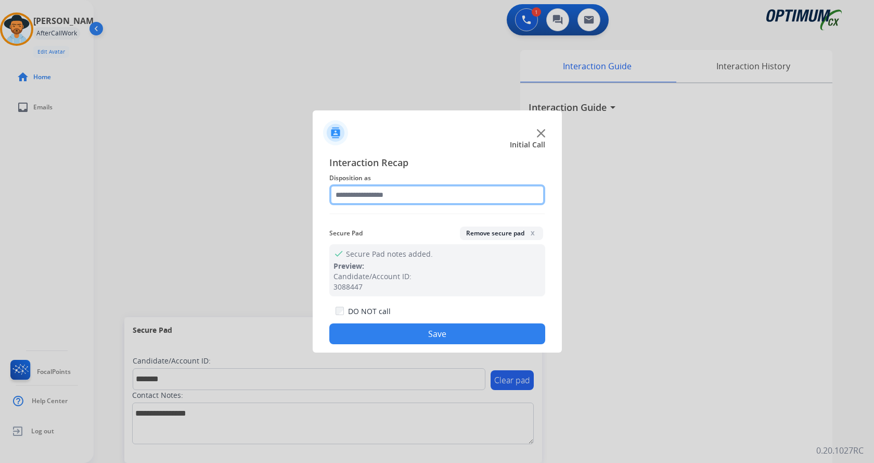
click at [373, 199] on input "text" at bounding box center [437, 194] width 216 height 21
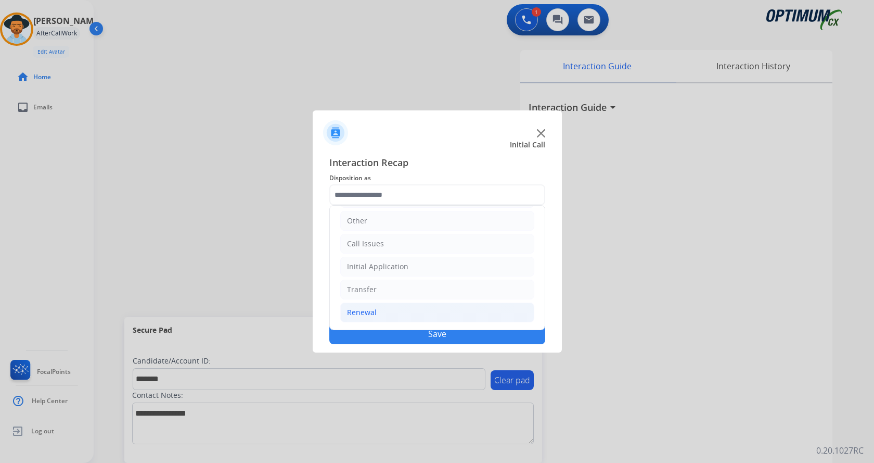
click at [388, 310] on li "Renewal" at bounding box center [437, 312] width 194 height 20
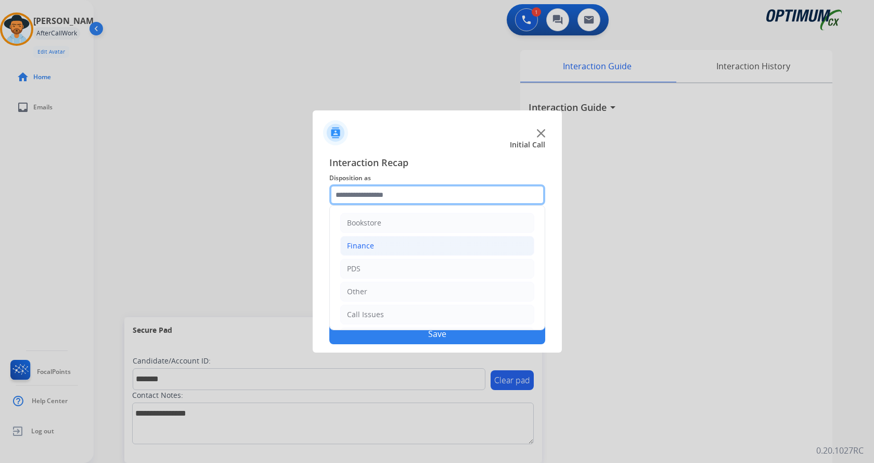
scroll to position [104, 0]
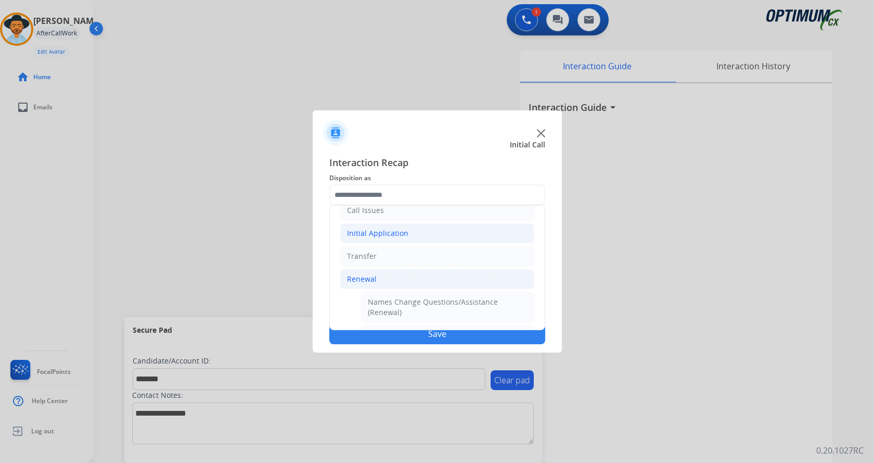
click at [389, 234] on div "Initial Application" at bounding box center [377, 233] width 61 height 10
click at [409, 256] on div "Credential Resend (Initial application)" at bounding box center [434, 256] width 132 height 10
type input "**********"
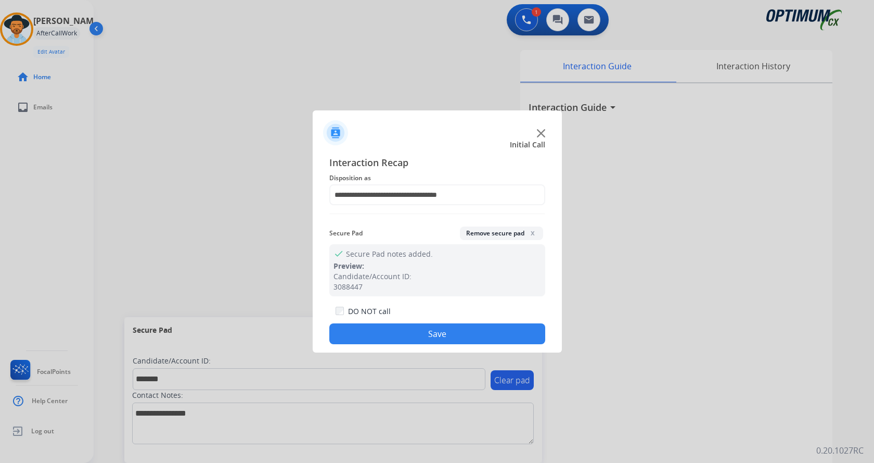
click at [401, 335] on button "Save" at bounding box center [437, 333] width 216 height 21
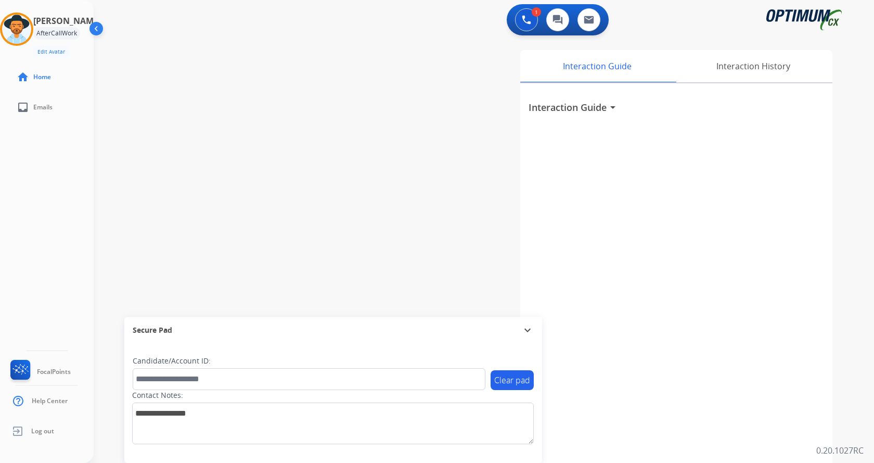
drag, startPoint x: 223, startPoint y: 176, endPoint x: 205, endPoint y: 151, distance: 30.6
click at [221, 174] on div "swap_horiz Break voice bridge close_fullscreen Connect 3-Way Call merge_type Se…" at bounding box center [472, 254] width 756 height 434
click at [3, 205] on div "[PERSON_NAME] Available Edit Avatar Agent: [PERSON_NAME] Profile: Gen_Bilingual…" at bounding box center [47, 231] width 94 height 463
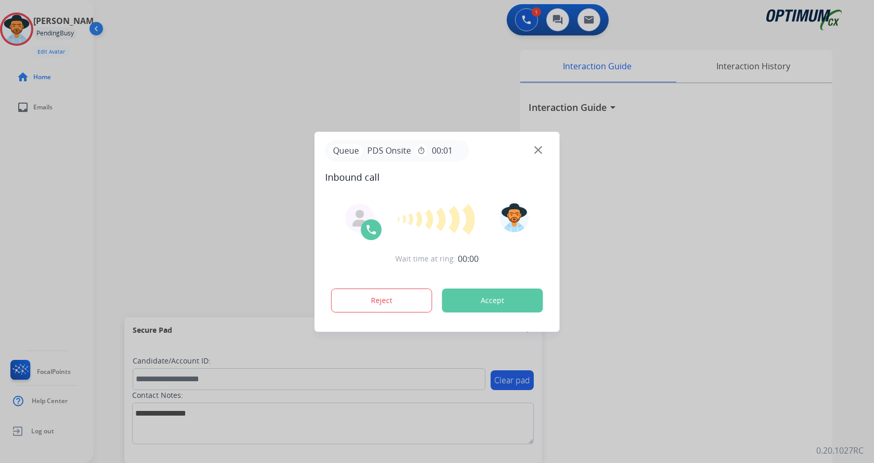
click at [361, 61] on div at bounding box center [437, 231] width 874 height 463
click at [332, 57] on div at bounding box center [437, 231] width 874 height 463
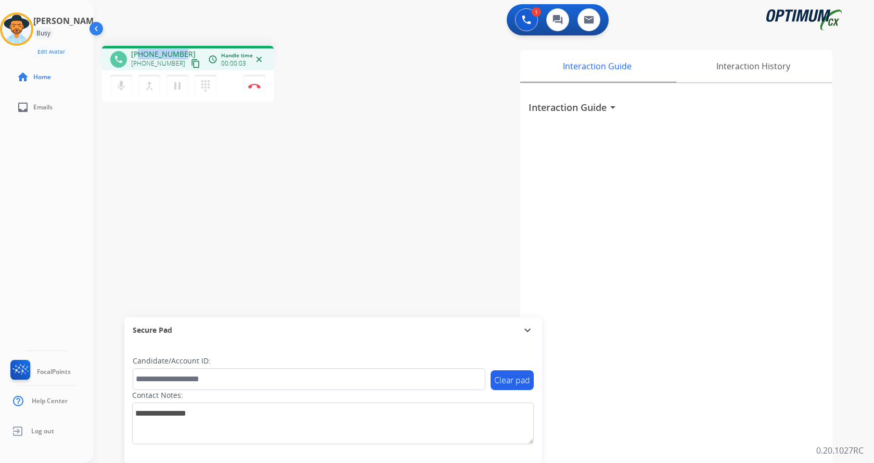
drag, startPoint x: 141, startPoint y: 53, endPoint x: 182, endPoint y: 50, distance: 41.2
click at [182, 50] on div "+16292208304 +16292208304 content_copy" at bounding box center [166, 59] width 71 height 21
click at [116, 80] on mat-icon "mic" at bounding box center [121, 86] width 12 height 12
click at [118, 80] on mat-icon "mic_off" at bounding box center [121, 86] width 12 height 12
click at [251, 89] on button "Disconnect" at bounding box center [255, 86] width 22 height 22
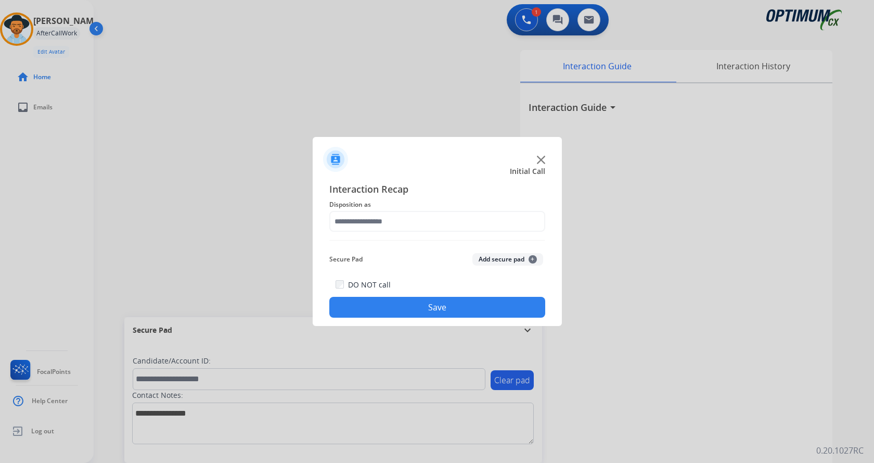
click at [503, 259] on button "Add secure pad +" at bounding box center [508, 259] width 71 height 12
click at [381, 220] on div "Interaction Recap Disposition as Secure Pad Add secure pad + DO NOT call Save" at bounding box center [437, 250] width 216 height 136
click at [241, 228] on div at bounding box center [437, 231] width 874 height 463
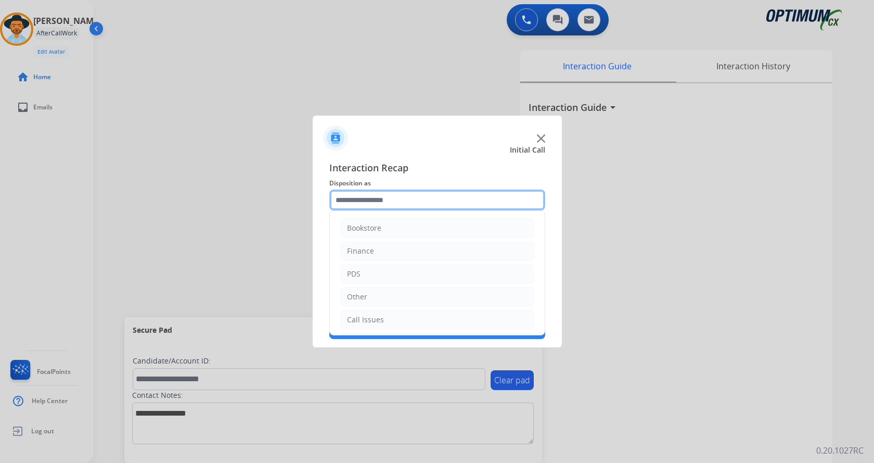
click at [375, 207] on input "text" at bounding box center [437, 199] width 216 height 21
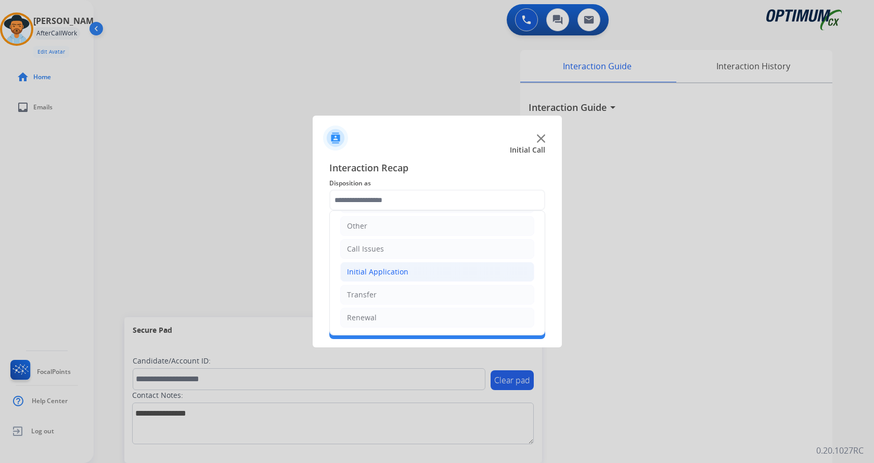
click at [405, 269] on div "Initial Application" at bounding box center [377, 271] width 61 height 10
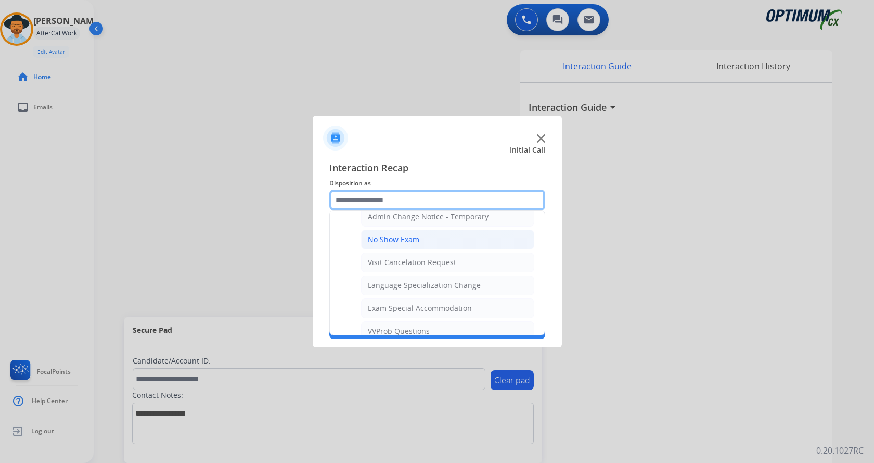
scroll to position [539, 0]
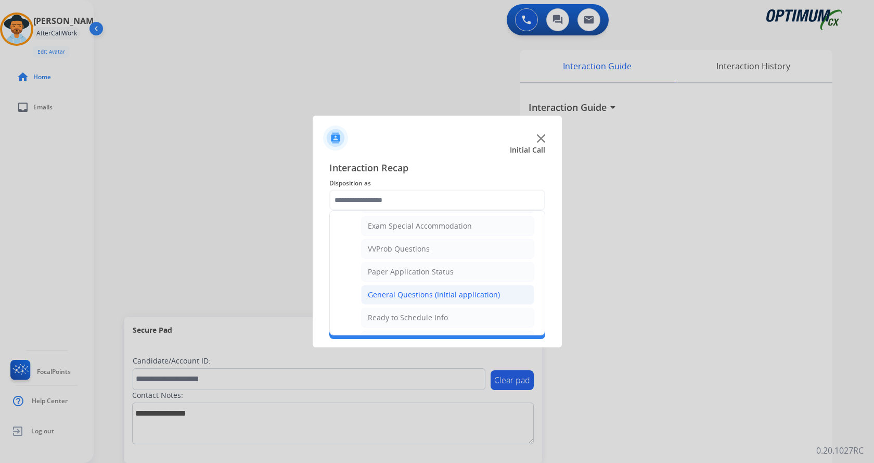
click at [432, 290] on div "General Questions (Initial application)" at bounding box center [434, 294] width 132 height 10
type input "**********"
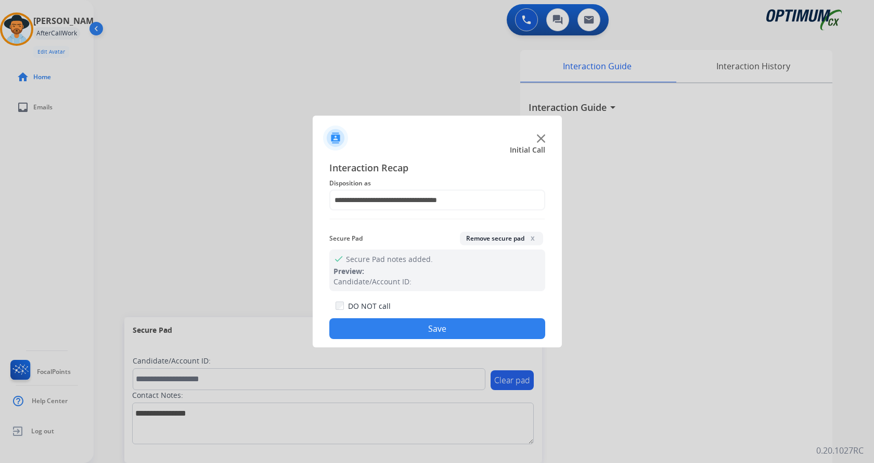
click at [432, 322] on button "Save" at bounding box center [437, 328] width 216 height 21
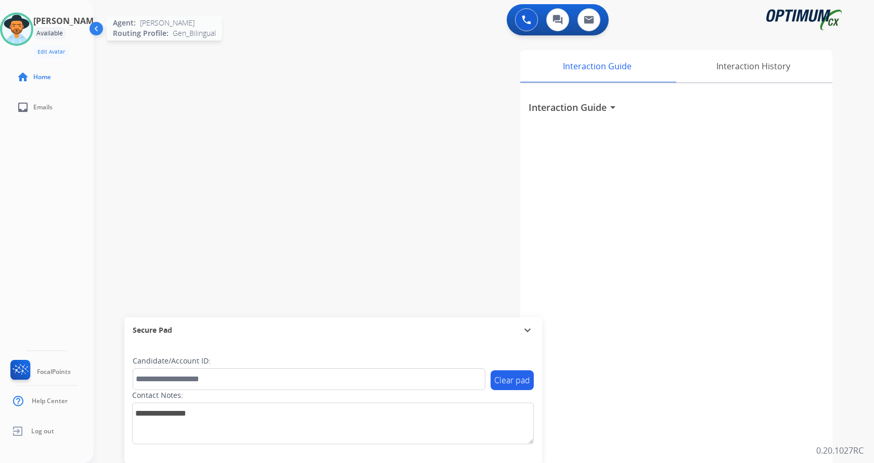
click at [21, 37] on img at bounding box center [16, 29] width 29 height 29
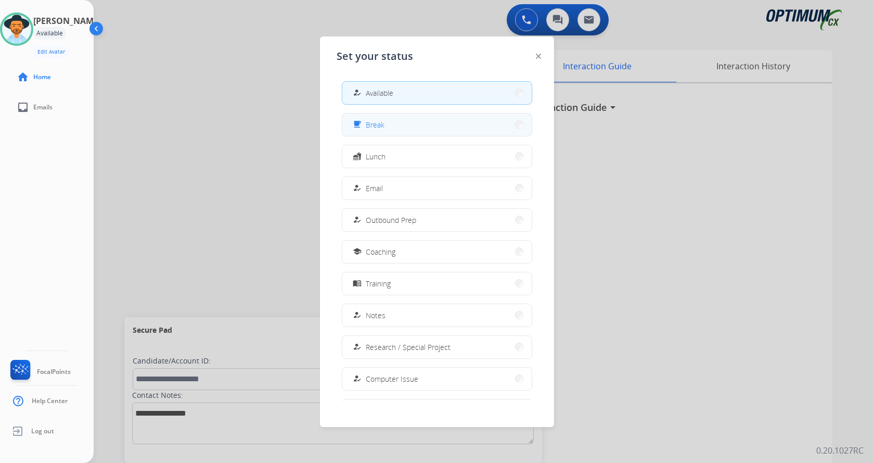
click at [400, 128] on button "free_breakfast Break" at bounding box center [436, 124] width 189 height 22
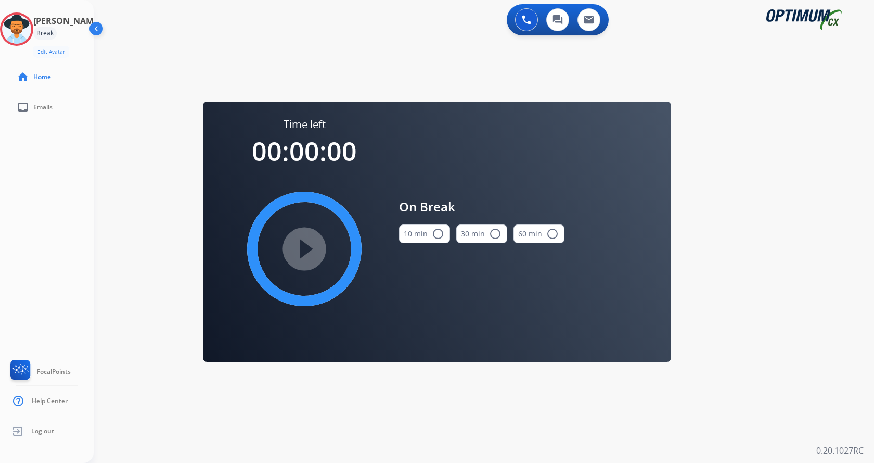
click at [427, 243] on button "10 min radio_button_unchecked" at bounding box center [424, 233] width 51 height 19
click at [310, 249] on mat-icon "play_circle_filled" at bounding box center [304, 249] width 12 height 12
click at [796, 212] on div "0 Voice Interactions 0 Chat Interactions 0 Email Interactions swap_horiz Break …" at bounding box center [484, 231] width 781 height 463
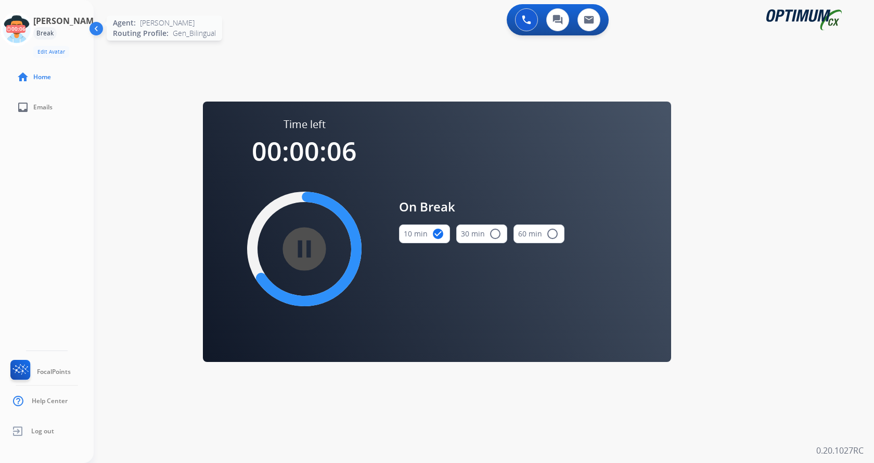
click at [26, 33] on icon at bounding box center [17, 29] width 34 height 34
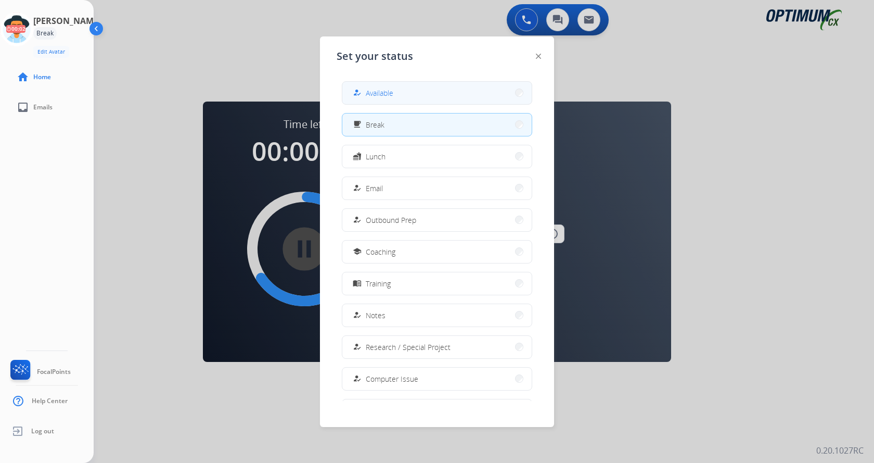
click at [437, 91] on button "how_to_reg Available" at bounding box center [436, 93] width 189 height 22
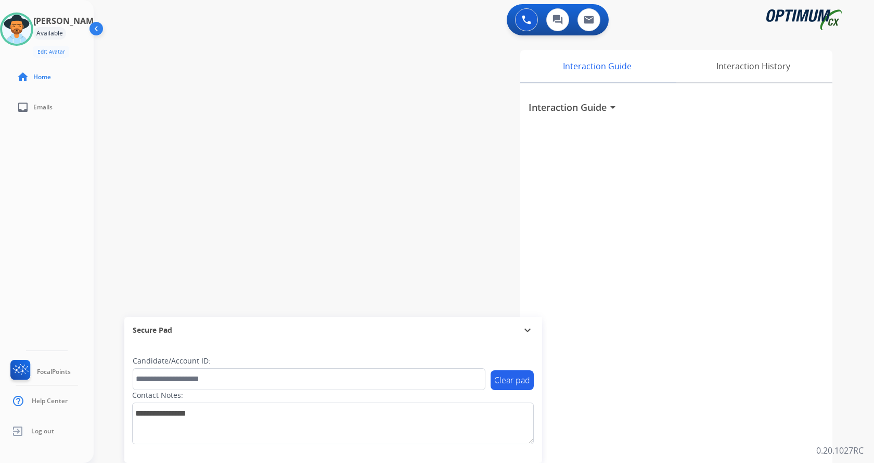
click at [384, 254] on div "Interaction Guide Interaction History Interaction Guide arrow_drop_down" at bounding box center [605, 261] width 453 height 422
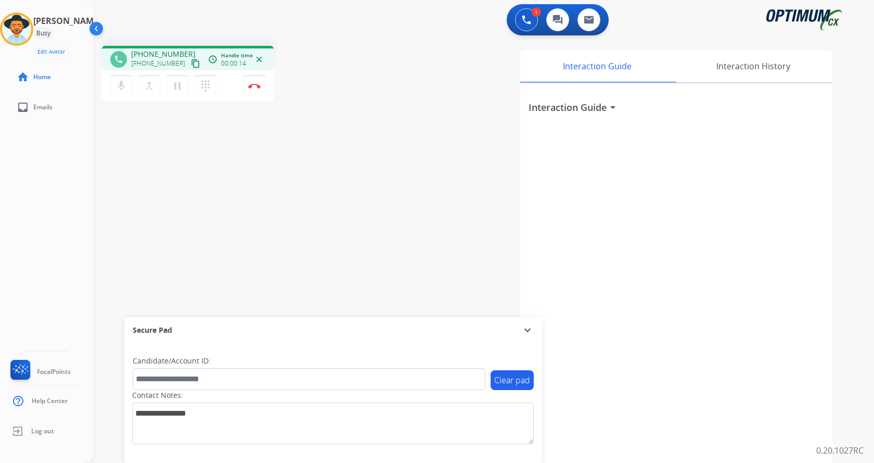
drag, startPoint x: 388, startPoint y: 194, endPoint x: 332, endPoint y: 177, distance: 59.1
click at [387, 194] on div "Interaction Guide Interaction History Interaction Guide arrow_drop_down" at bounding box center [605, 261] width 453 height 422
drag, startPoint x: 139, startPoint y: 55, endPoint x: 181, endPoint y: 52, distance: 41.7
click at [181, 52] on span "+12014033830" at bounding box center [163, 54] width 65 height 10
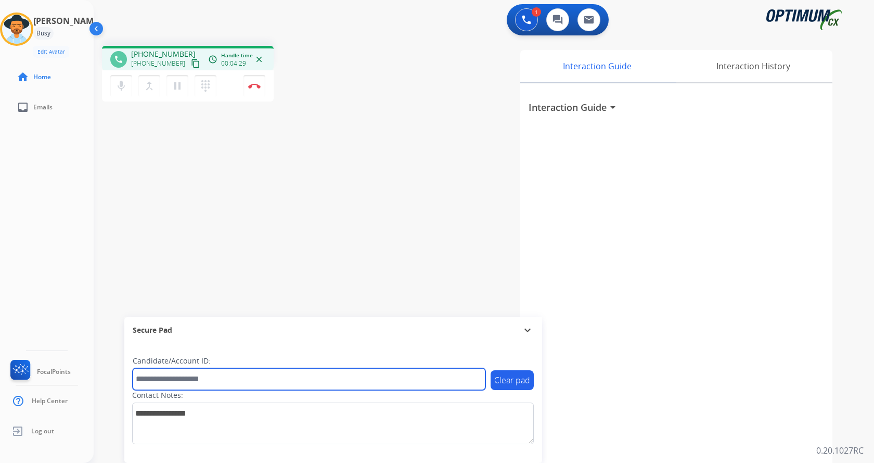
click at [195, 374] on input "text" at bounding box center [309, 379] width 353 height 22
paste input "*******"
type input "*******"
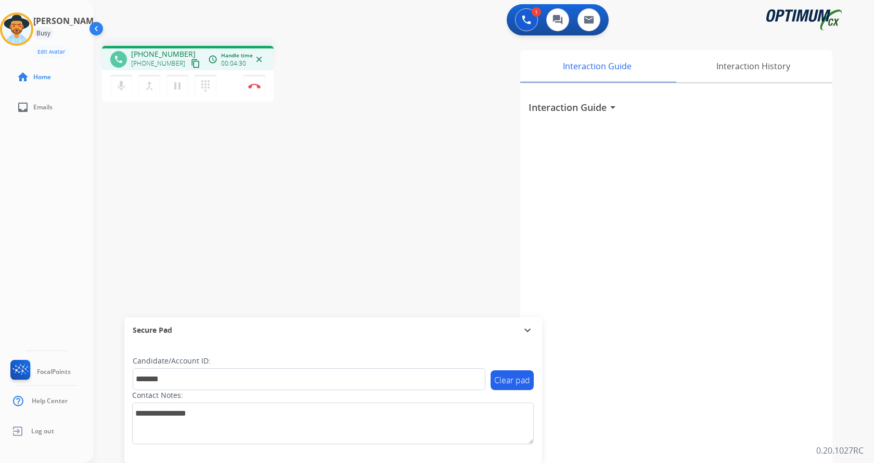
click at [206, 233] on div "phone +12014033830 +12014033830 content_copy access_time Call metrics Queue 00:…" at bounding box center [472, 254] width 756 height 434
click at [258, 88] on button "Disconnect" at bounding box center [255, 86] width 22 height 22
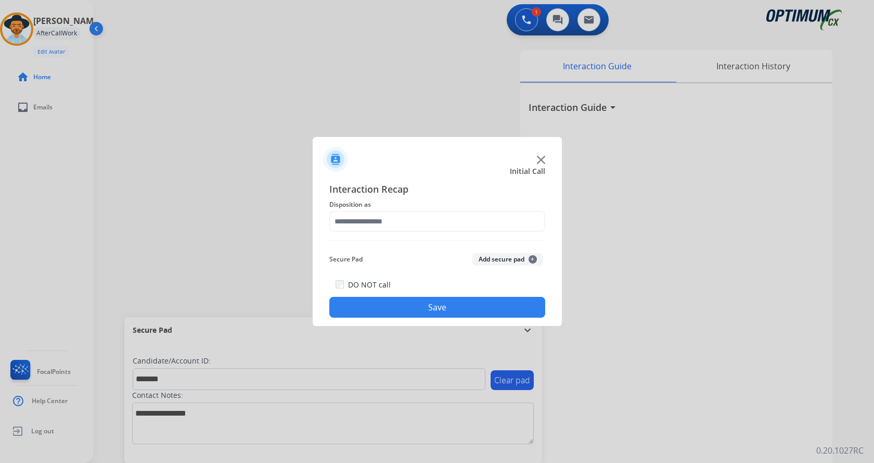
click at [500, 259] on button "Add secure pad +" at bounding box center [508, 259] width 71 height 12
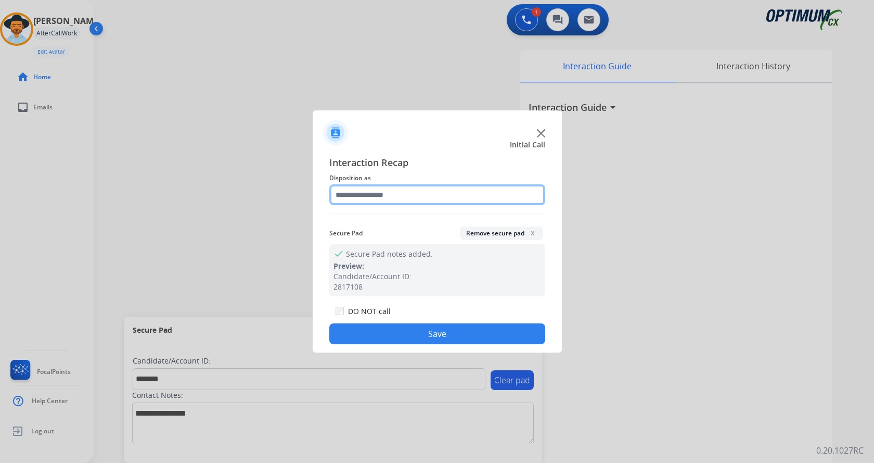
click at [391, 188] on input "text" at bounding box center [437, 194] width 216 height 21
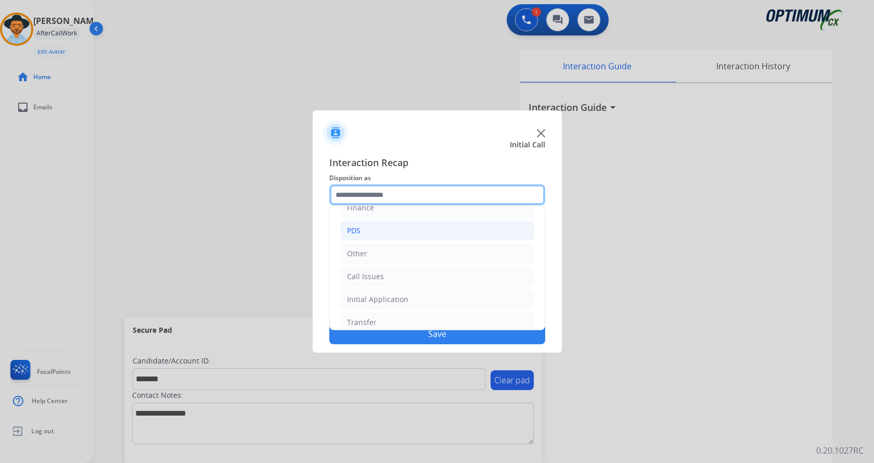
scroll to position [71, 0]
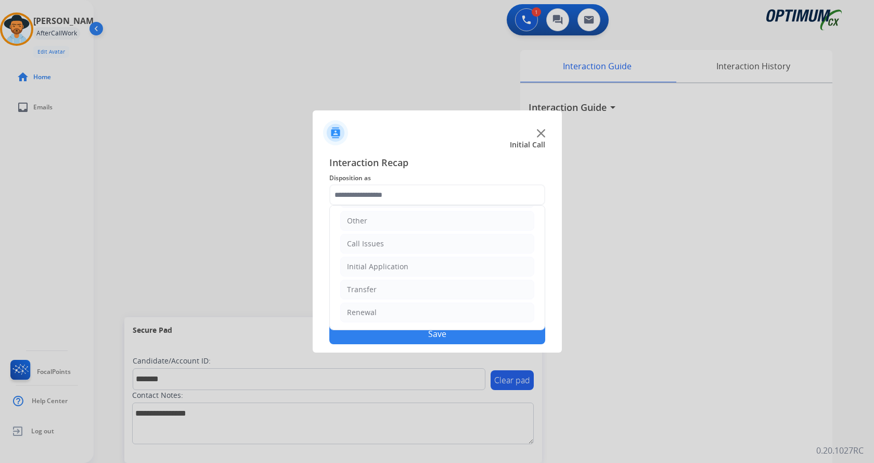
click at [304, 65] on div at bounding box center [437, 231] width 874 height 463
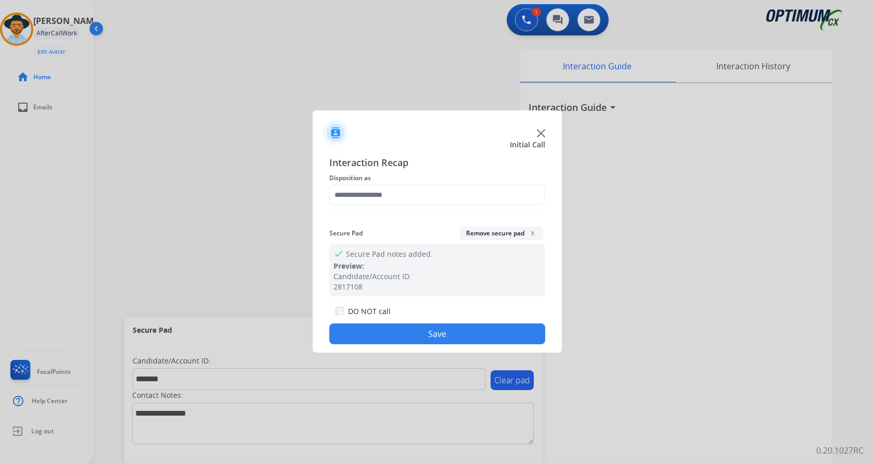
click at [444, 166] on span "Interaction Recap" at bounding box center [437, 163] width 216 height 17
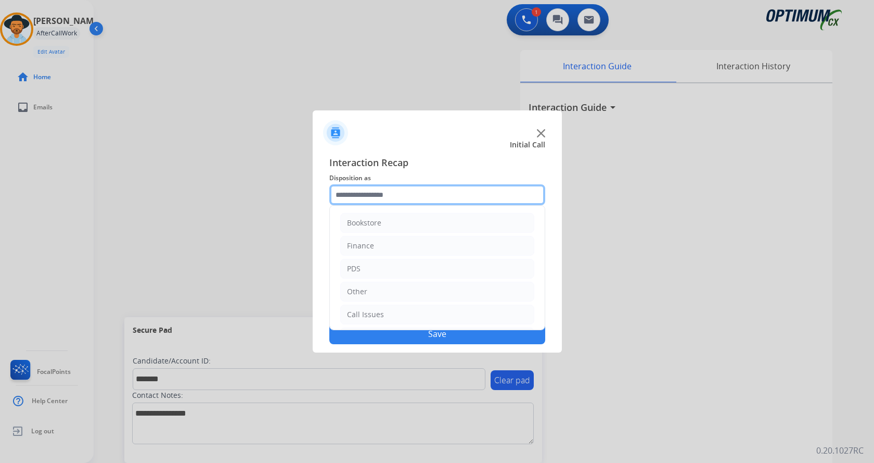
click at [417, 197] on input "text" at bounding box center [437, 194] width 216 height 21
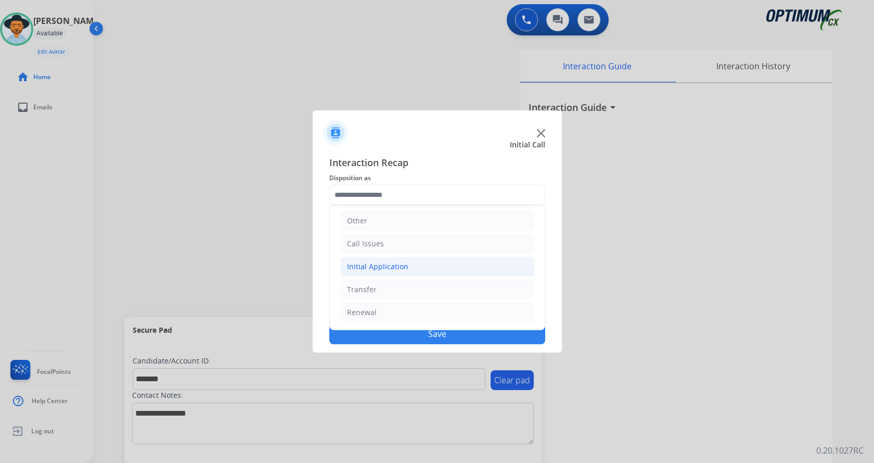
click at [419, 268] on li "Initial Application" at bounding box center [437, 267] width 194 height 20
click at [424, 267] on li "Initial Application" at bounding box center [437, 267] width 194 height 20
click at [404, 311] on li "Renewal" at bounding box center [437, 312] width 194 height 20
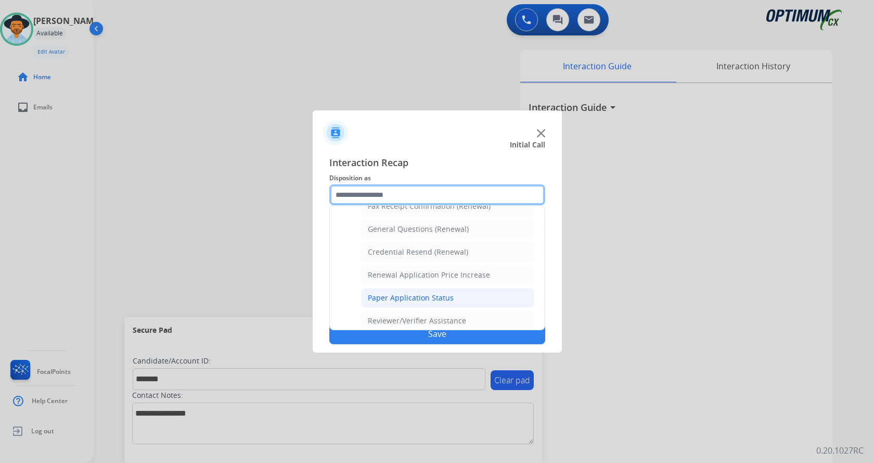
scroll to position [298, 0]
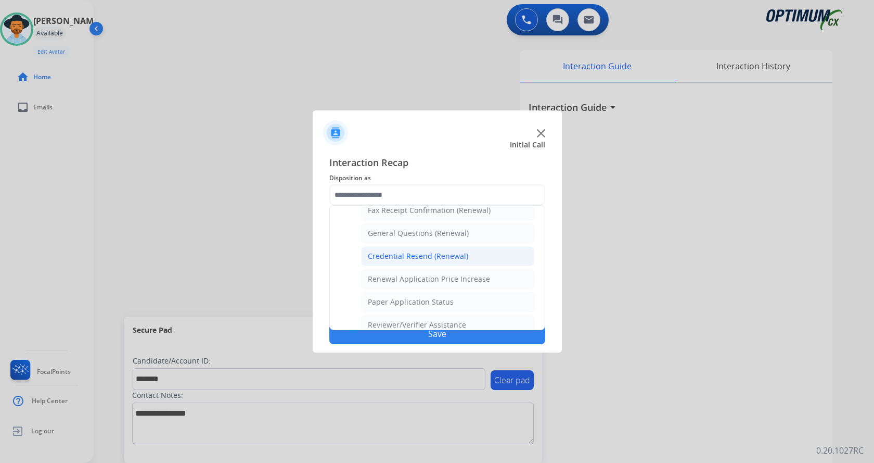
click at [428, 259] on div "Credential Resend (Renewal)" at bounding box center [418, 256] width 100 height 10
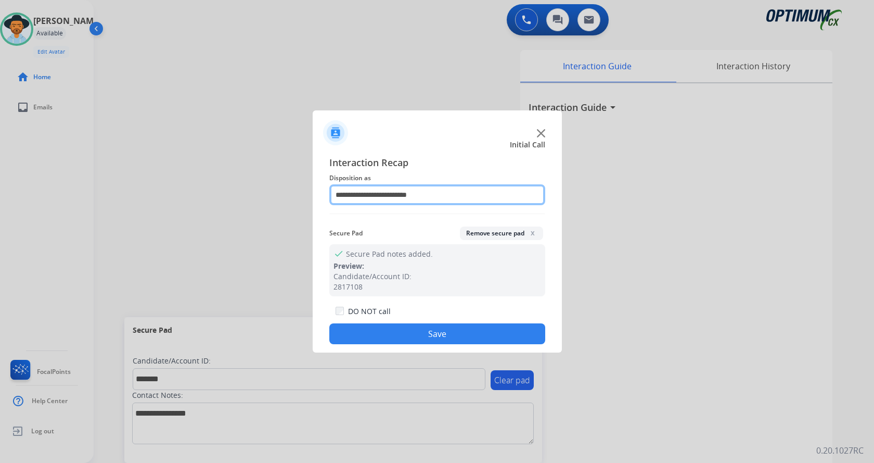
click at [397, 187] on input "**********" at bounding box center [437, 194] width 216 height 21
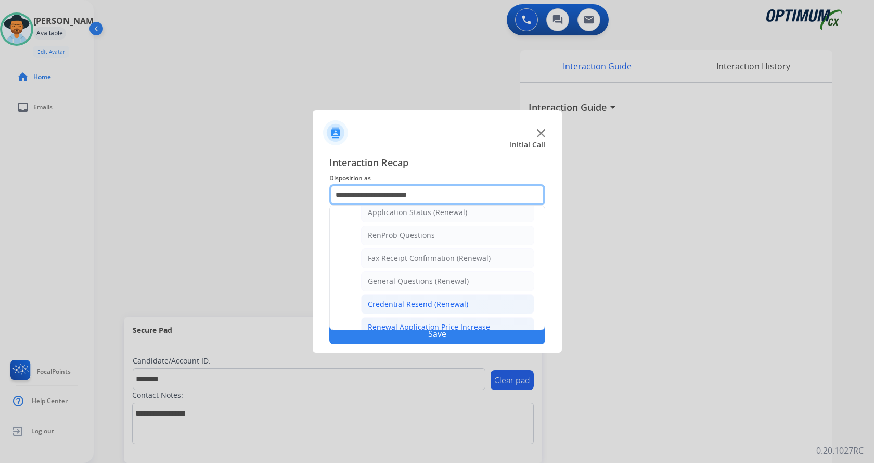
scroll to position [312, 0]
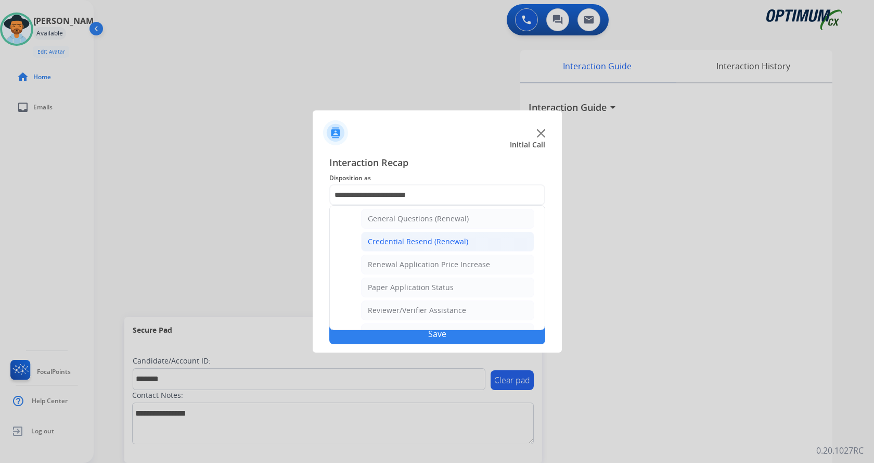
click at [430, 224] on li "General Questions (Renewal)" at bounding box center [447, 219] width 173 height 20
type input "**********"
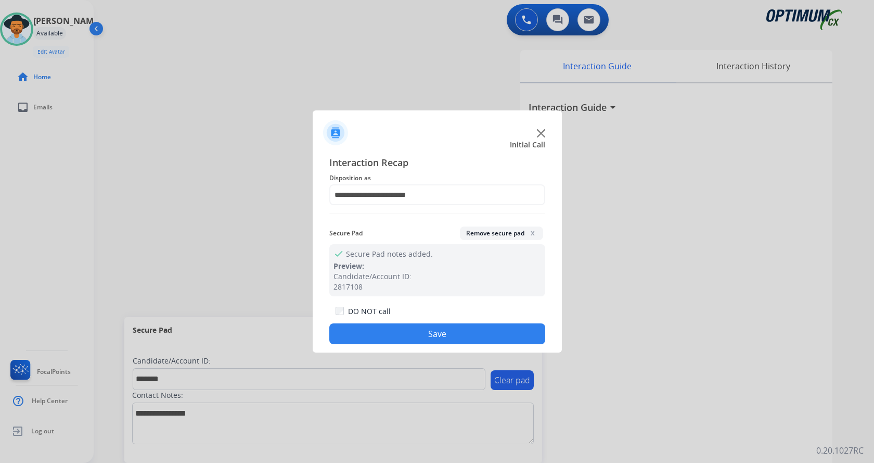
click at [404, 330] on button "Save" at bounding box center [437, 333] width 216 height 21
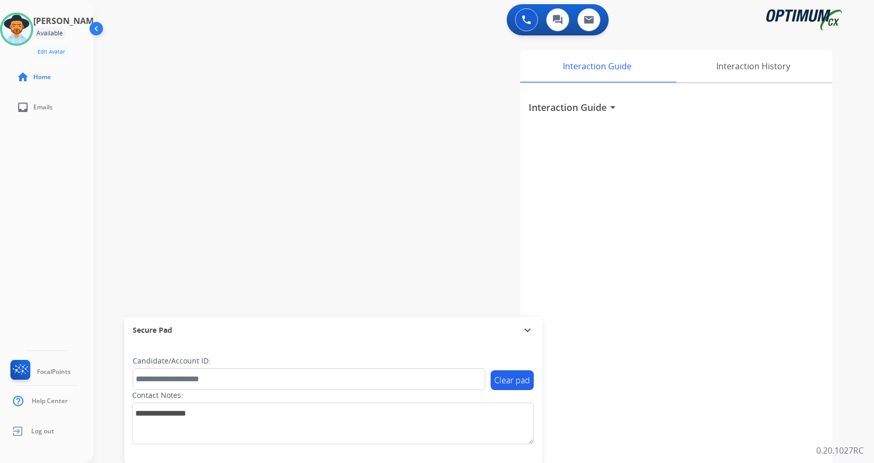
click at [239, 142] on div "swap_horiz Break voice bridge close_fullscreen Connect 3-Way Call merge_type Se…" at bounding box center [472, 254] width 756 height 434
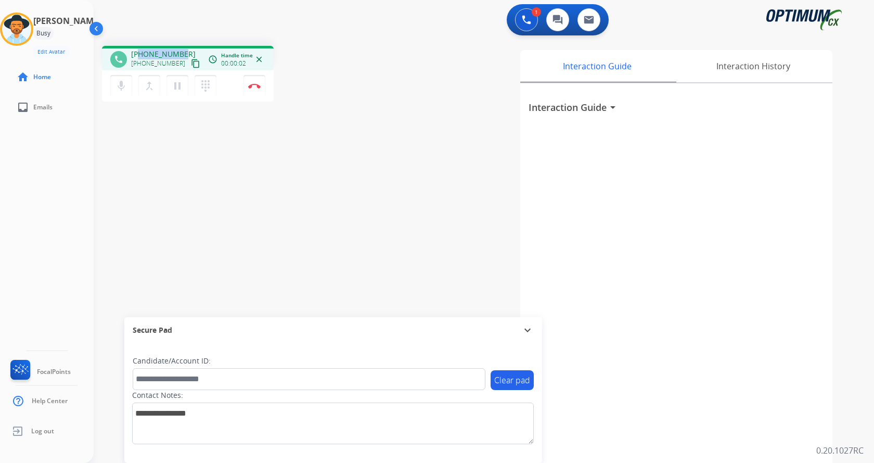
drag, startPoint x: 141, startPoint y: 51, endPoint x: 182, endPoint y: 47, distance: 41.8
click at [182, 47] on div "phone +19562565779 +19562565779 content_copy access_time Call metrics Queue 00:…" at bounding box center [188, 58] width 172 height 24
click at [336, 31] on div "1 Voice Interactions 0 Chat Interactions 0 Email Interactions" at bounding box center [477, 20] width 743 height 33
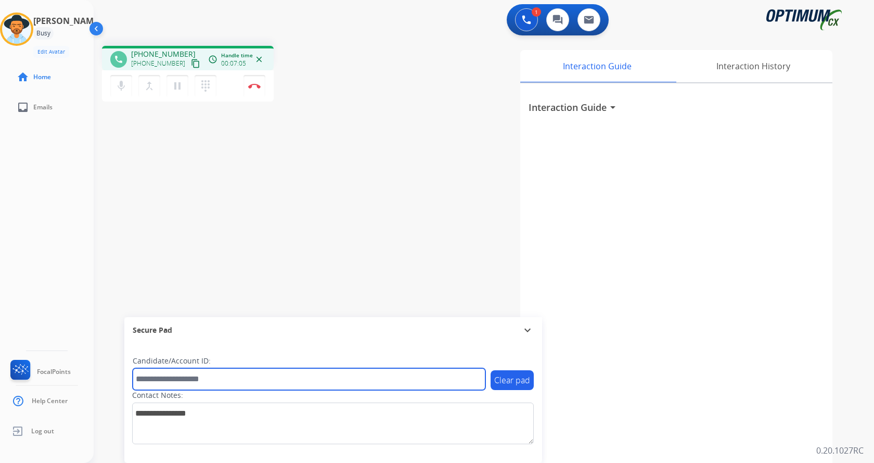
click at [216, 382] on input "text" at bounding box center [309, 379] width 353 height 22
paste input "*******"
type input "*******"
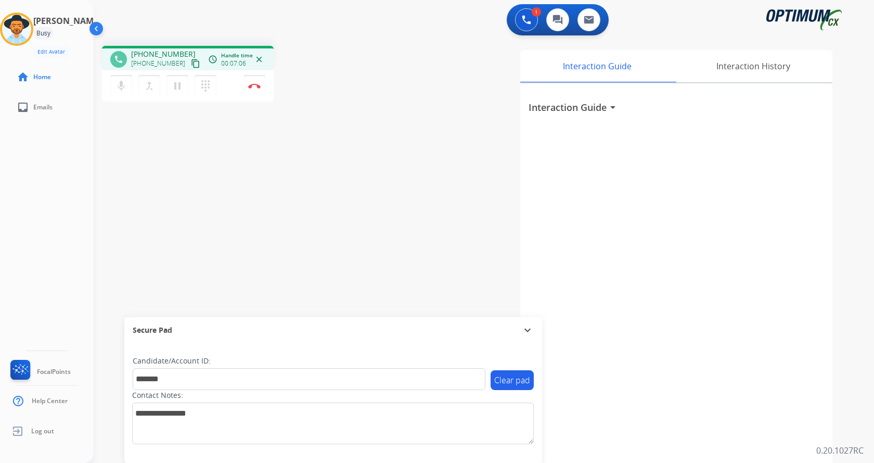
click at [186, 203] on div "phone +19562565779 +19562565779 content_copy access_time Call metrics Queue 00:…" at bounding box center [472, 254] width 756 height 434
click at [202, 203] on div "phone +19562565779 +19562565779 content_copy access_time Call metrics Queue 00:…" at bounding box center [472, 254] width 756 height 434
click at [258, 83] on img at bounding box center [254, 85] width 12 height 5
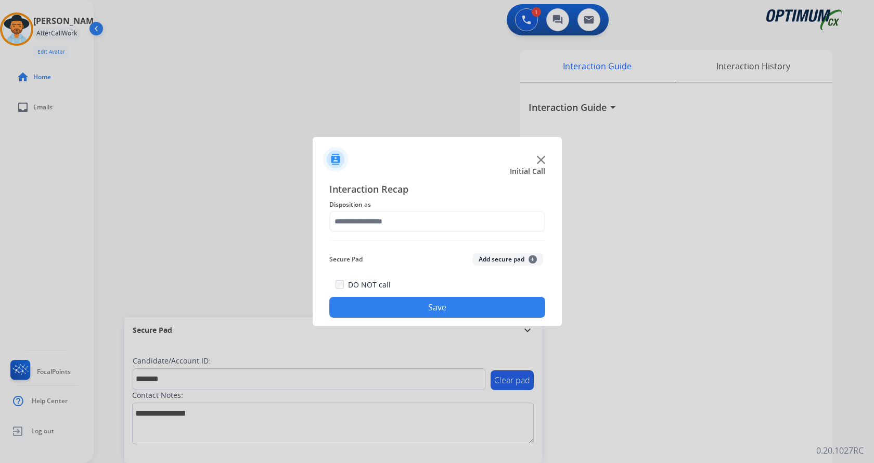
click at [489, 258] on button "Add secure pad +" at bounding box center [508, 259] width 71 height 12
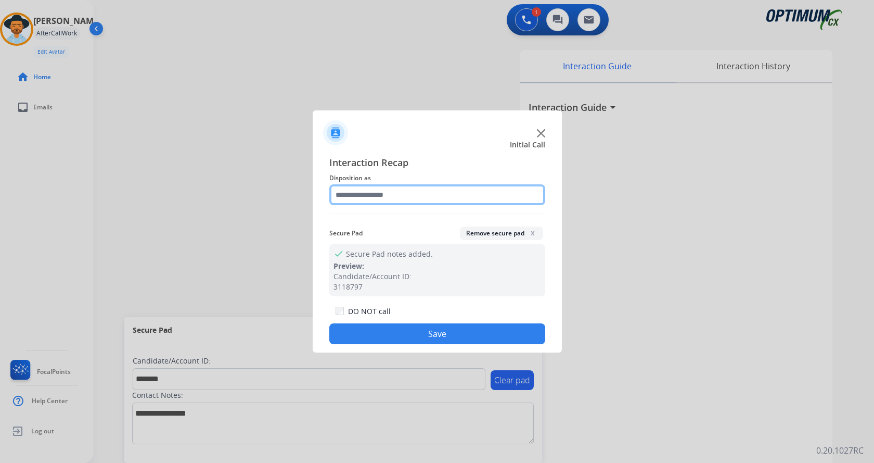
click at [387, 200] on input "text" at bounding box center [437, 194] width 216 height 21
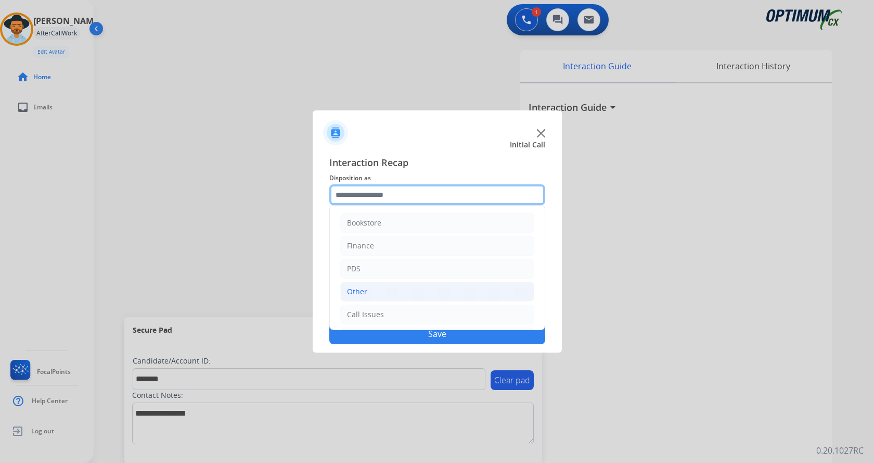
scroll to position [71, 0]
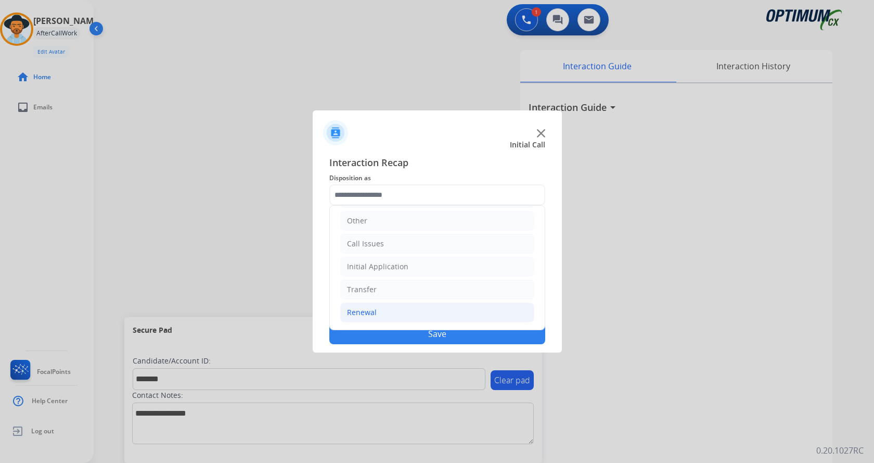
click at [444, 311] on li "Renewal" at bounding box center [437, 312] width 194 height 20
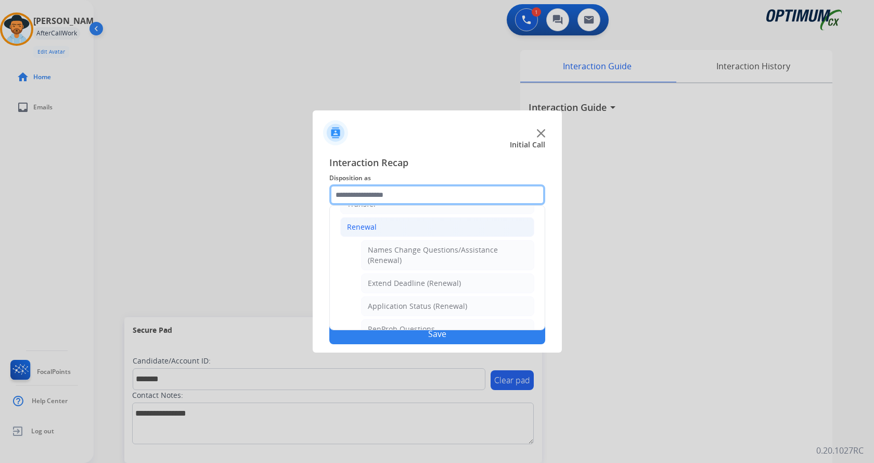
scroll to position [104, 0]
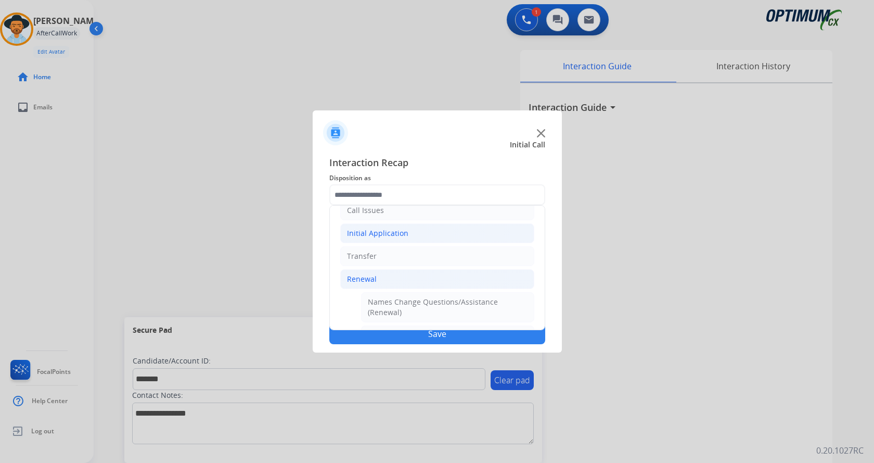
click at [425, 235] on li "Initial Application" at bounding box center [437, 233] width 194 height 20
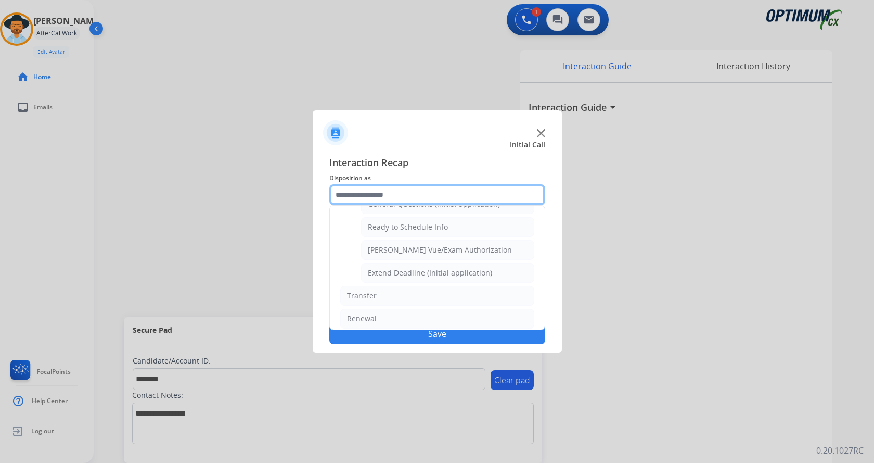
scroll to position [572, 0]
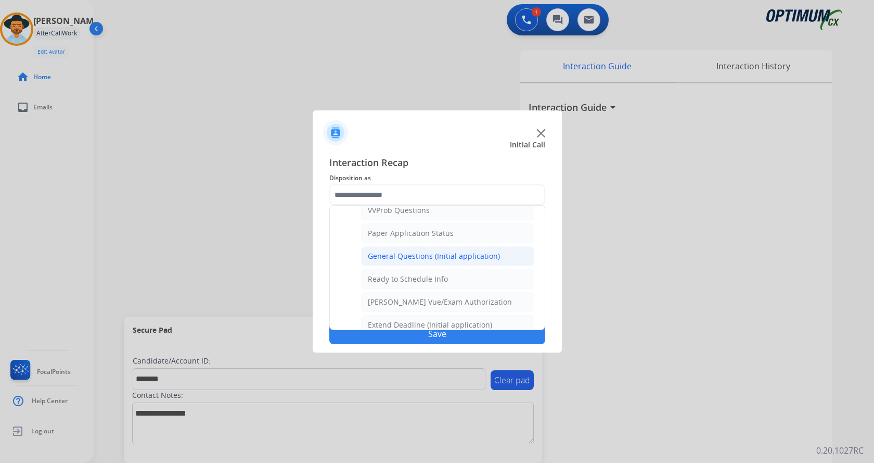
click at [443, 257] on div "General Questions (Initial application)" at bounding box center [434, 256] width 132 height 10
type input "**********"
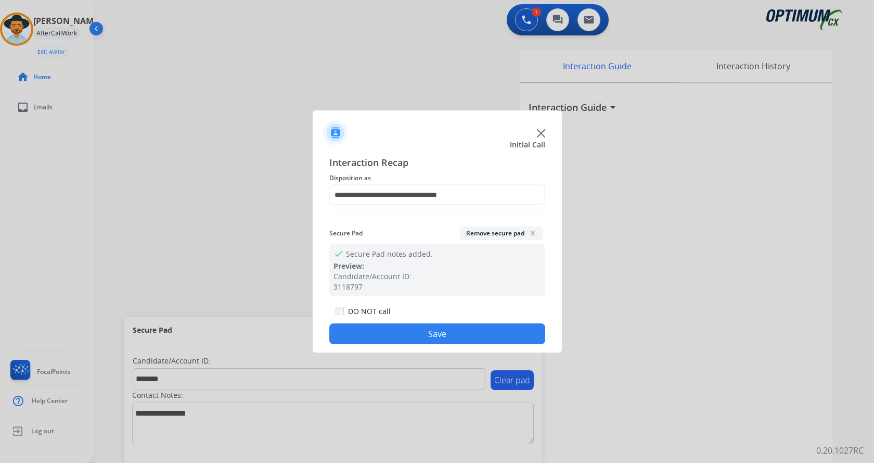
click at [436, 328] on button "Save" at bounding box center [437, 333] width 216 height 21
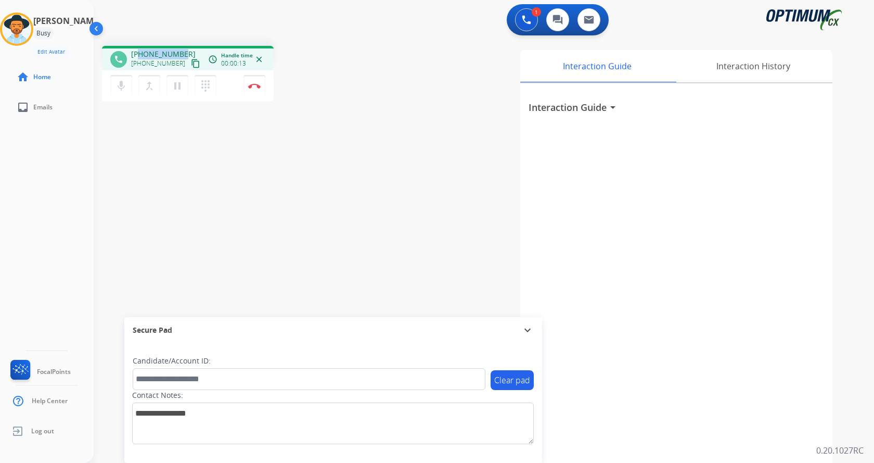
drag, startPoint x: 141, startPoint y: 54, endPoint x: 180, endPoint y: 50, distance: 39.7
click at [180, 50] on span "+15419800418" at bounding box center [163, 54] width 65 height 10
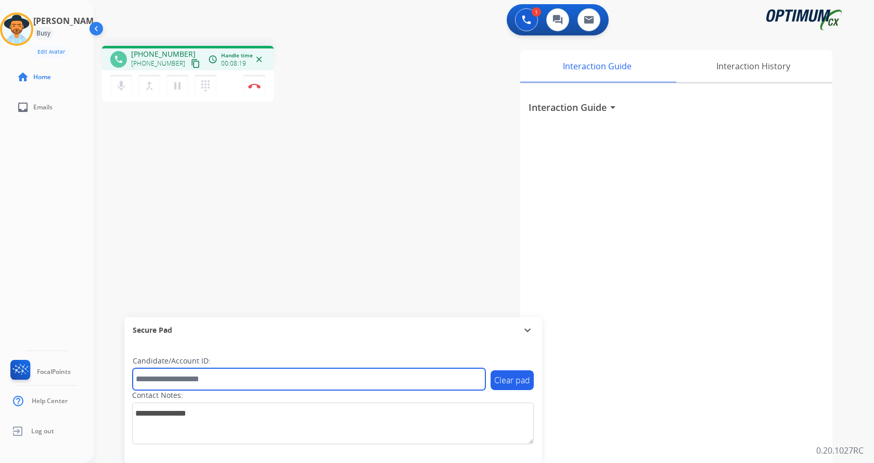
click at [206, 380] on input "text" at bounding box center [309, 379] width 353 height 22
paste input "*******"
type input "*******"
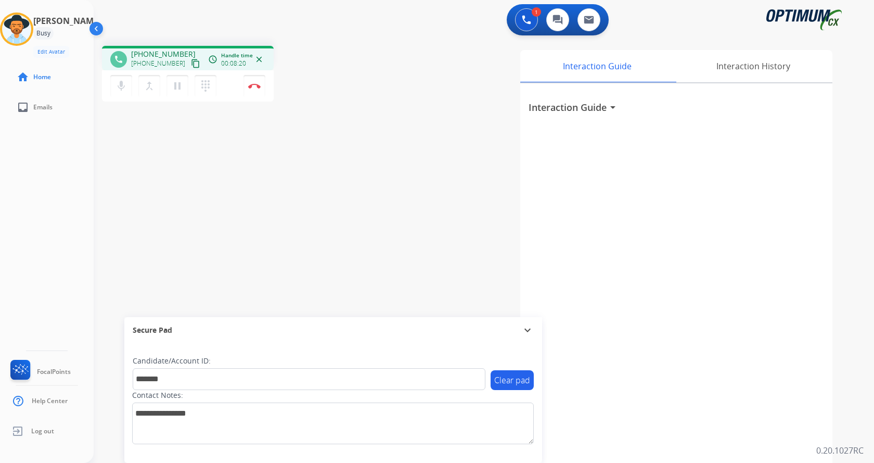
click at [173, 226] on div "phone +15419800418 +15419800418 content_copy access_time Call metrics Queue 00:…" at bounding box center [472, 254] width 756 height 434
click at [270, 211] on div "phone +15419800418 +15419800418 content_copy access_time Call metrics Queue 00:…" at bounding box center [472, 254] width 756 height 434
click at [255, 85] on img at bounding box center [254, 85] width 12 height 5
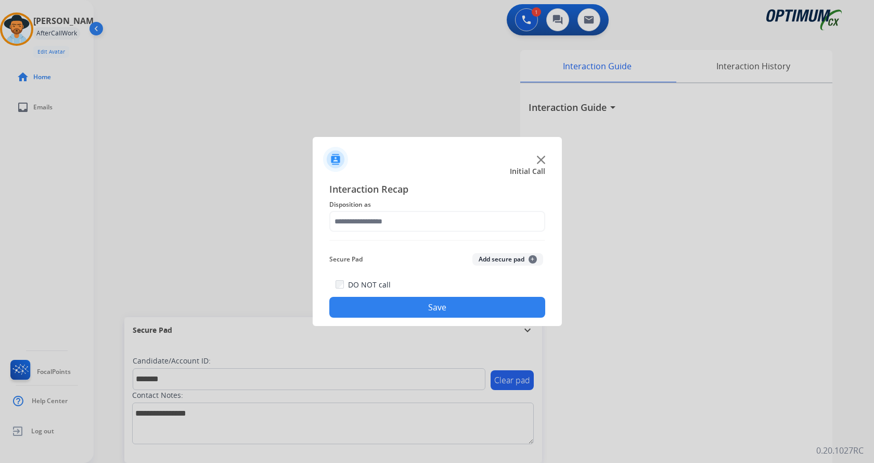
click at [504, 260] on button "Add secure pad +" at bounding box center [508, 259] width 71 height 12
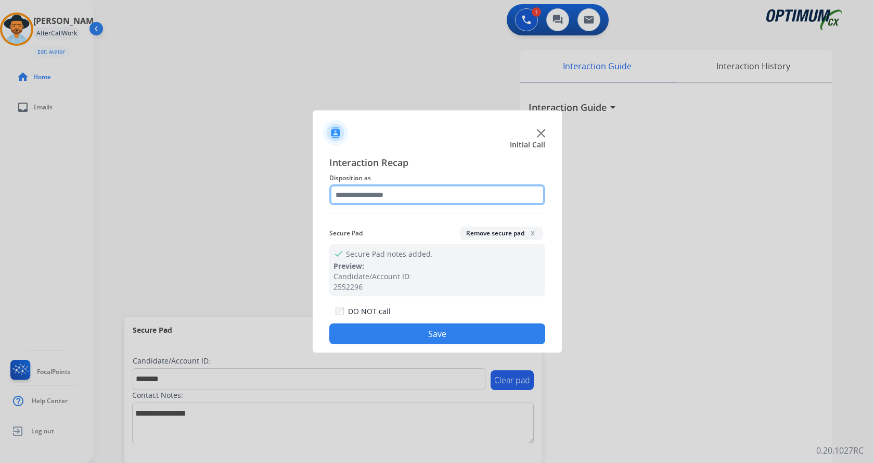
click at [379, 192] on input "text" at bounding box center [437, 194] width 216 height 21
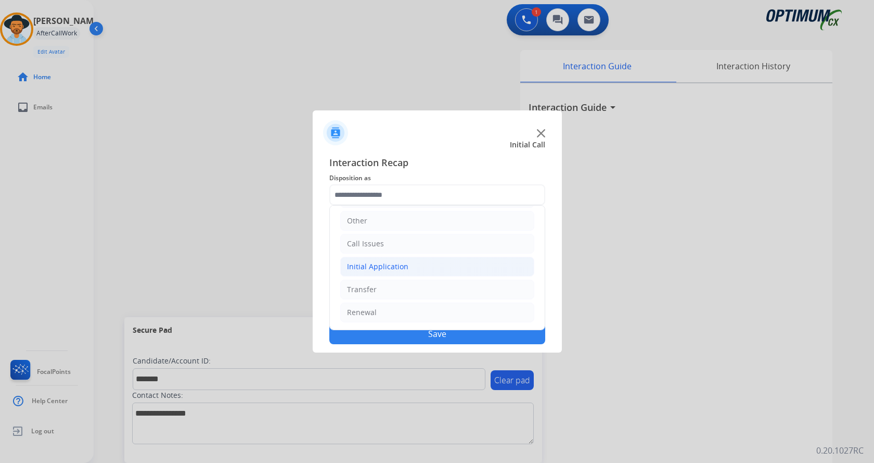
click at [409, 264] on li "Initial Application" at bounding box center [437, 267] width 194 height 20
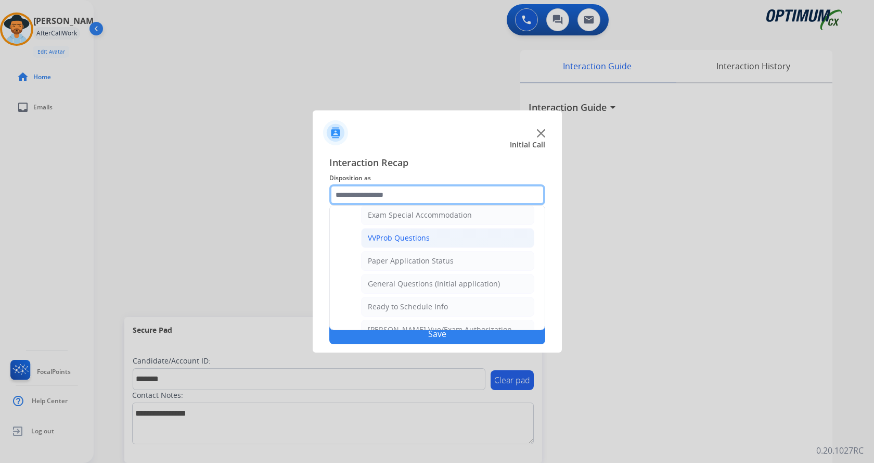
scroll to position [527, 0]
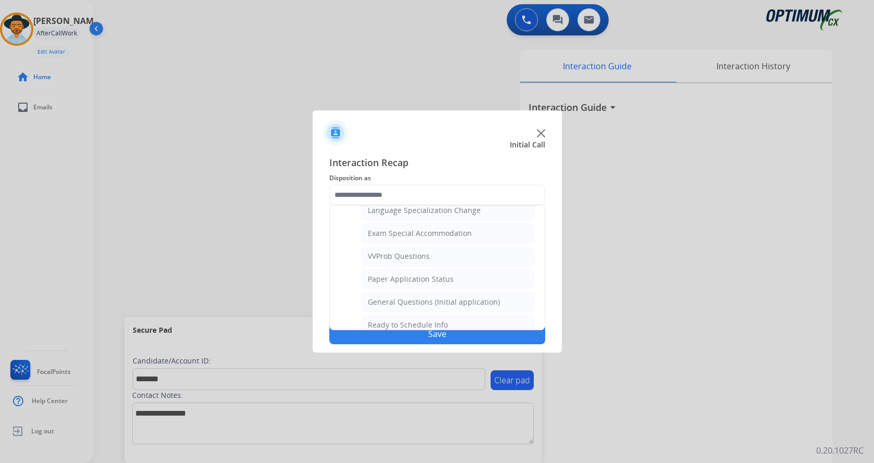
click at [414, 300] on div "General Questions (Initial application)" at bounding box center [434, 302] width 132 height 10
type input "**********"
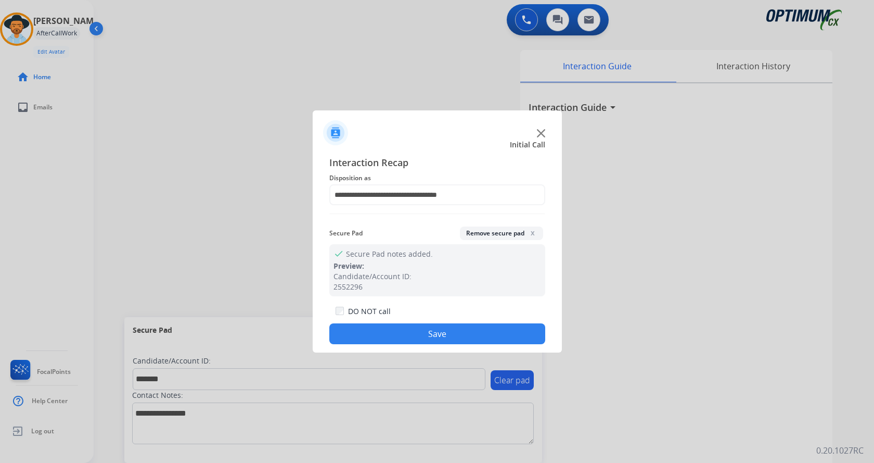
click at [420, 332] on button "Save" at bounding box center [437, 333] width 216 height 21
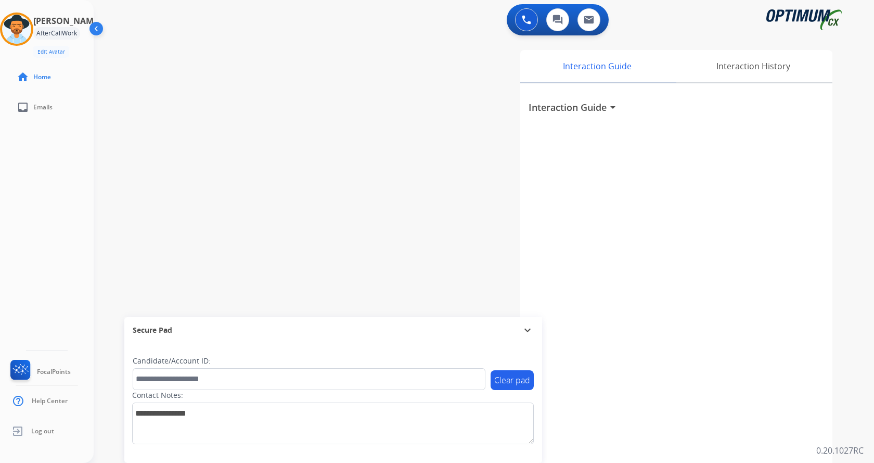
click at [282, 189] on div "swap_horiz Break voice bridge close_fullscreen Connect 3-Way Call merge_type Se…" at bounding box center [472, 254] width 756 height 434
click at [298, 178] on div "swap_horiz Break voice bridge close_fullscreen Connect 3-Way Call merge_type Se…" at bounding box center [472, 254] width 756 height 434
click at [296, 55] on div "swap_horiz Break voice bridge close_fullscreen Connect 3-Way Call merge_type Se…" at bounding box center [472, 254] width 756 height 434
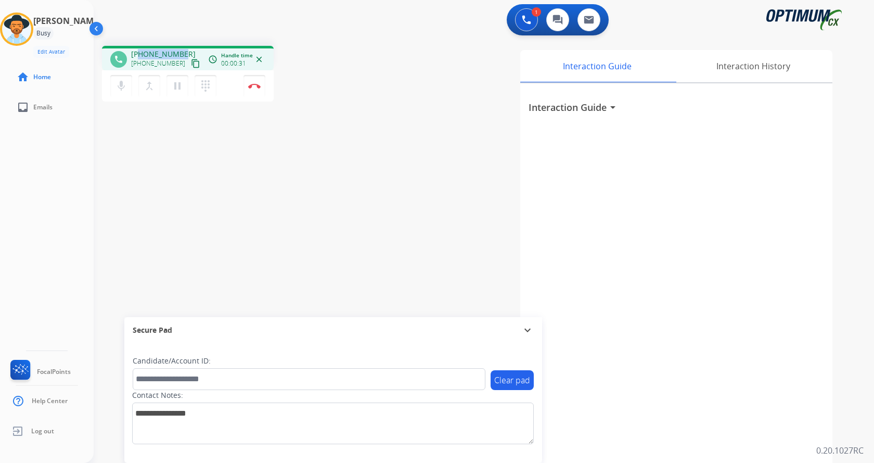
drag, startPoint x: 139, startPoint y: 53, endPoint x: 180, endPoint y: 50, distance: 40.7
click at [180, 50] on span "+13143269903" at bounding box center [163, 54] width 65 height 10
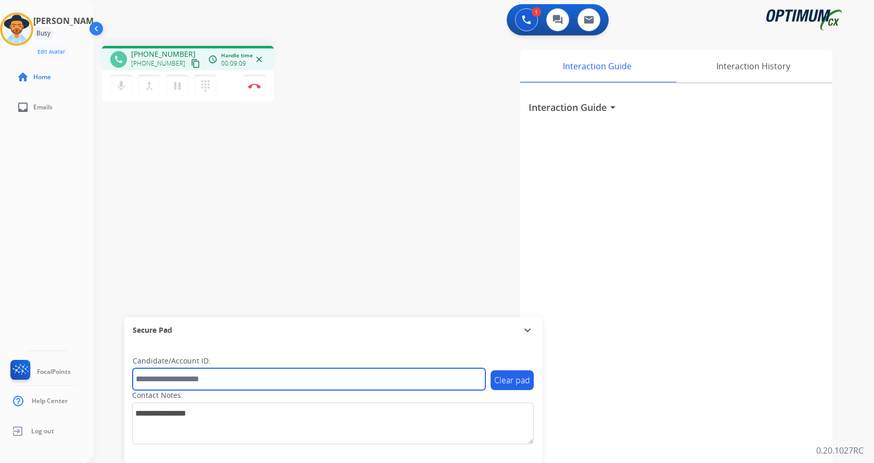
drag, startPoint x: 188, startPoint y: 382, endPoint x: 195, endPoint y: 369, distance: 14.5
click at [188, 382] on input "text" at bounding box center [309, 379] width 353 height 22
paste input "*******"
type input "*******"
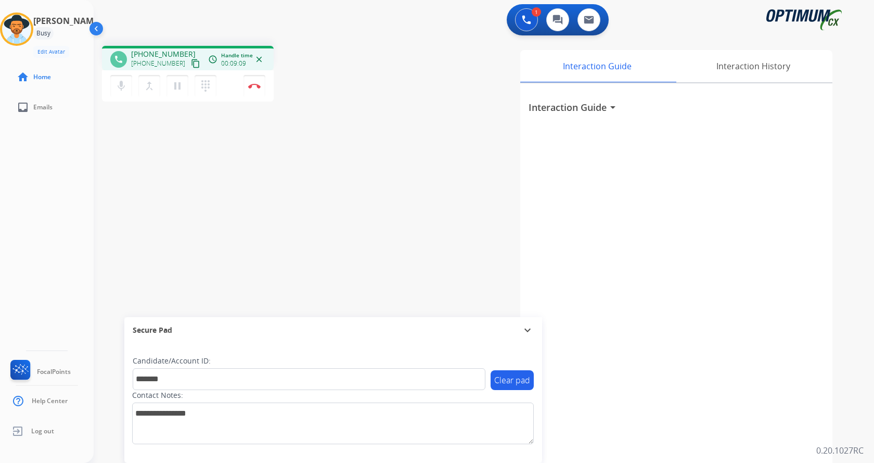
click at [250, 111] on div "phone +13143269903 +13143269903 content_copy access_time Call metrics Queue 00:…" at bounding box center [472, 254] width 756 height 434
click at [251, 90] on button "Disconnect" at bounding box center [255, 86] width 22 height 22
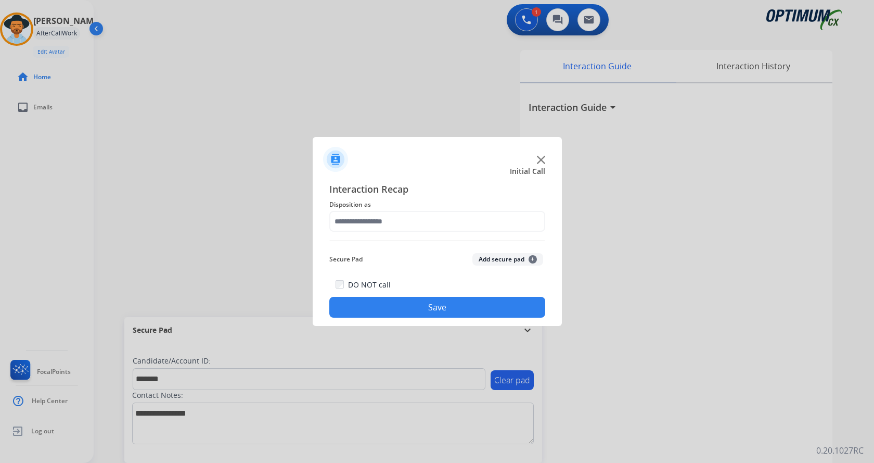
click at [485, 259] on button "Add secure pad +" at bounding box center [508, 259] width 71 height 12
click at [403, 211] on input "text" at bounding box center [437, 221] width 216 height 21
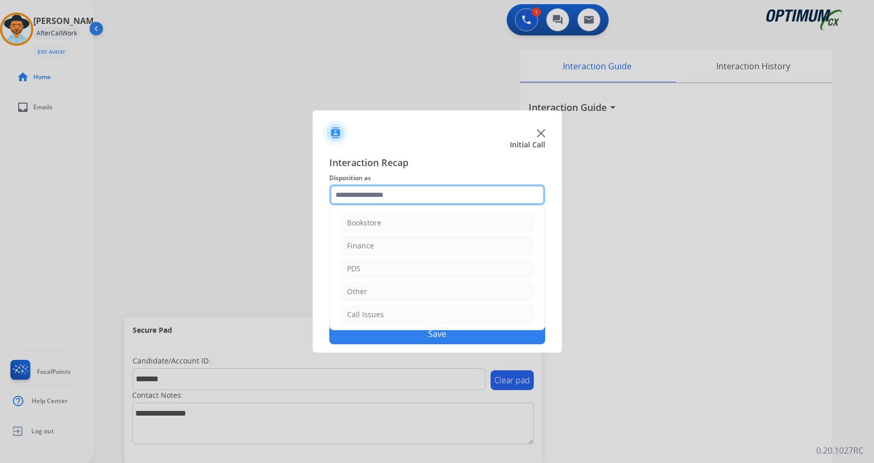
click at [339, 193] on input "text" at bounding box center [437, 194] width 216 height 21
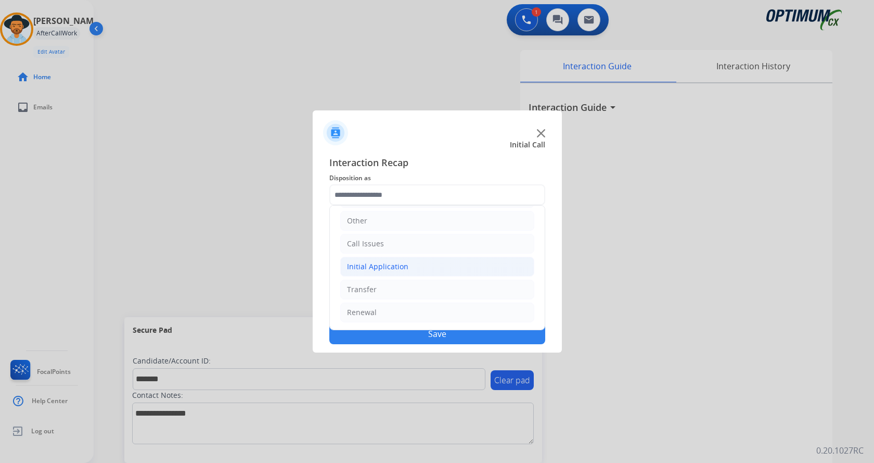
click at [395, 269] on div "Initial Application" at bounding box center [377, 266] width 61 height 10
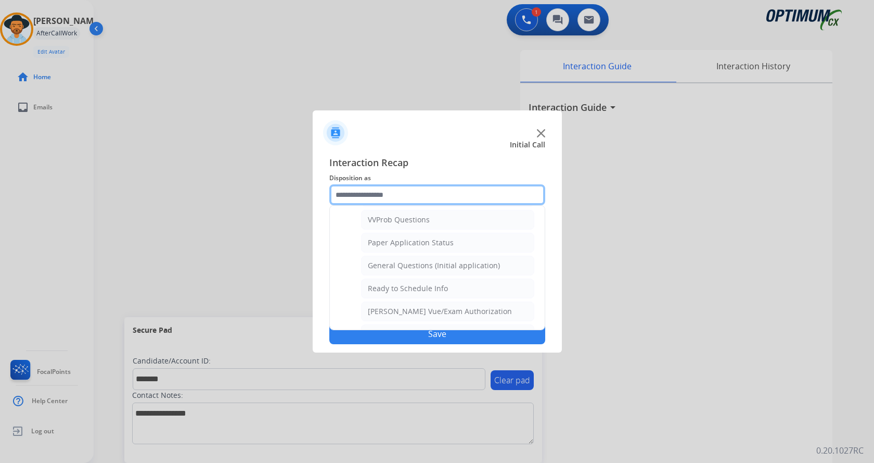
scroll to position [591, 0]
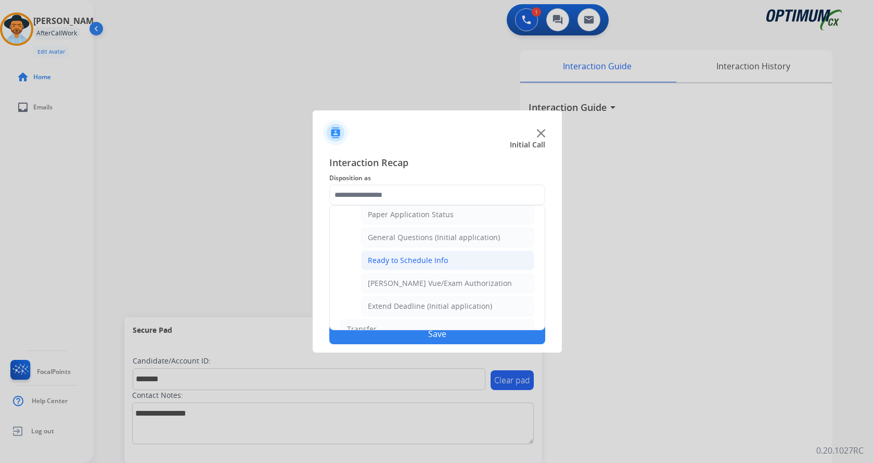
click at [443, 258] on div "Ready to Schedule Info" at bounding box center [408, 260] width 80 height 10
type input "**********"
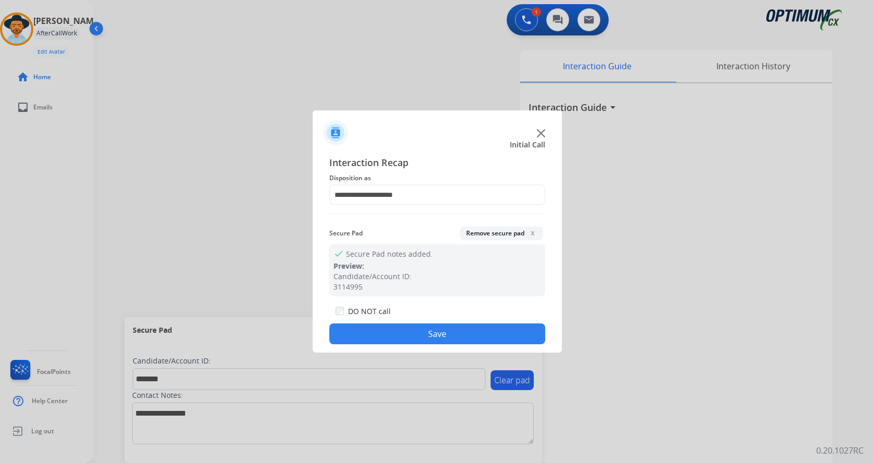
click at [427, 326] on button "Save" at bounding box center [437, 333] width 216 height 21
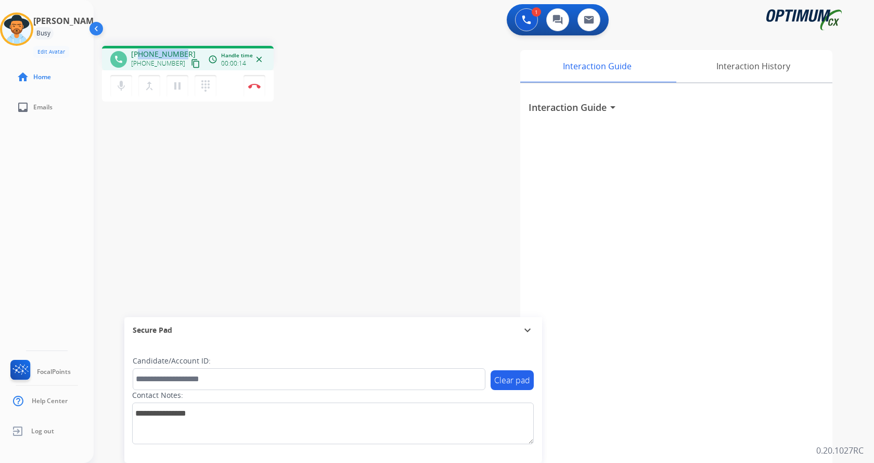
drag, startPoint x: 139, startPoint y: 52, endPoint x: 183, endPoint y: 41, distance: 44.9
click at [183, 41] on div "phone +16124071808 +16124071808 content_copy access_time Call metrics Queue 00:…" at bounding box center [472, 254] width 756 height 434
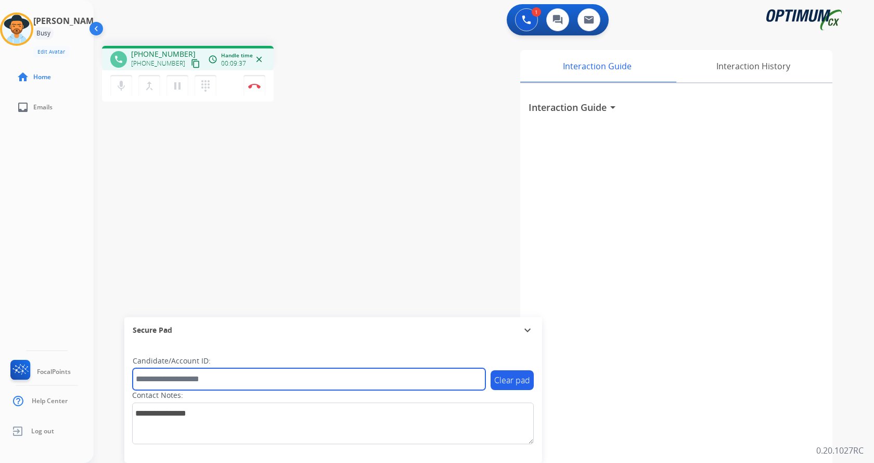
click at [200, 386] on input "text" at bounding box center [309, 379] width 353 height 22
paste input "*******"
type input "*******"
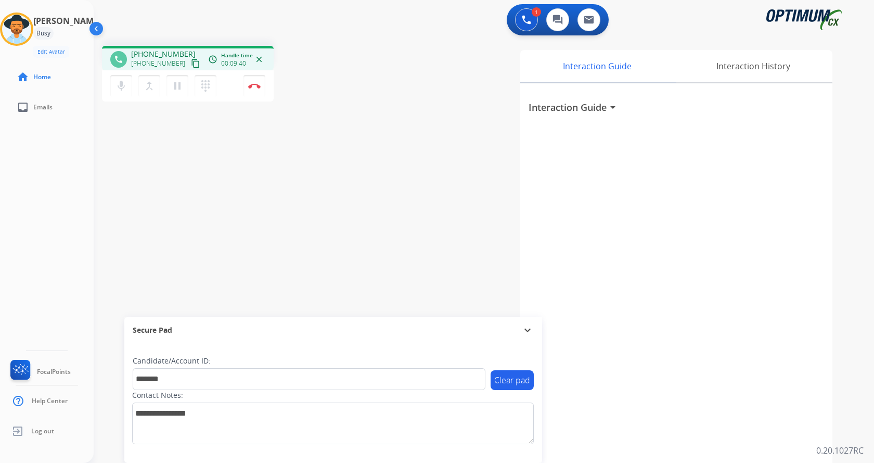
click at [194, 158] on div "phone +16124071808 +16124071808 content_copy access_time Call metrics Queue 00:…" at bounding box center [472, 254] width 756 height 434
click at [230, 163] on div "phone +16124071808 +16124071808 content_copy access_time Call metrics Queue 00:…" at bounding box center [472, 254] width 756 height 434
click at [286, 166] on div "phone +16124071808 +16124071808 content_copy access_time Call metrics Queue 00:…" at bounding box center [472, 254] width 756 height 434
click at [292, 84] on div "phone +16124071808 +16124071808 content_copy access_time Call metrics Queue 00:…" at bounding box center [238, 75] width 273 height 59
click at [258, 86] on img at bounding box center [254, 85] width 12 height 5
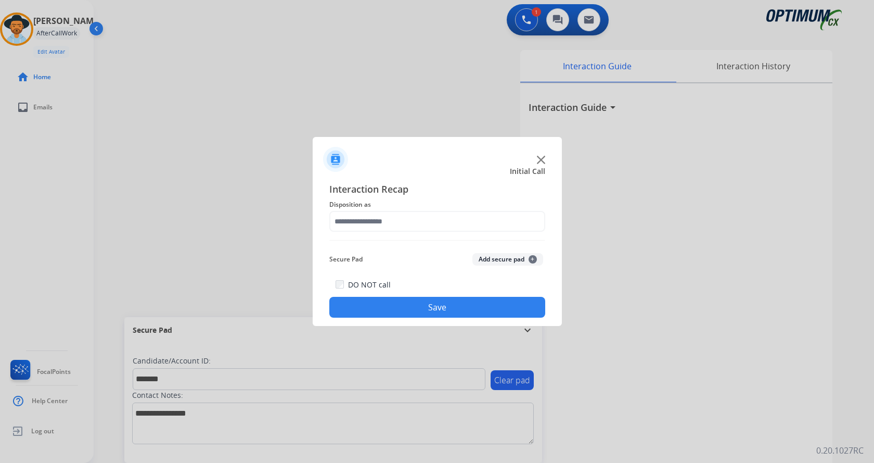
click at [495, 259] on button "Add secure pad +" at bounding box center [508, 259] width 71 height 12
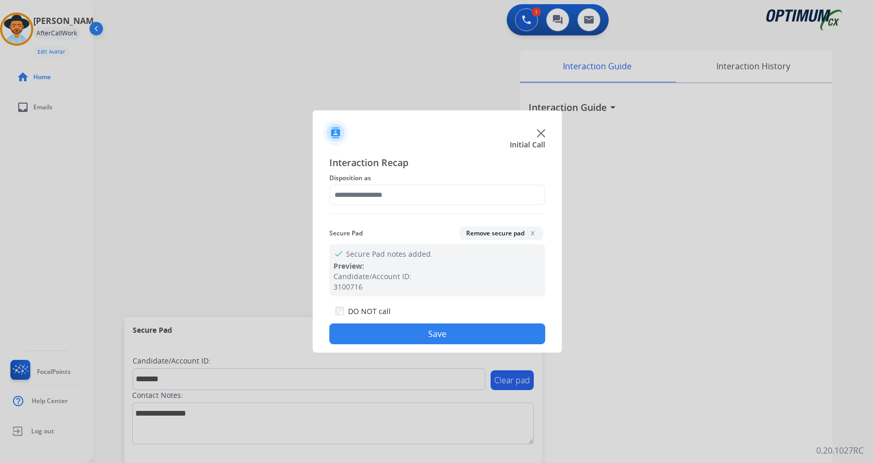
click at [380, 182] on span "Disposition as" at bounding box center [437, 178] width 216 height 12
click at [390, 201] on input "text" at bounding box center [437, 194] width 216 height 21
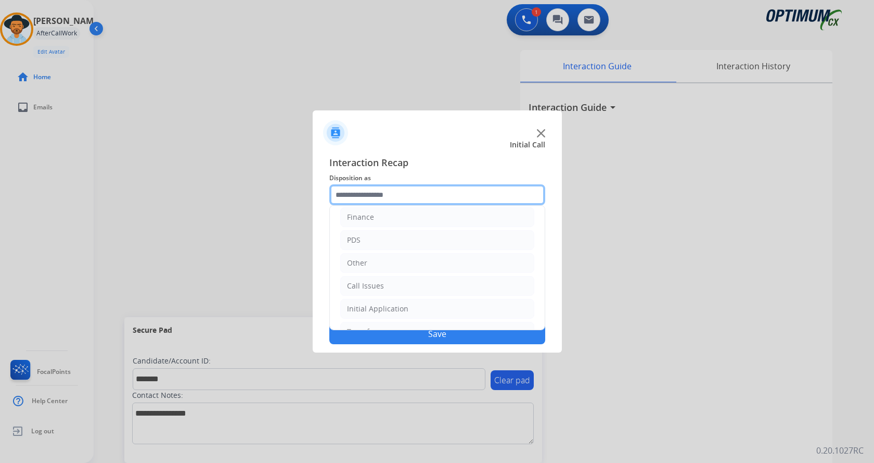
scroll to position [71, 0]
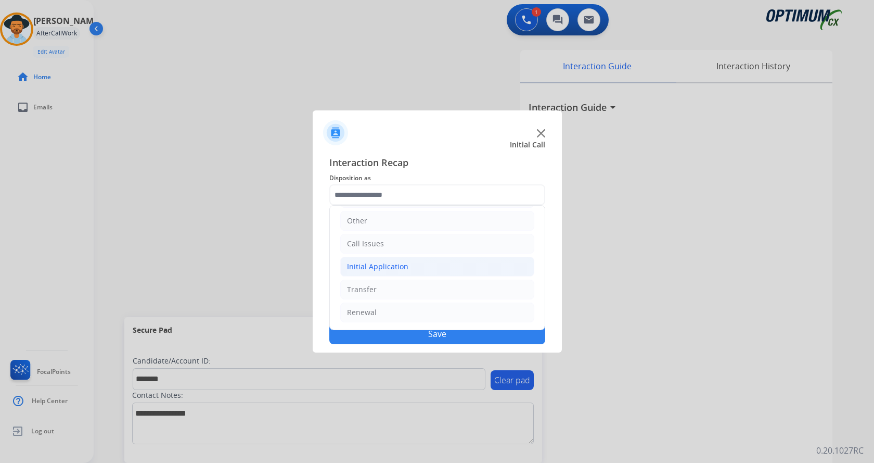
click at [399, 264] on div "Initial Application" at bounding box center [377, 266] width 61 height 10
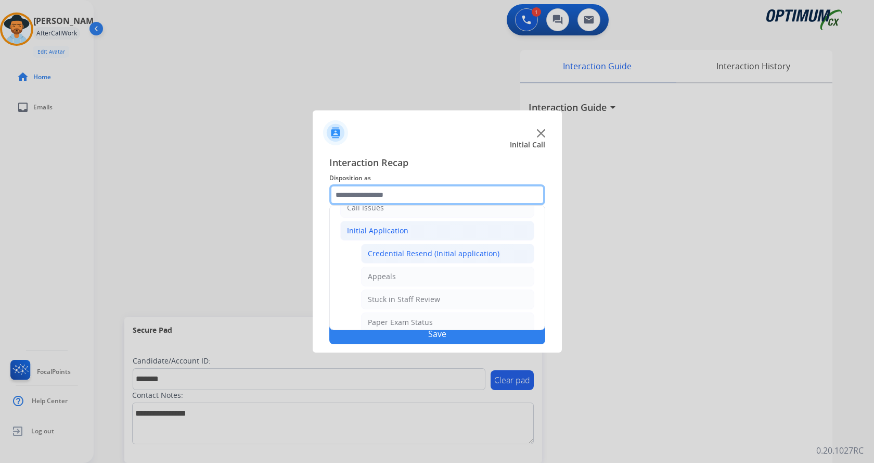
scroll to position [123, 0]
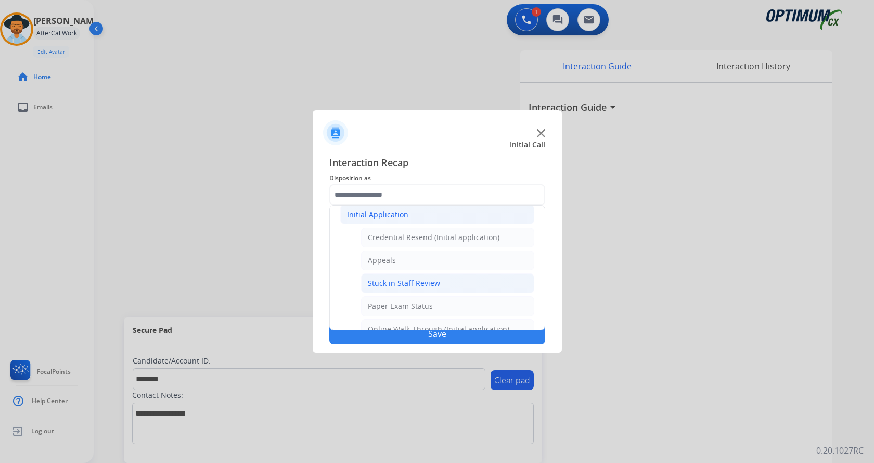
click at [415, 283] on div "Stuck in Staff Review" at bounding box center [404, 283] width 72 height 10
type input "**********"
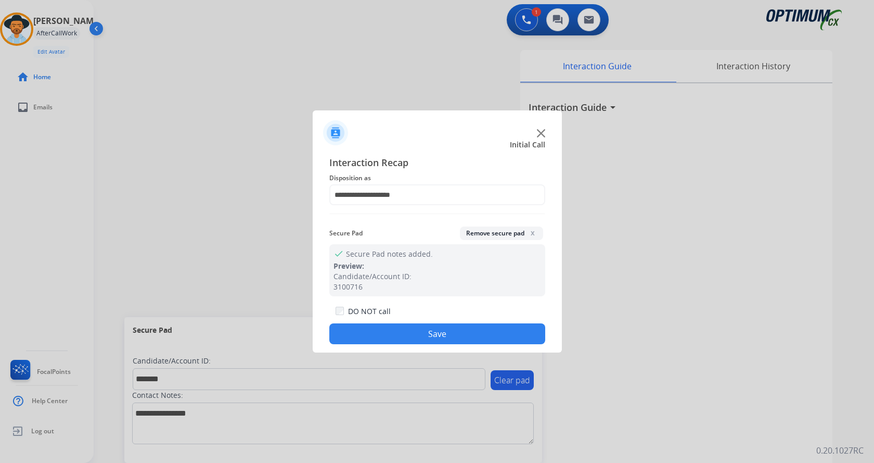
click at [407, 332] on button "Save" at bounding box center [437, 333] width 216 height 21
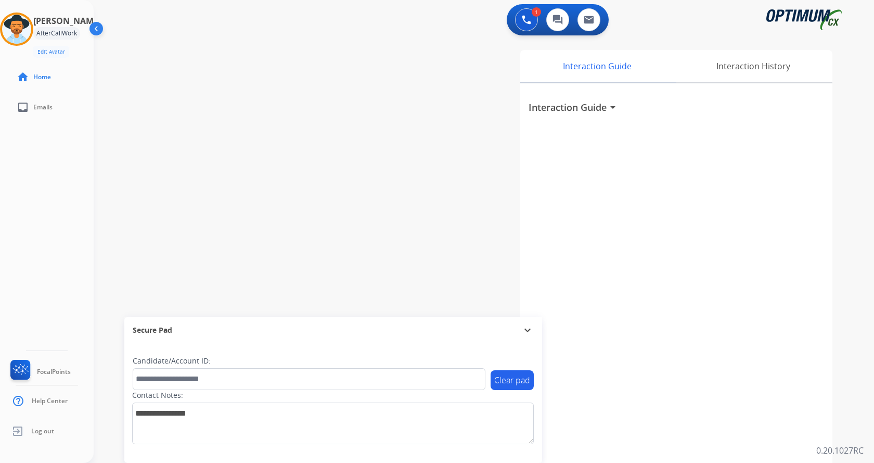
drag, startPoint x: 202, startPoint y: 195, endPoint x: 204, endPoint y: 143, distance: 52.1
click at [202, 194] on div "swap_horiz Break voice bridge close_fullscreen Connect 3-Way Call merge_type Se…" at bounding box center [472, 254] width 756 height 434
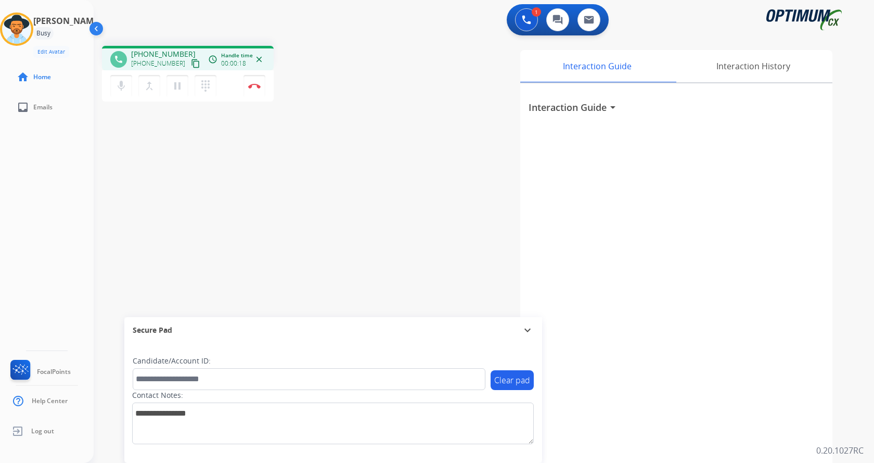
click at [361, 138] on div "phone +12512144754 +12512144754 content_copy access_time Call metrics Queue 00:…" at bounding box center [472, 254] width 756 height 434
click at [396, 258] on div "Interaction Guide Interaction History Interaction Guide arrow_drop_down" at bounding box center [605, 261] width 453 height 422
drag, startPoint x: 140, startPoint y: 55, endPoint x: 181, endPoint y: 52, distance: 41.2
click at [181, 52] on span "+12512144754" at bounding box center [163, 54] width 65 height 10
click at [376, 114] on div "phone +12512144754 +12512144754 content_copy access_time Call metrics Queue 00:…" at bounding box center [472, 254] width 756 height 434
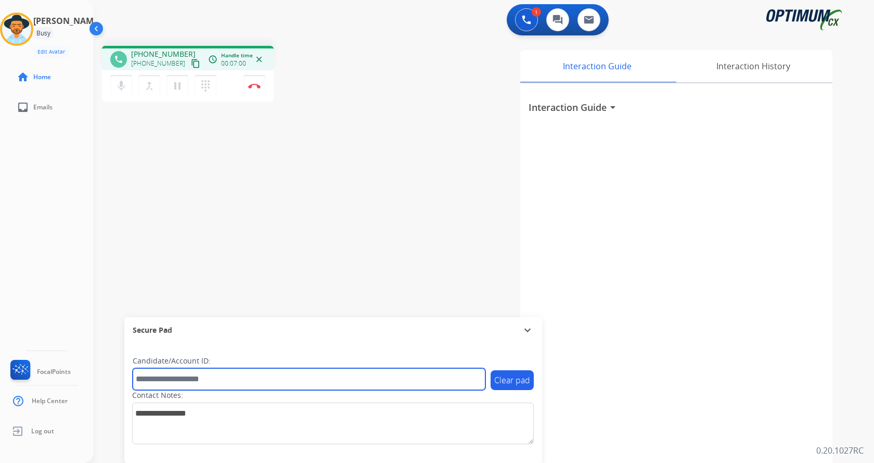
click at [214, 380] on input "text" at bounding box center [309, 379] width 353 height 22
paste input "*******"
type input "*******"
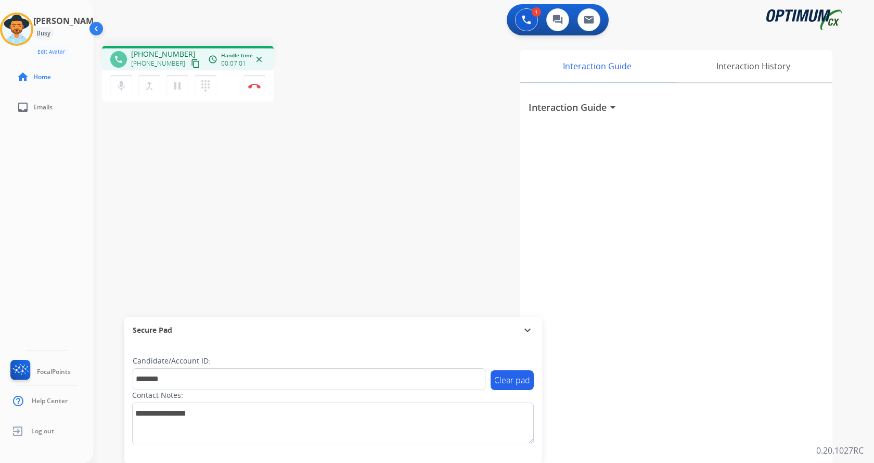
click at [190, 210] on div "phone +12512144754 +12512144754 content_copy access_time Call metrics Queue 00:…" at bounding box center [472, 254] width 756 height 434
click at [179, 166] on div "phone +12512144754 +12512144754 content_copy access_time Call metrics Queue 00:…" at bounding box center [472, 254] width 756 height 434
click at [284, 158] on div "phone +12512144754 +12512144754 content_copy access_time Call metrics Queue 00:…" at bounding box center [472, 254] width 756 height 434
click at [259, 86] on img at bounding box center [254, 85] width 12 height 5
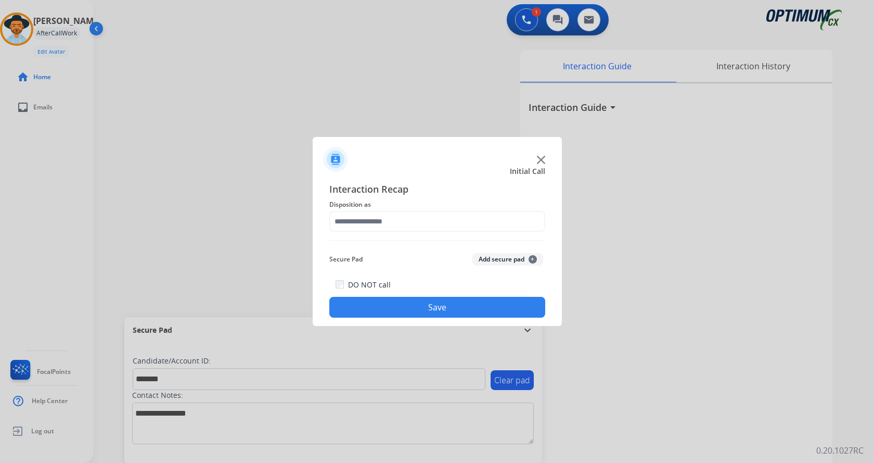
drag, startPoint x: 503, startPoint y: 263, endPoint x: 385, endPoint y: 223, distance: 124.6
click at [503, 262] on button "Add secure pad +" at bounding box center [508, 259] width 71 height 12
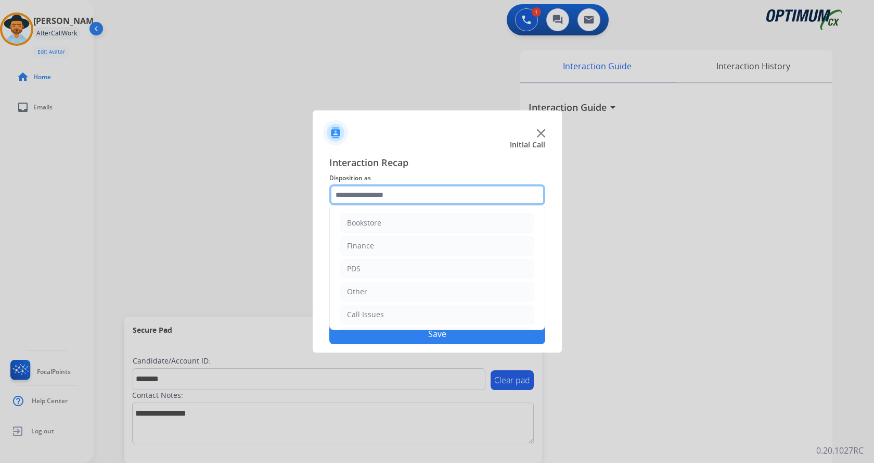
click at [339, 194] on input "text" at bounding box center [437, 194] width 216 height 21
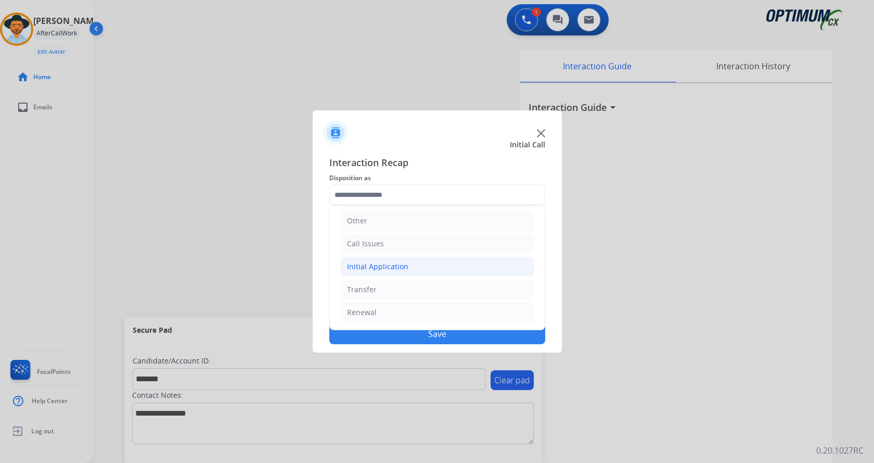
click at [396, 267] on div "Initial Application" at bounding box center [377, 266] width 61 height 10
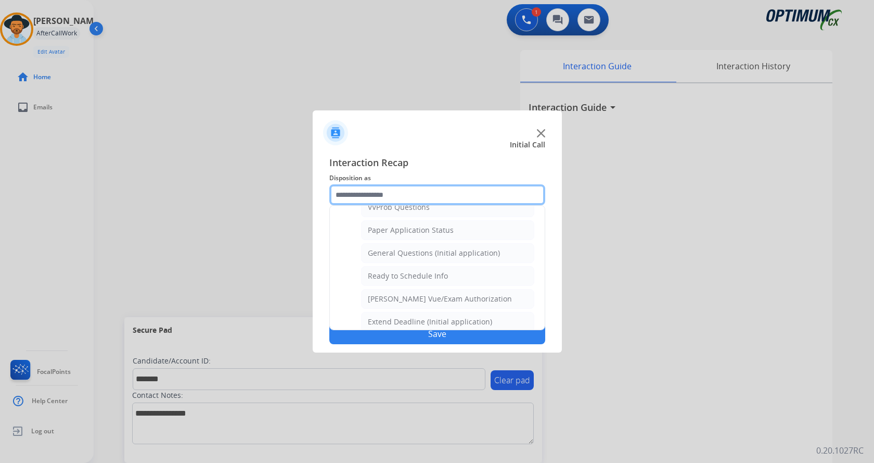
scroll to position [591, 0]
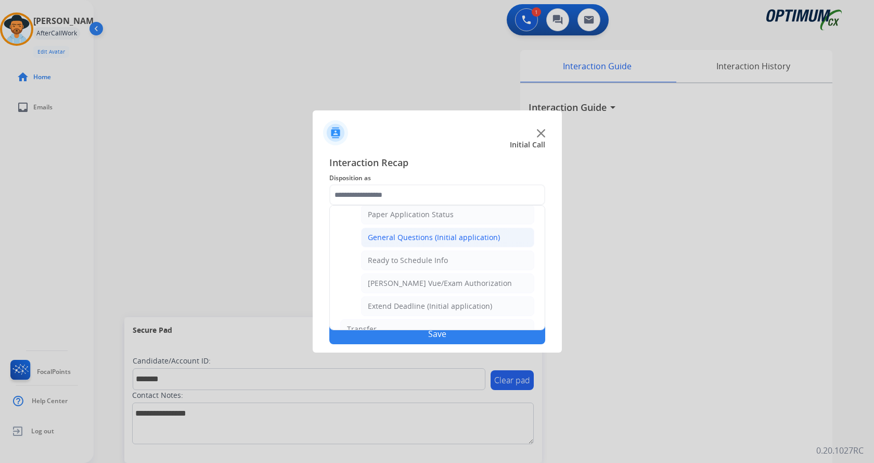
click at [430, 241] on div "General Questions (Initial application)" at bounding box center [434, 237] width 132 height 10
type input "**********"
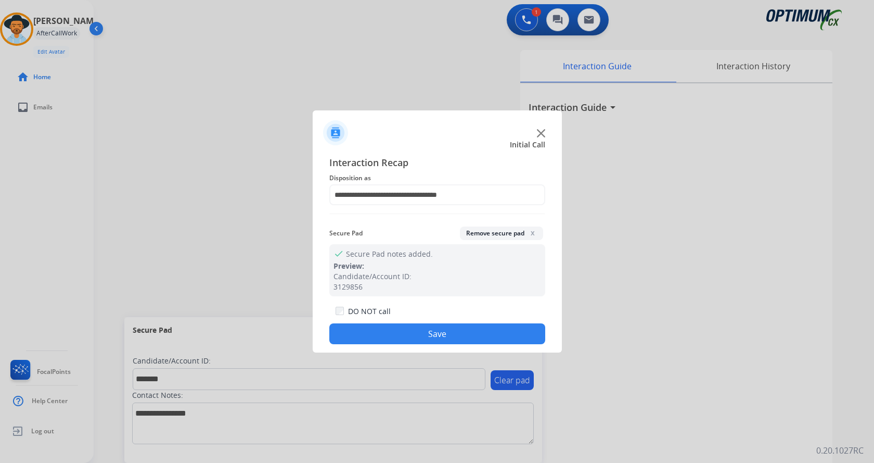
click at [412, 323] on div "DO NOT call Save" at bounding box center [437, 324] width 216 height 40
click at [409, 332] on button "Save" at bounding box center [437, 333] width 216 height 21
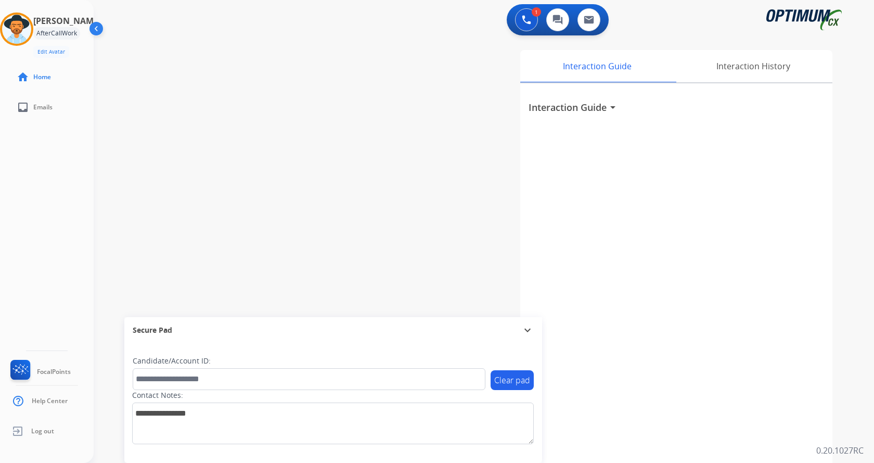
drag, startPoint x: 213, startPoint y: 103, endPoint x: 190, endPoint y: 7, distance: 98.0
click at [212, 99] on div "swap_horiz Break voice bridge close_fullscreen Connect 3-Way Call merge_type Se…" at bounding box center [472, 254] width 756 height 434
click at [19, 29] on img at bounding box center [16, 29] width 29 height 29
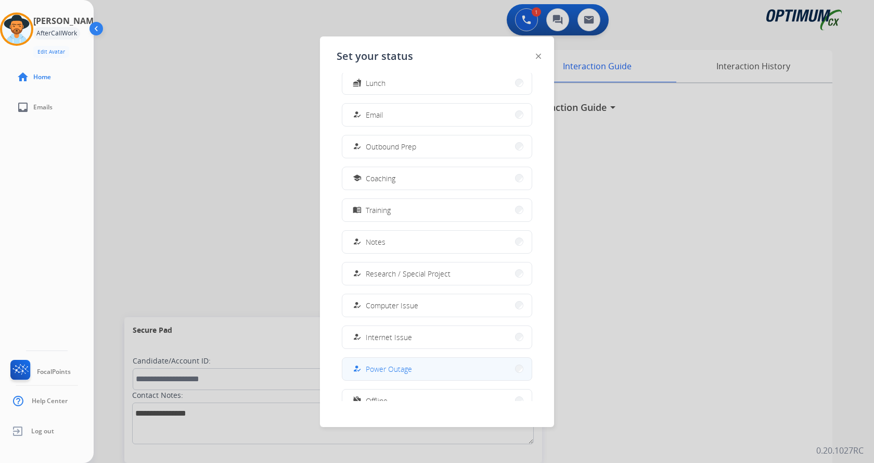
scroll to position [98, 0]
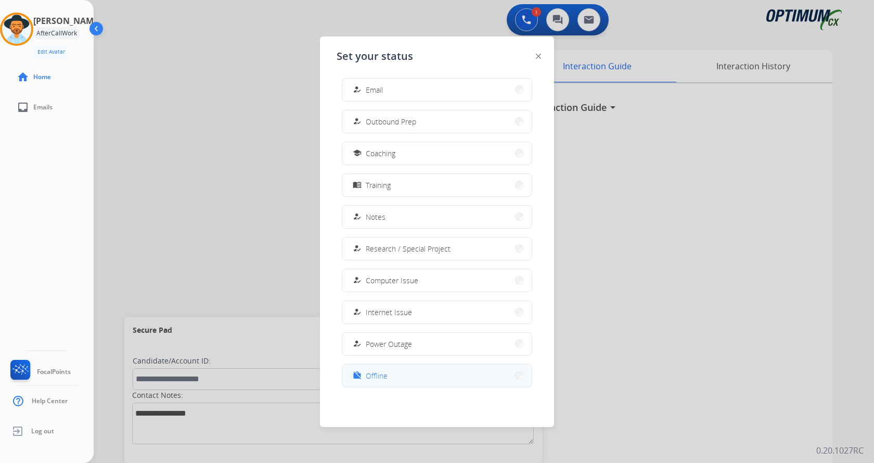
click at [398, 373] on button "work_off Offline" at bounding box center [436, 375] width 189 height 22
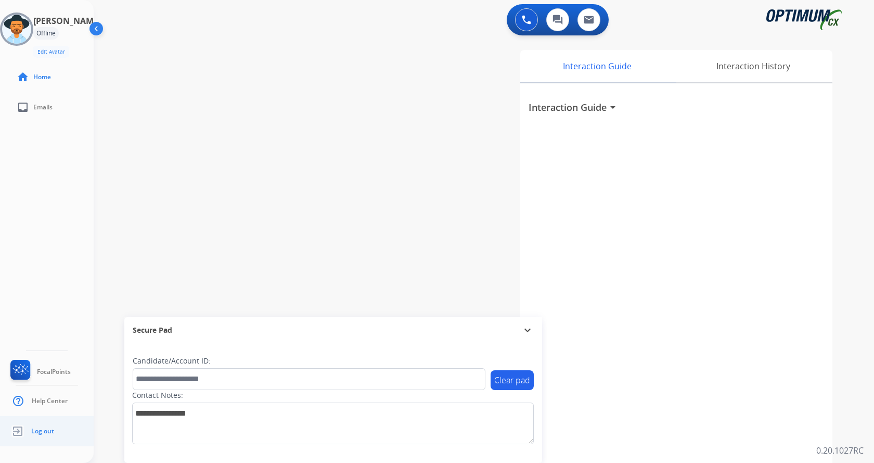
drag, startPoint x: 45, startPoint y: 427, endPoint x: 40, endPoint y: 427, distance: 5.2
click at [43, 427] on span "Log out" at bounding box center [42, 431] width 23 height 8
